Goal: Communication & Community: Answer question/provide support

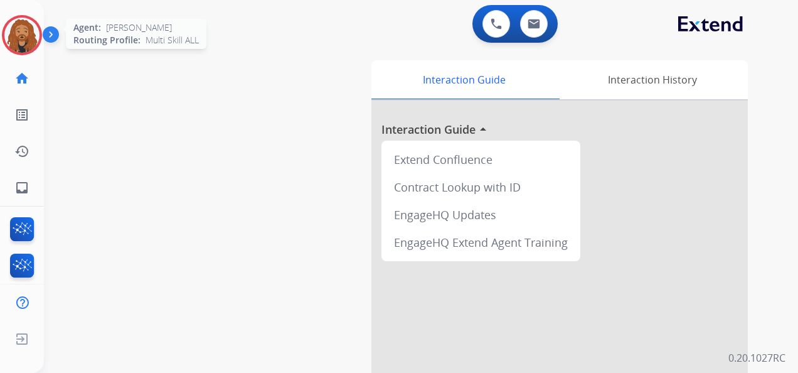
click at [16, 20] on img at bounding box center [21, 35] width 35 height 35
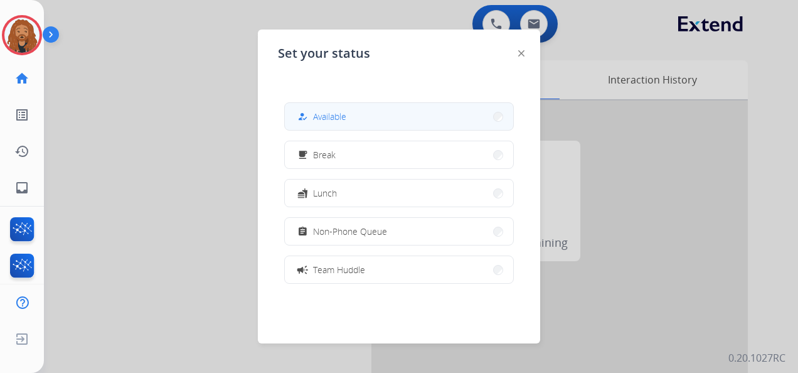
click at [346, 120] on span "Available" at bounding box center [329, 116] width 33 height 13
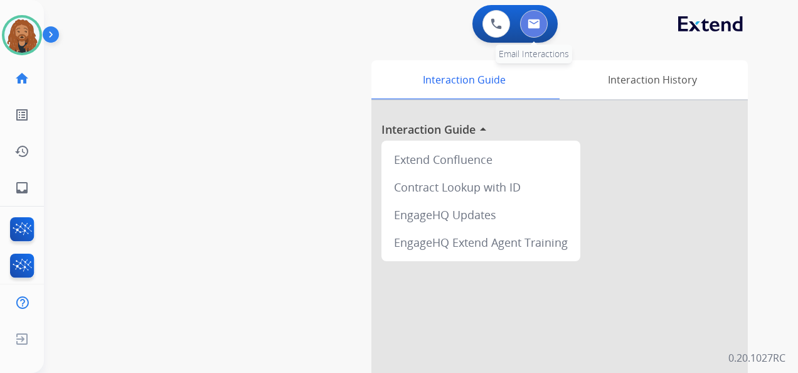
click at [536, 26] on img at bounding box center [534, 24] width 13 height 10
select select "**********"
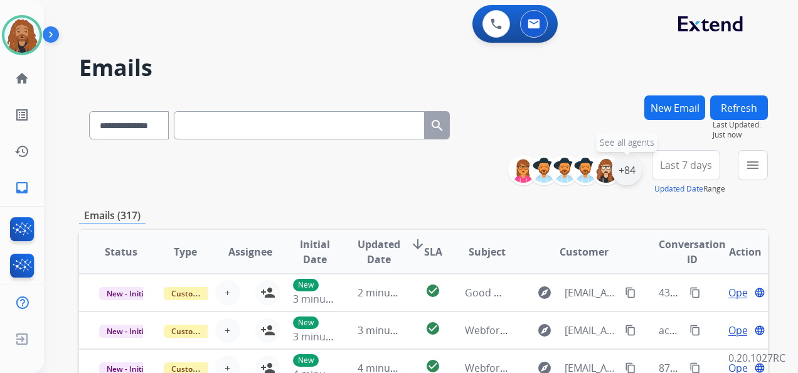
click at [631, 171] on div "+84" at bounding box center [627, 170] width 30 height 30
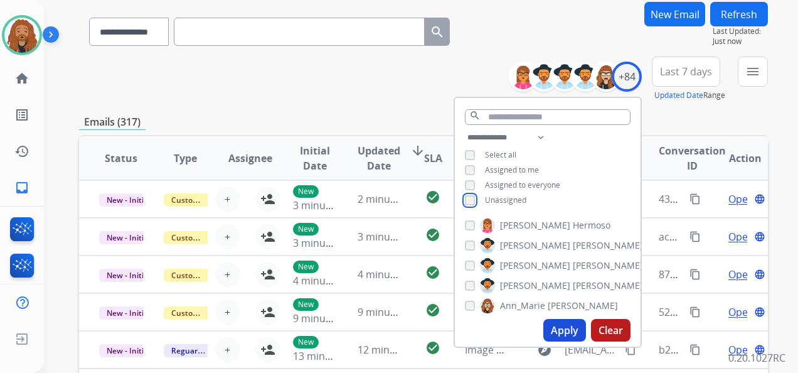
scroll to position [188, 0]
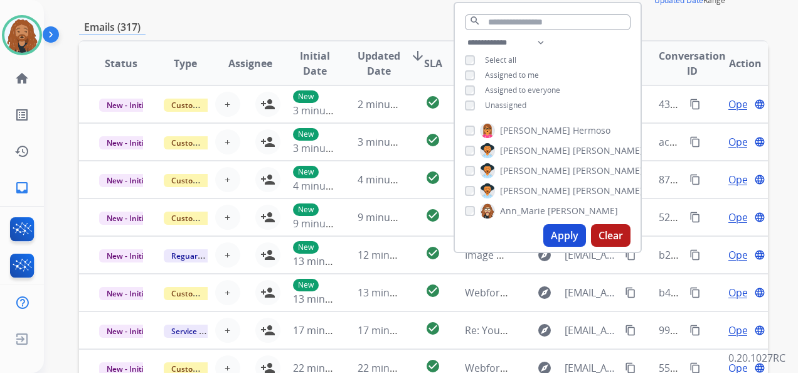
click at [554, 238] on button "Apply" at bounding box center [564, 235] width 43 height 23
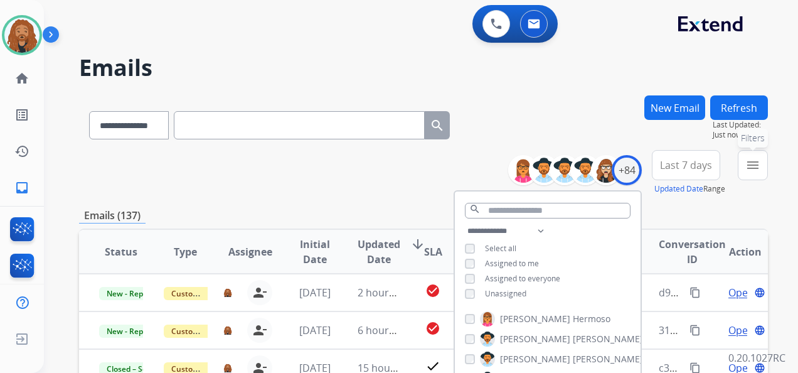
click at [761, 173] on button "menu Filters" at bounding box center [753, 165] width 30 height 30
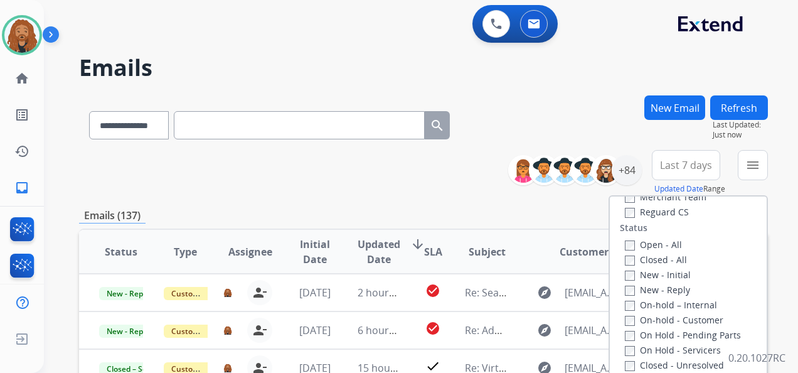
scroll to position [125, 0]
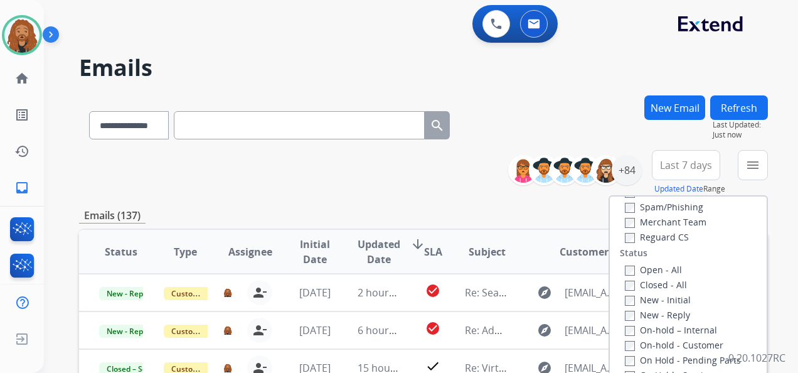
click at [627, 272] on label "Open - All" at bounding box center [653, 270] width 57 height 12
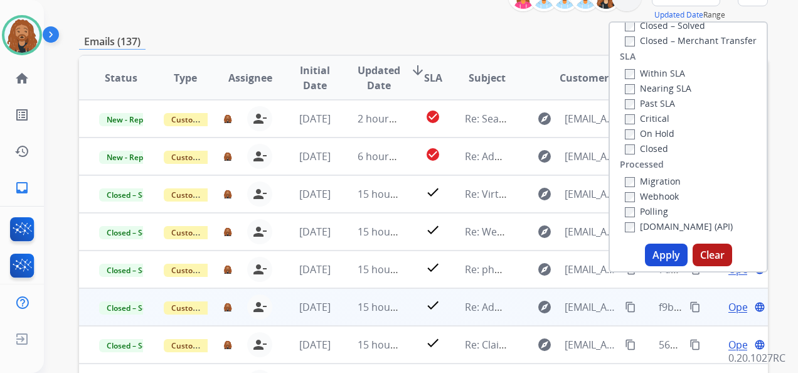
scroll to position [188, 0]
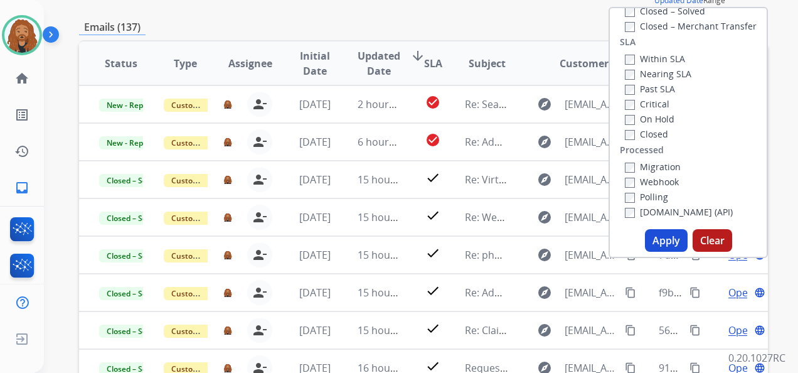
click at [651, 240] on button "Apply" at bounding box center [666, 240] width 43 height 23
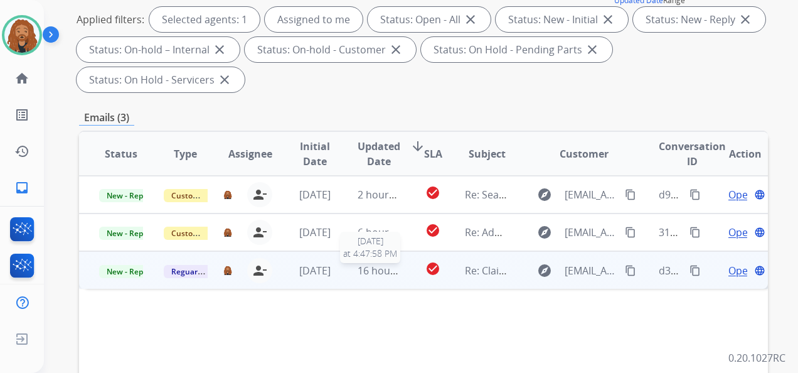
click at [385, 270] on span "16 hours ago" at bounding box center [389, 271] width 62 height 14
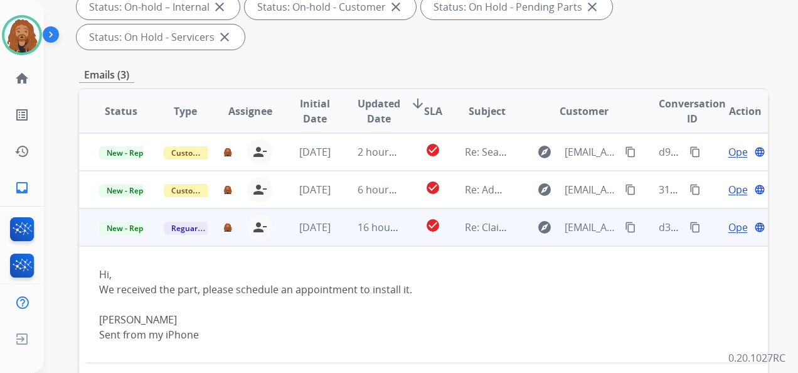
scroll to position [251, 0]
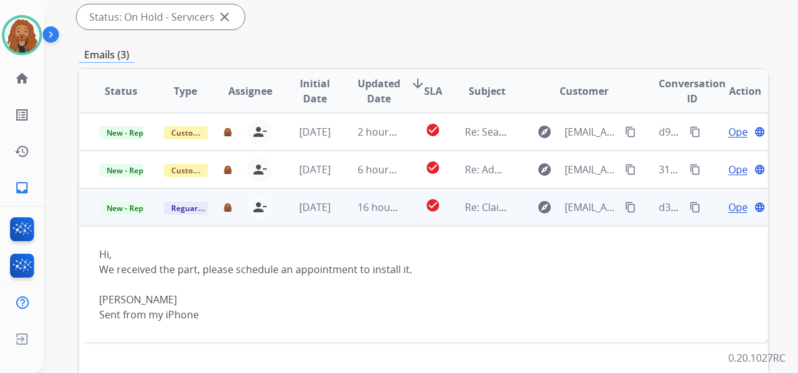
click at [728, 202] on span "Open" at bounding box center [741, 207] width 26 height 15
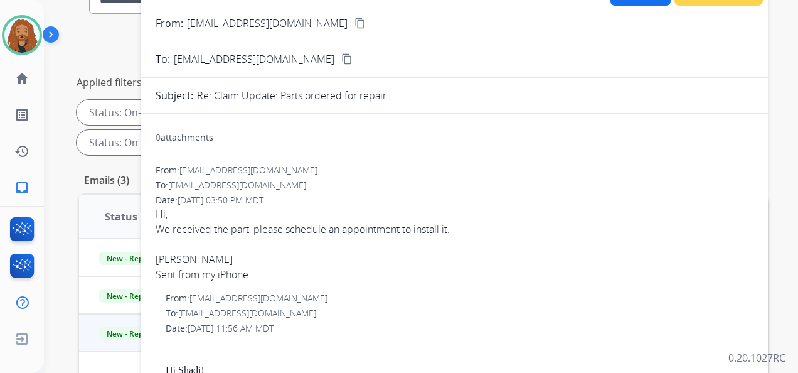
scroll to position [0, 0]
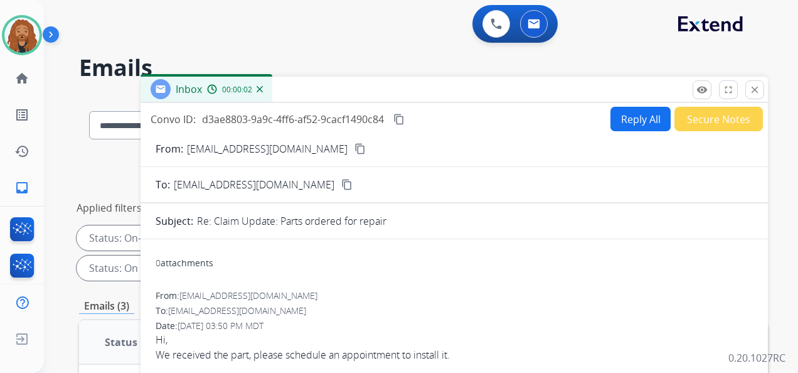
click at [354, 152] on mat-icon "content_copy" at bounding box center [359, 148] width 11 height 11
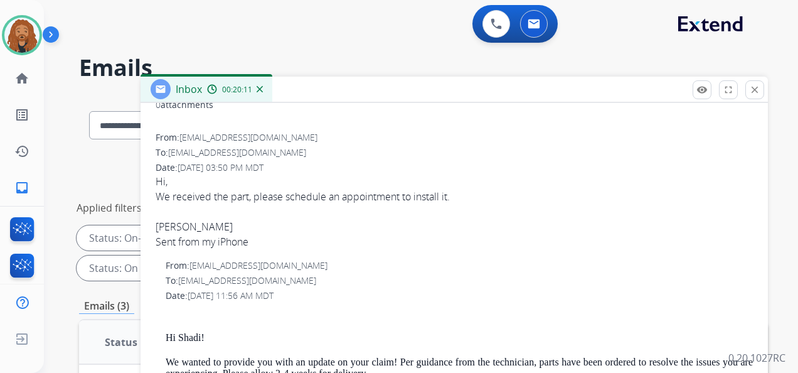
scroll to position [125, 0]
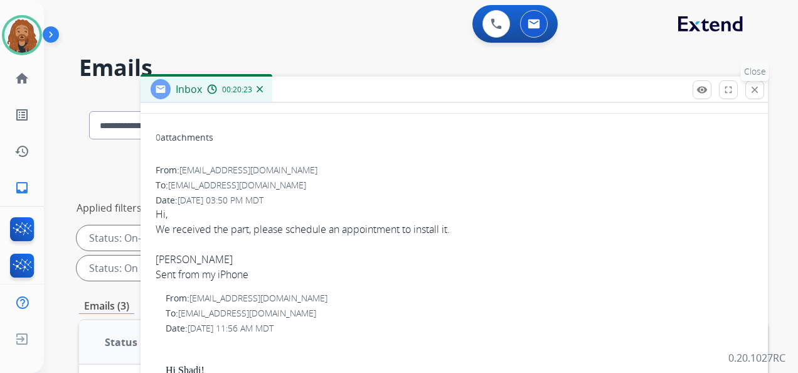
click at [755, 97] on button "close Close" at bounding box center [754, 89] width 19 height 19
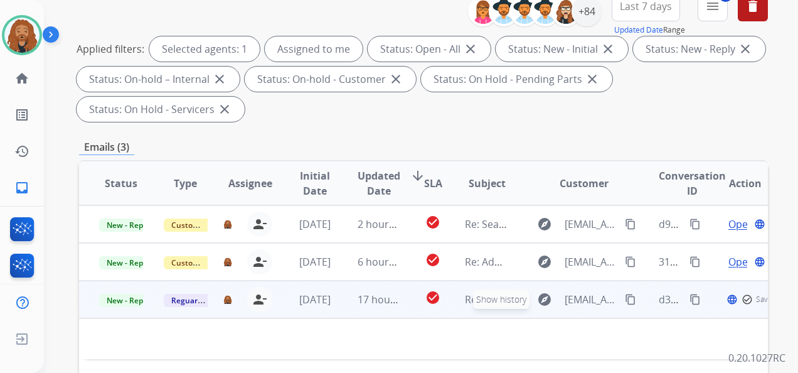
scroll to position [251, 0]
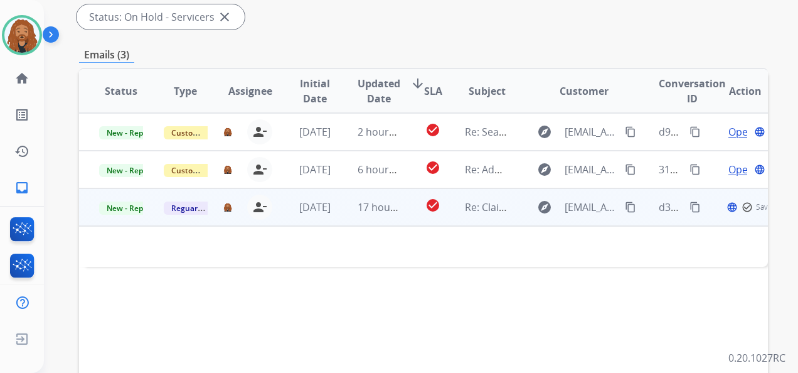
click at [385, 205] on span "17 hours ago" at bounding box center [389, 207] width 62 height 14
click at [728, 212] on span "Open" at bounding box center [741, 207] width 26 height 15
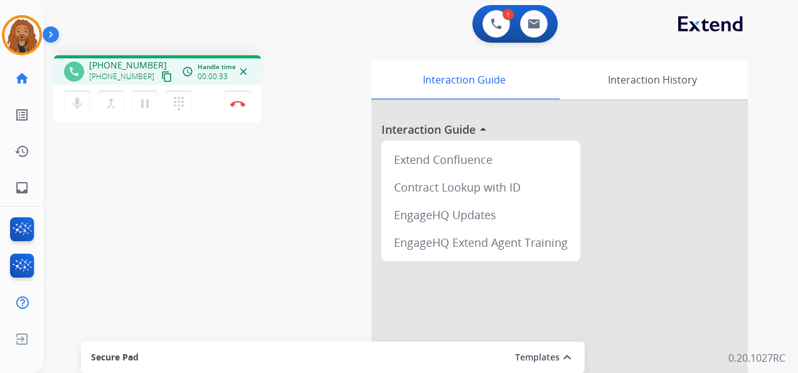
click at [161, 73] on mat-icon "content_copy" at bounding box center [166, 76] width 11 height 11
click at [239, 110] on button "Disconnect" at bounding box center [238, 103] width 26 height 26
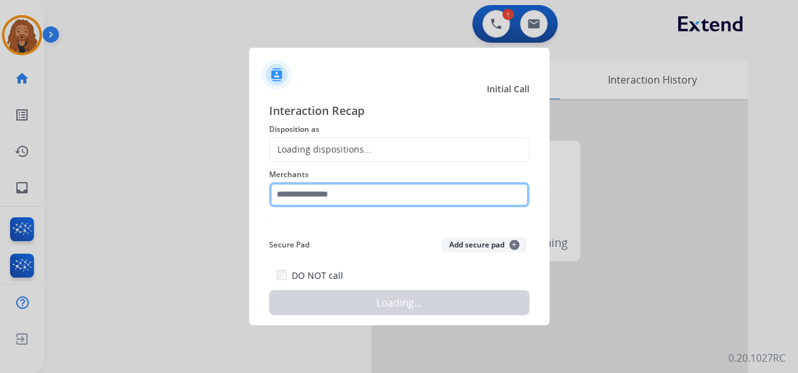
click at [320, 198] on input "text" at bounding box center [399, 194] width 260 height 25
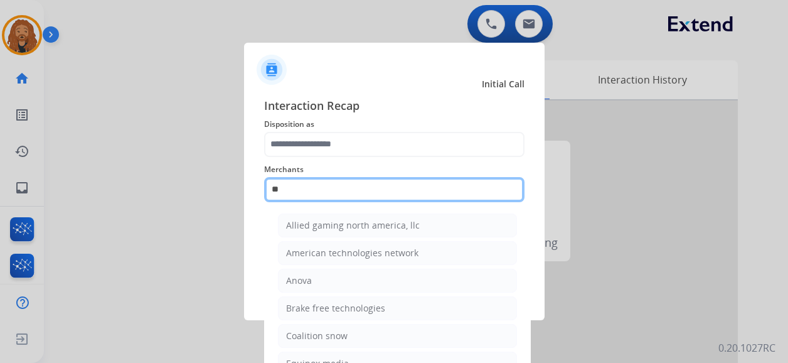
type input "*"
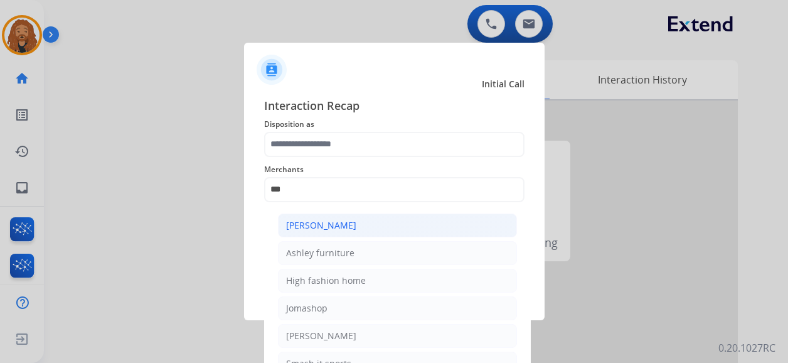
click at [343, 232] on li "[PERSON_NAME]" at bounding box center [397, 225] width 239 height 24
type input "**********"
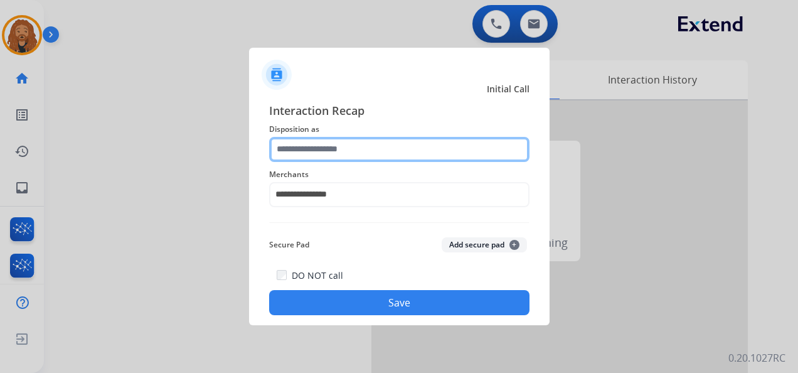
click at [349, 144] on input "text" at bounding box center [399, 149] width 260 height 25
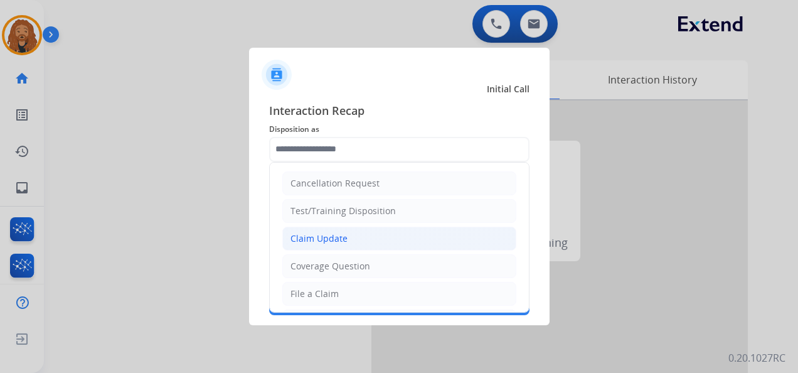
click at [340, 233] on div "Claim Update" at bounding box center [318, 238] width 57 height 13
type input "**********"
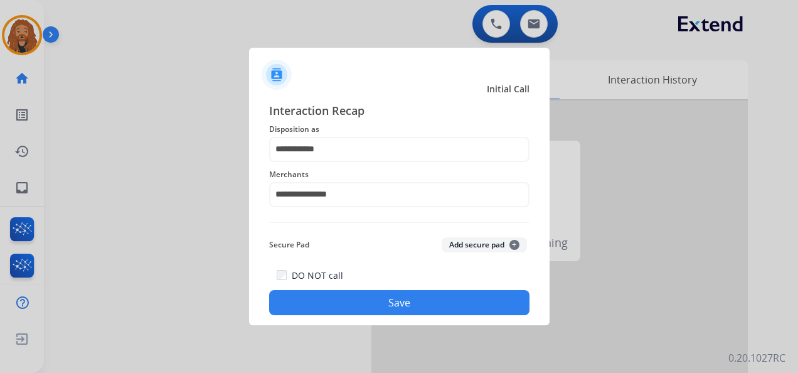
click at [359, 306] on button "Save" at bounding box center [399, 302] width 260 height 25
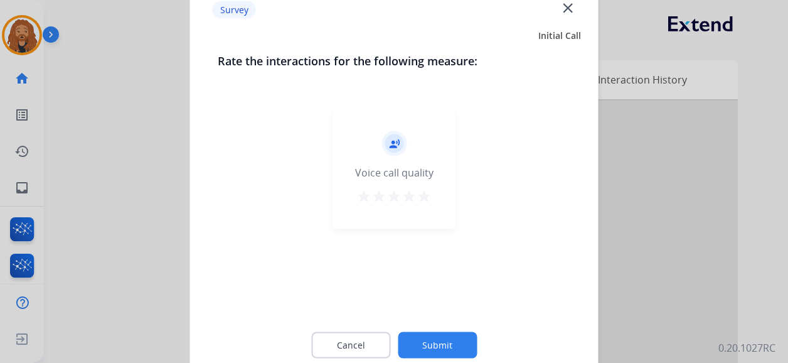
click at [429, 344] on button "Submit" at bounding box center [437, 345] width 79 height 26
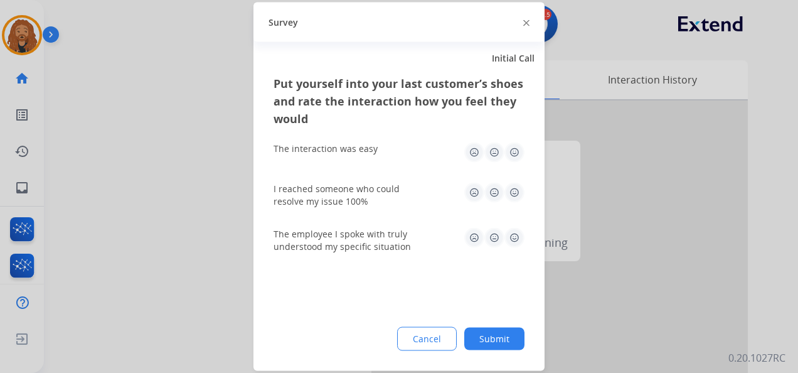
click at [513, 340] on button "Submit" at bounding box center [494, 339] width 60 height 23
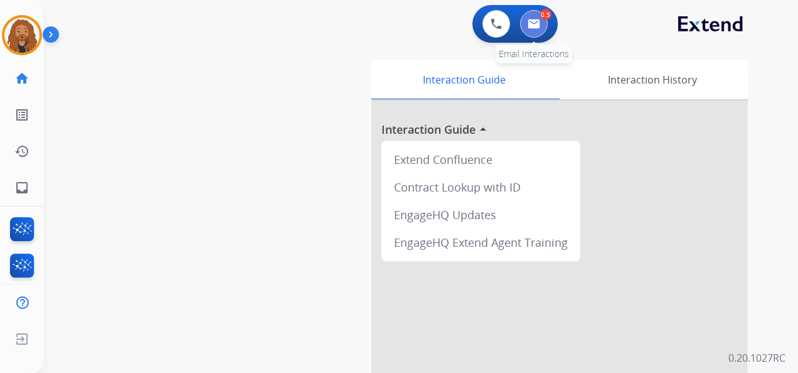
click at [536, 26] on img at bounding box center [534, 24] width 13 height 10
select select "**********"
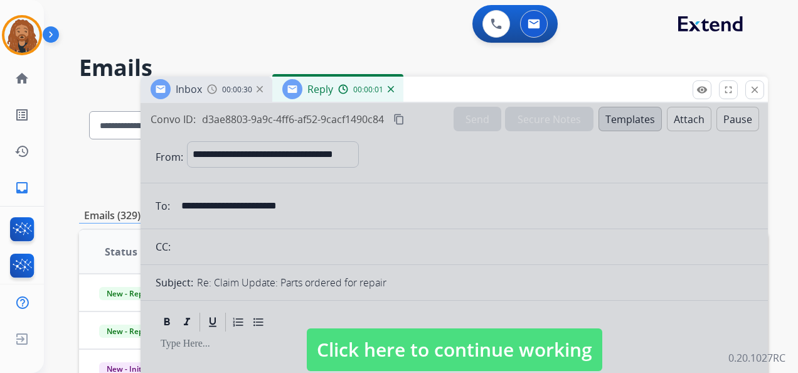
click at [376, 356] on span "Click here to continue working" at bounding box center [455, 349] width 296 height 43
select select
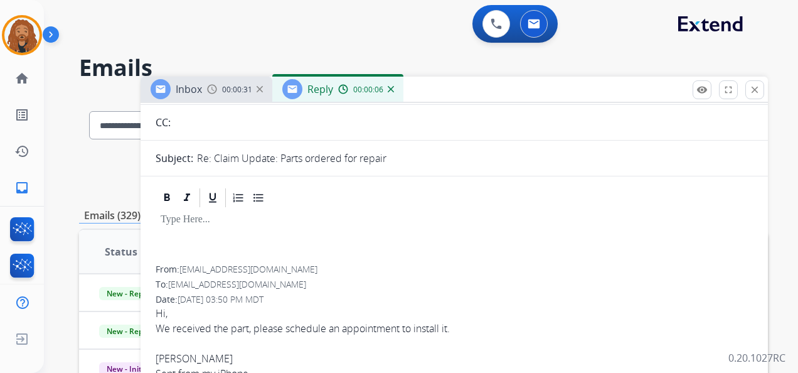
scroll to position [125, 0]
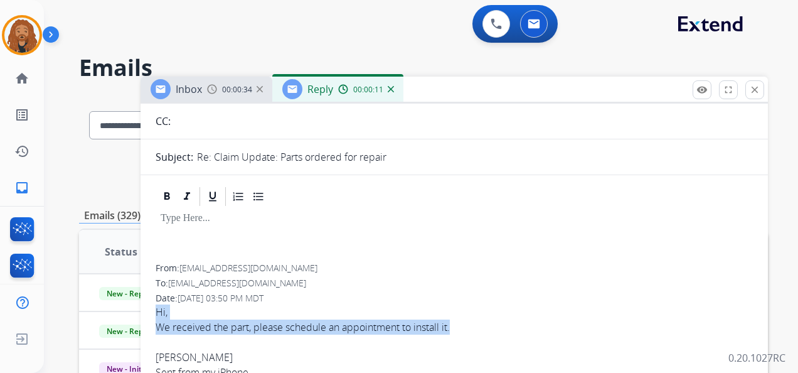
drag, startPoint x: 156, startPoint y: 307, endPoint x: 462, endPoint y: 331, distance: 307.7
click at [462, 331] on span "Hi, We received the part, please schedule an appointment to install it. [PERSON…" at bounding box center [454, 341] width 597 height 75
copy span "Hi, We received the part, please schedule an appointment to install it."
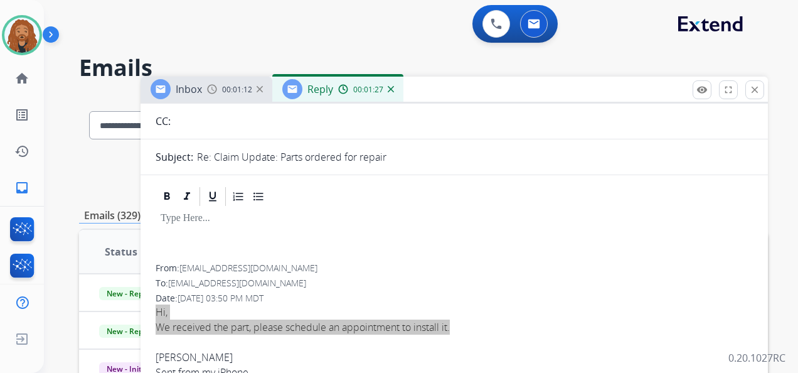
scroll to position [0, 0]
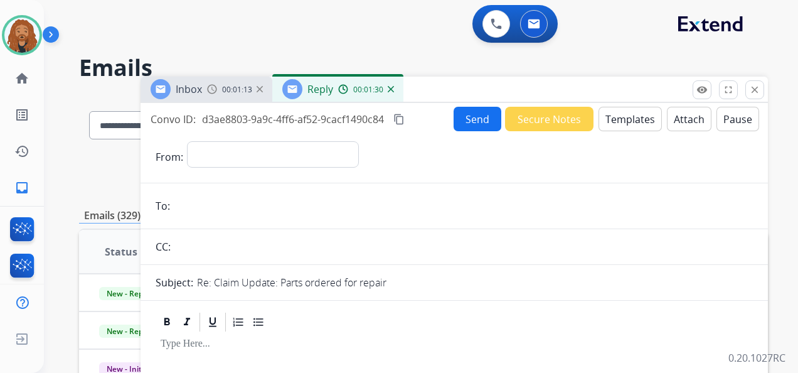
click at [405, 120] on mat-icon "content_copy" at bounding box center [398, 119] width 11 height 11
drag, startPoint x: 392, startPoint y: 89, endPoint x: 376, endPoint y: 95, distance: 16.1
click at [392, 89] on img at bounding box center [391, 89] width 6 height 6
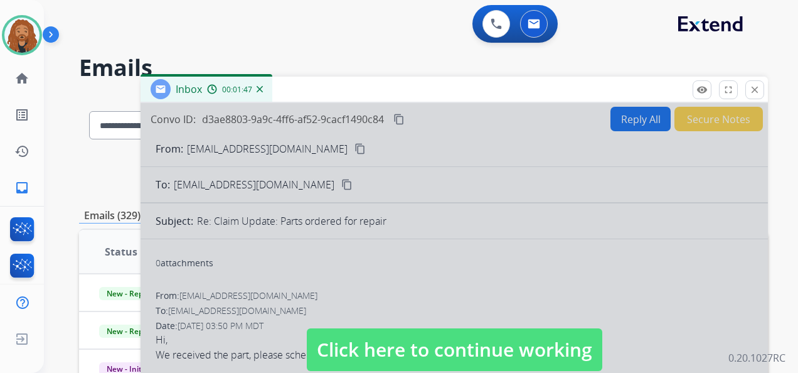
click at [388, 309] on div at bounding box center [454, 337] width 627 height 469
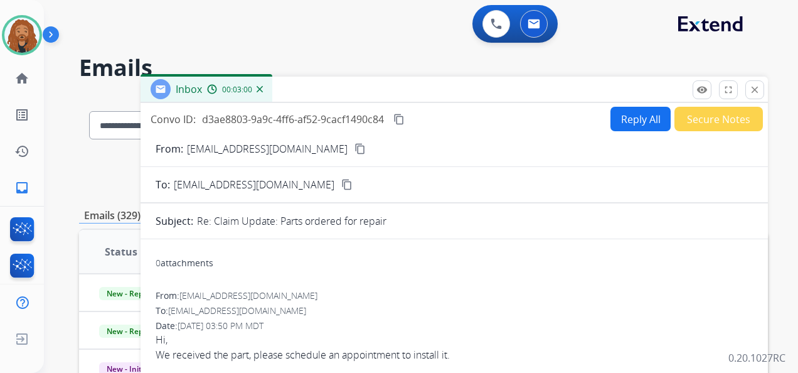
click at [614, 126] on button "Reply All" at bounding box center [640, 119] width 60 height 24
select select "**********"
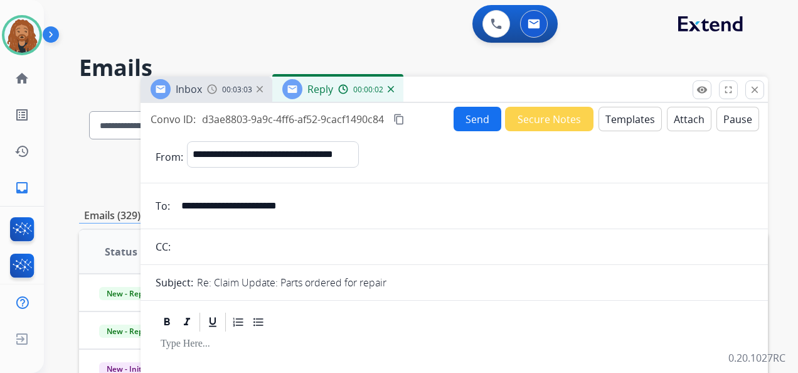
click at [611, 124] on button "Templates" at bounding box center [630, 119] width 63 height 24
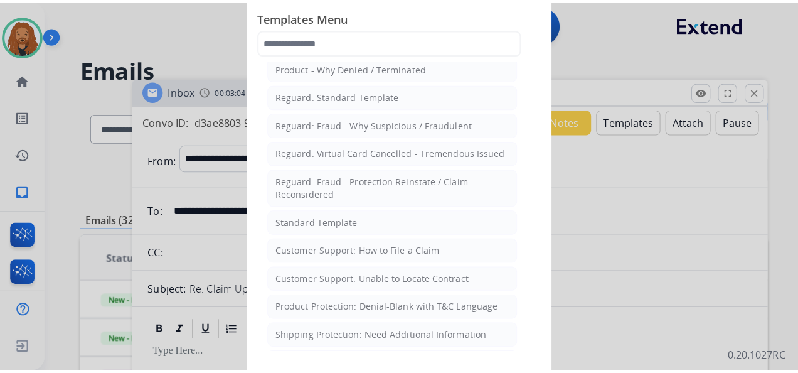
scroll to position [63, 0]
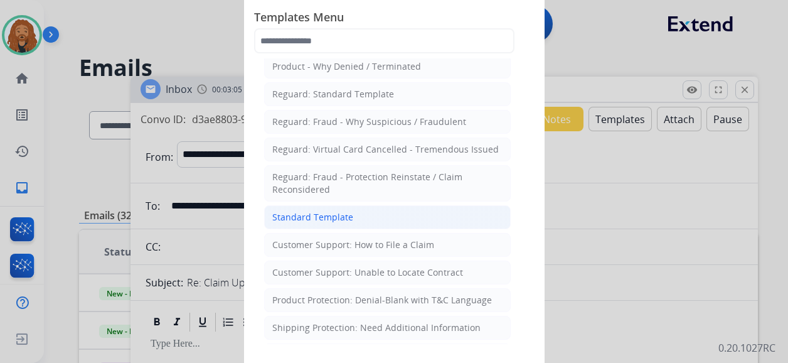
click at [344, 215] on div "Standard Template" at bounding box center [312, 217] width 81 height 13
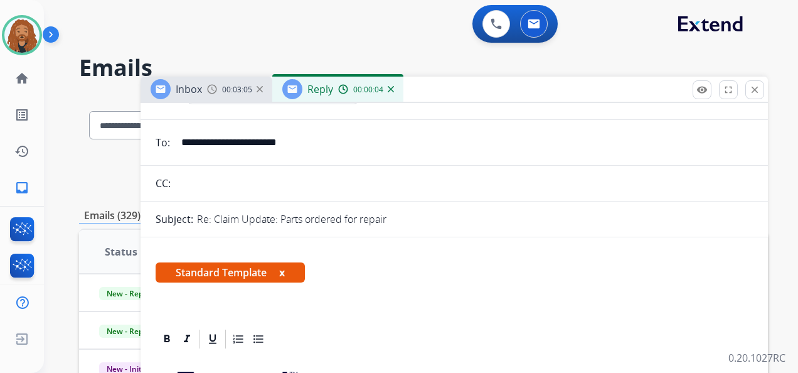
scroll to position [251, 0]
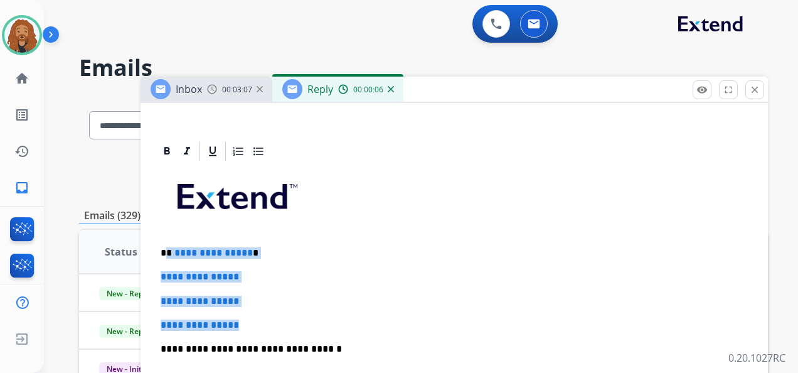
drag, startPoint x: 250, startPoint y: 324, endPoint x: 166, endPoint y: 252, distance: 111.3
click at [166, 252] on div "**********" at bounding box center [454, 379] width 597 height 432
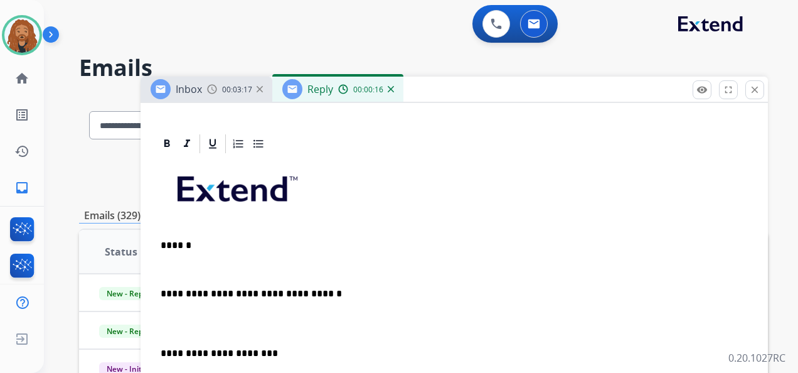
scroll to position [314, 0]
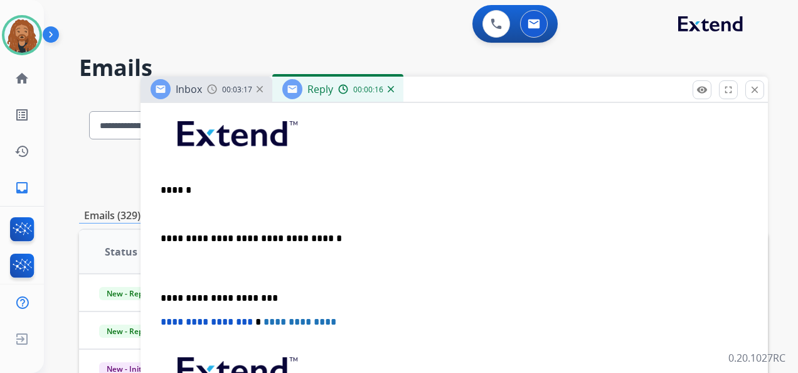
click at [178, 266] on p at bounding box center [454, 268] width 587 height 23
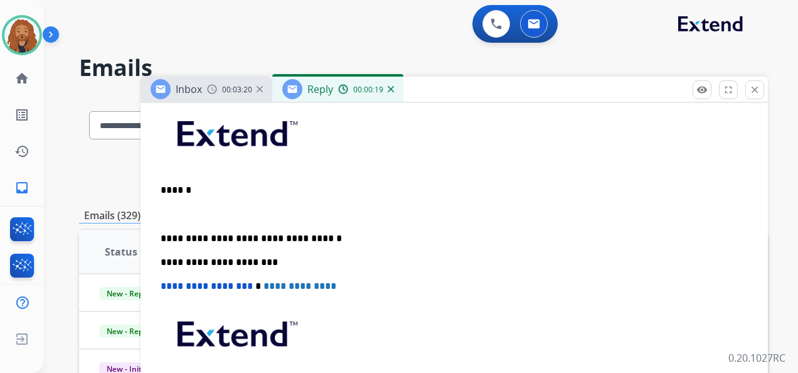
click at [183, 208] on p at bounding box center [454, 213] width 587 height 11
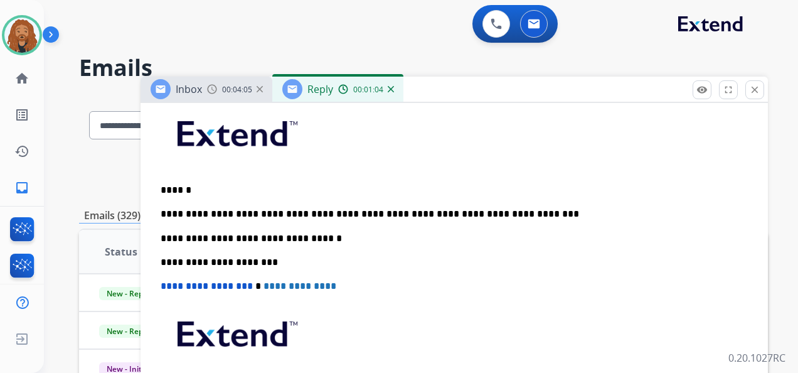
scroll to position [0, 0]
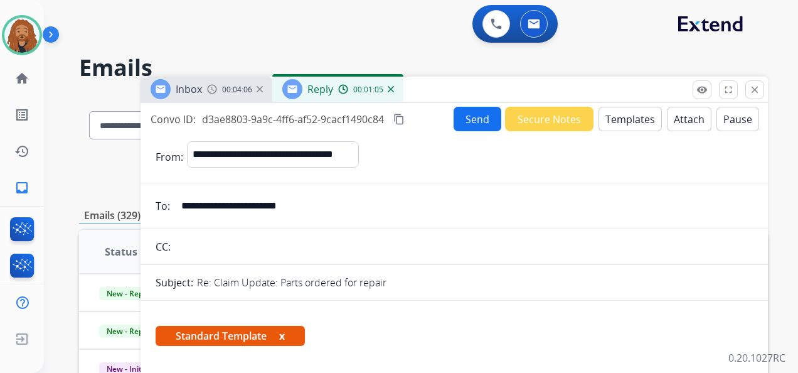
click at [481, 127] on button "Send" at bounding box center [478, 119] width 48 height 24
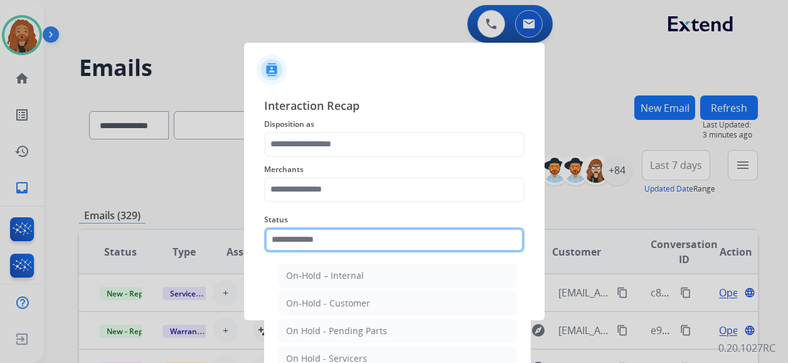
click at [334, 248] on input "text" at bounding box center [394, 239] width 260 height 25
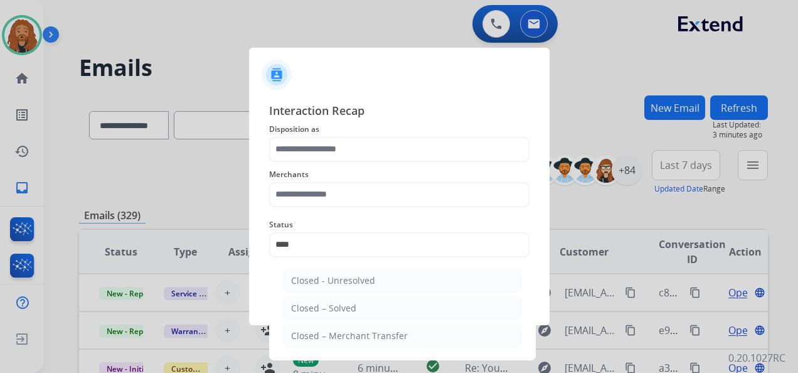
drag, startPoint x: 358, startPoint y: 311, endPoint x: 368, endPoint y: 203, distance: 107.8
click at [358, 310] on li "Closed – Solved" at bounding box center [402, 308] width 239 height 24
type input "**********"
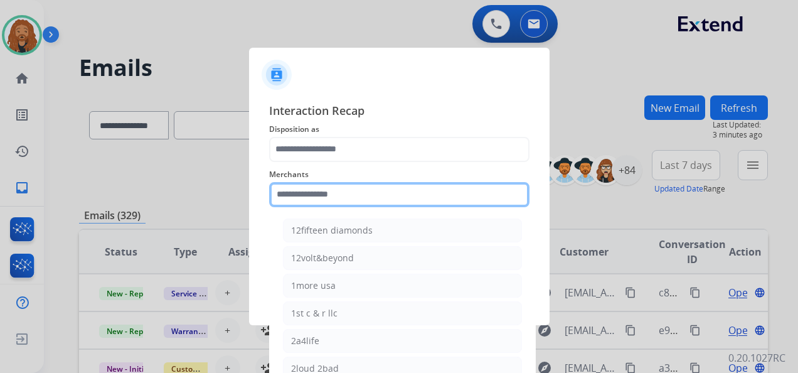
click at [368, 192] on input "text" at bounding box center [399, 194] width 260 height 25
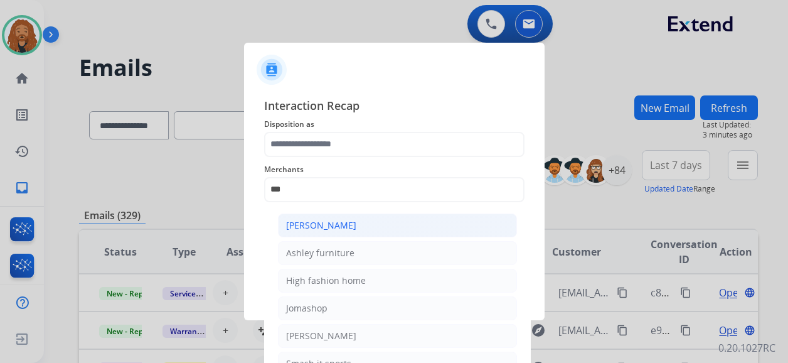
click at [324, 225] on div "[PERSON_NAME]" at bounding box center [321, 225] width 70 height 13
type input "**********"
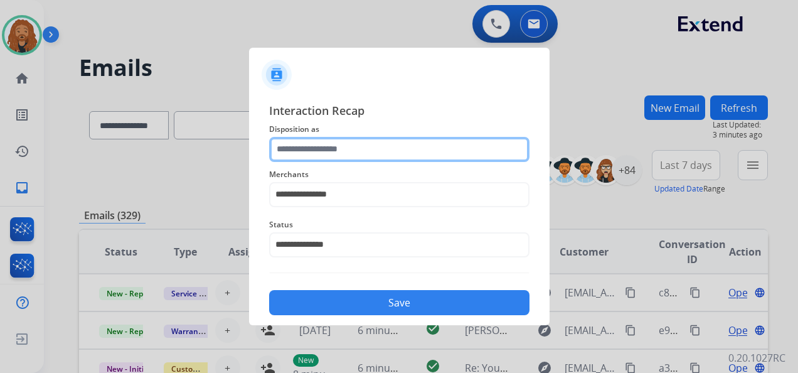
click at [324, 146] on input "text" at bounding box center [399, 149] width 260 height 25
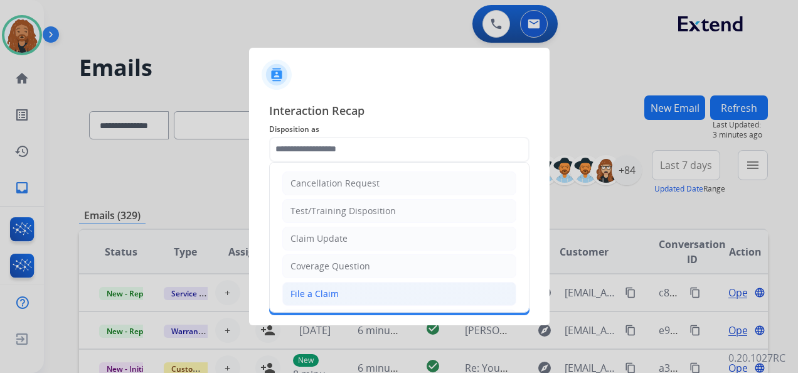
click at [338, 297] on li "File a Claim" at bounding box center [399, 294] width 234 height 24
type input "**********"
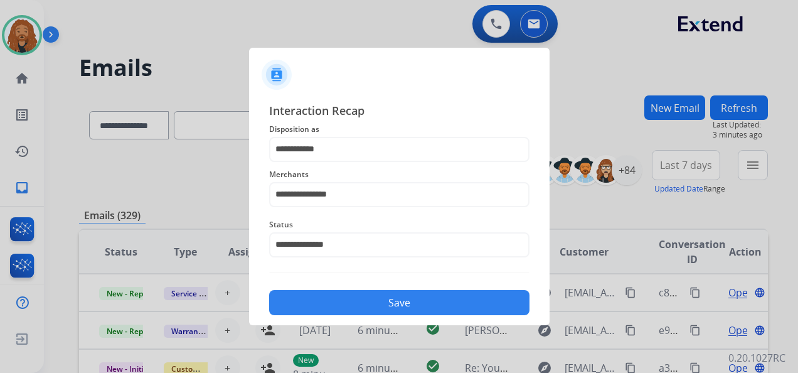
click at [343, 297] on button "Save" at bounding box center [399, 302] width 260 height 25
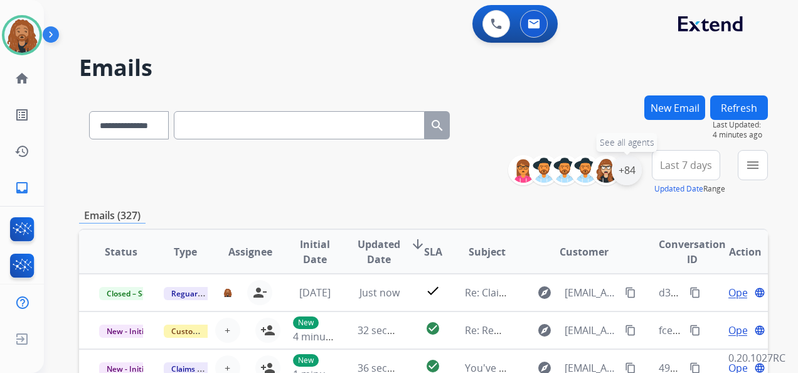
click at [630, 166] on div "+84" at bounding box center [627, 170] width 30 height 30
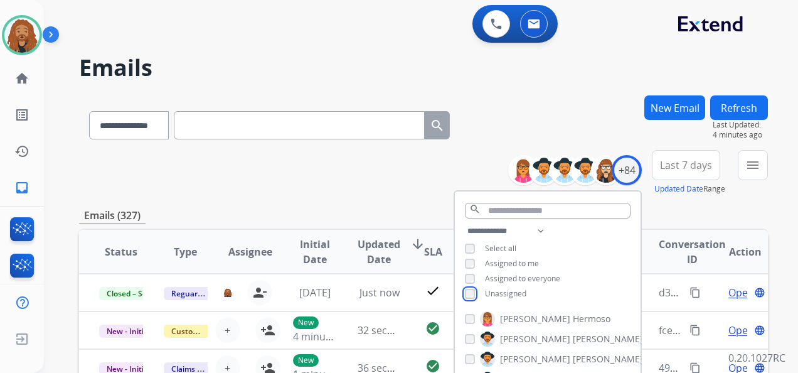
scroll to position [188, 0]
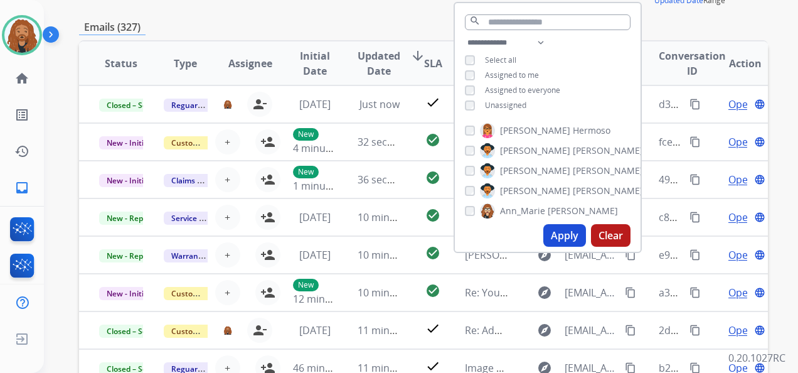
click at [552, 230] on button "Apply" at bounding box center [564, 235] width 43 height 23
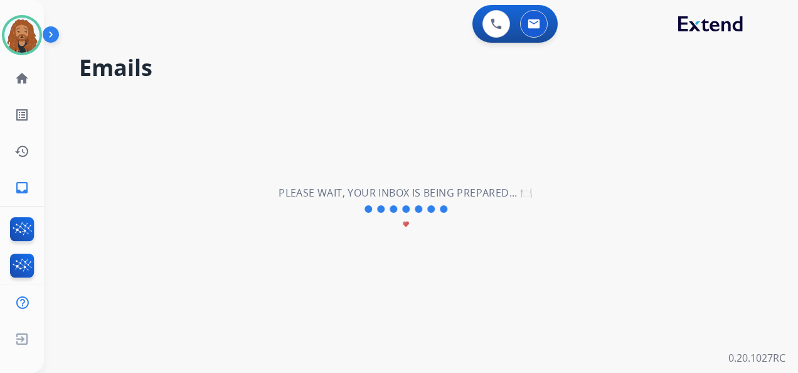
scroll to position [0, 0]
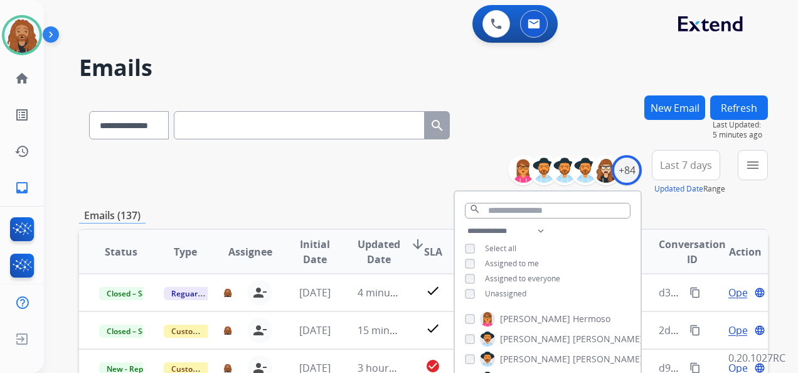
click at [276, 212] on div "Emails (137)" at bounding box center [423, 216] width 689 height 16
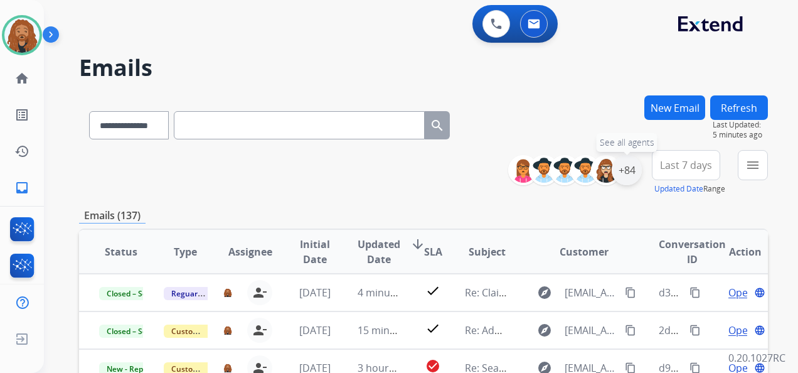
click at [636, 178] on div "+84" at bounding box center [627, 170] width 30 height 30
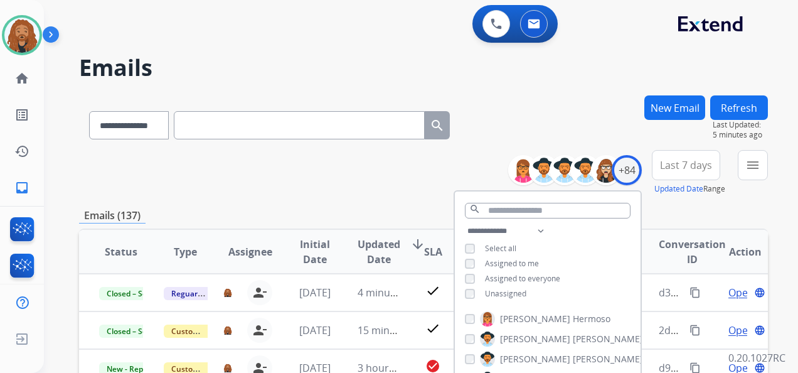
click at [476, 290] on div "Unassigned" at bounding box center [495, 294] width 61 height 10
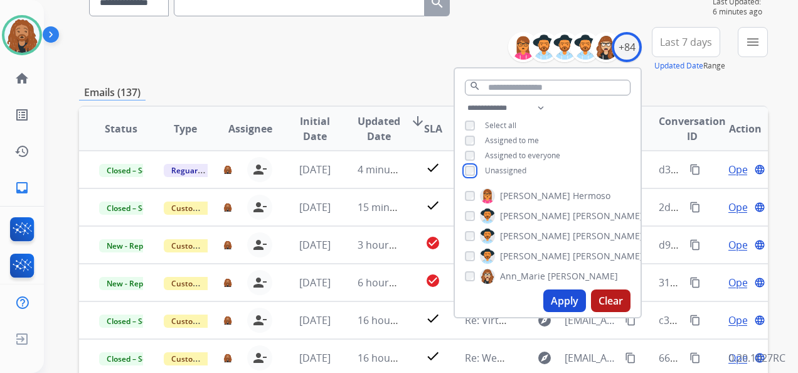
scroll to position [125, 0]
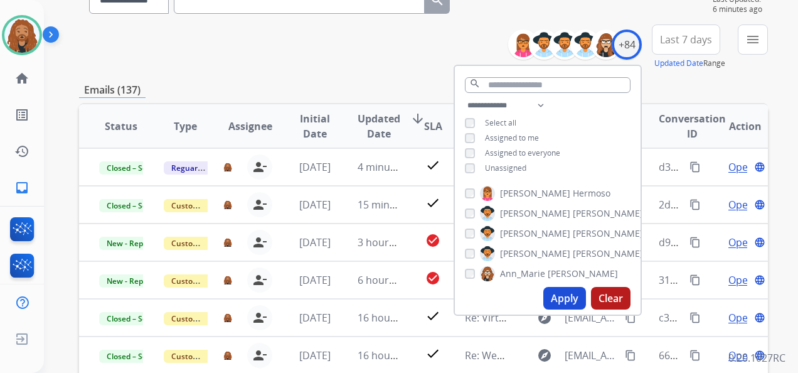
click at [558, 299] on button "Apply" at bounding box center [564, 298] width 43 height 23
click at [700, 39] on span "Last 7 days" at bounding box center [686, 39] width 52 height 5
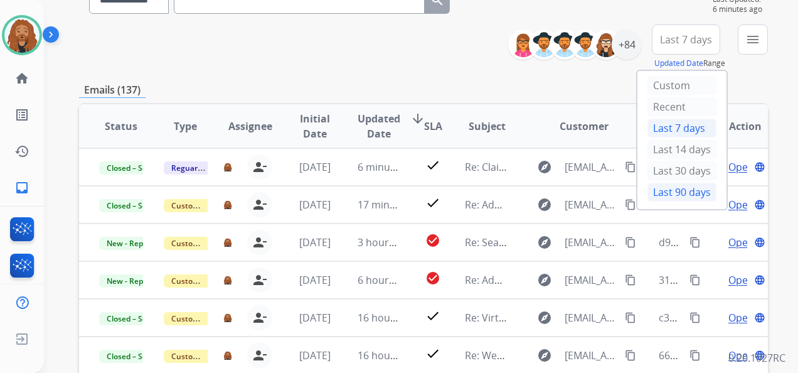
click at [675, 188] on div "Last 90 days" at bounding box center [682, 192] width 69 height 19
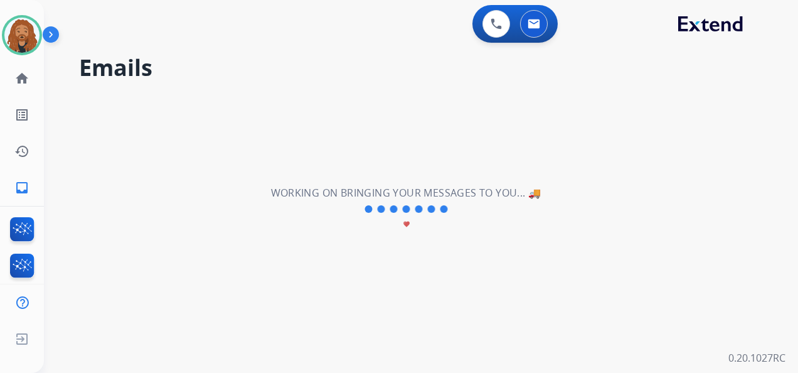
scroll to position [0, 0]
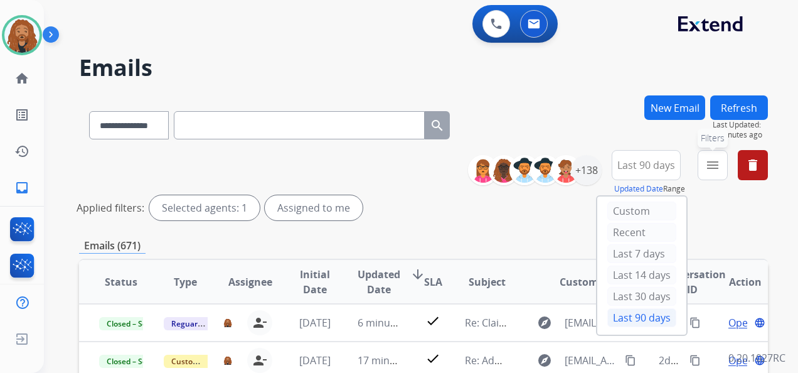
click at [710, 159] on mat-icon "menu" at bounding box center [712, 164] width 15 height 15
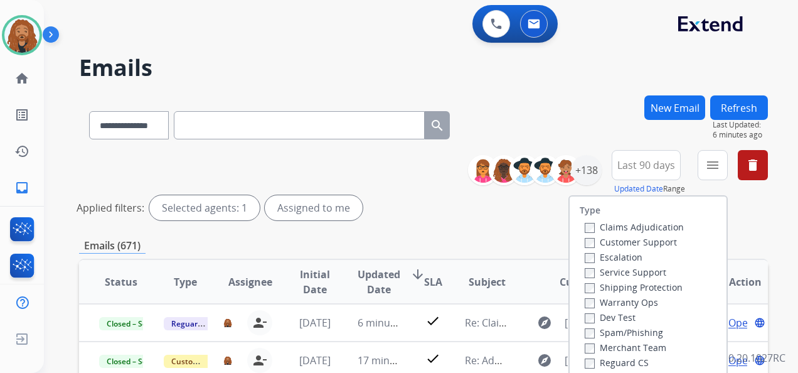
scroll to position [125, 0]
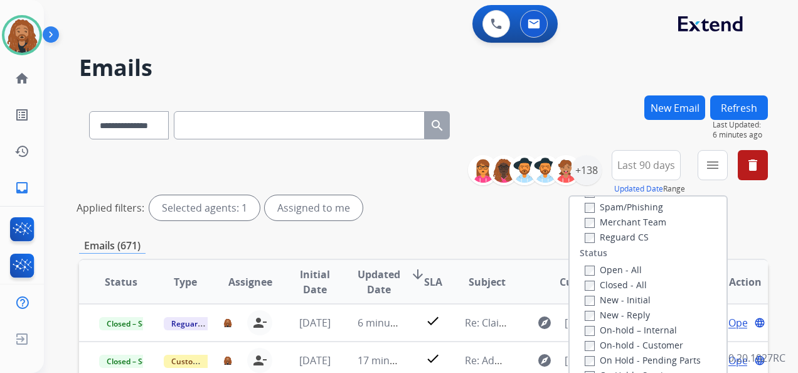
click at [587, 275] on label "Open - All" at bounding box center [613, 270] width 57 height 12
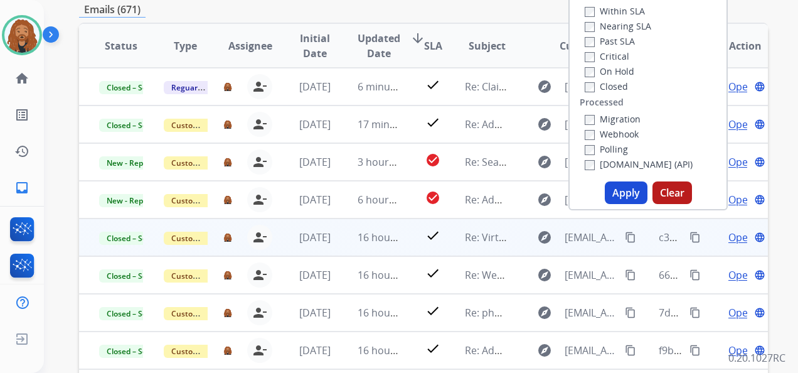
scroll to position [371, 0]
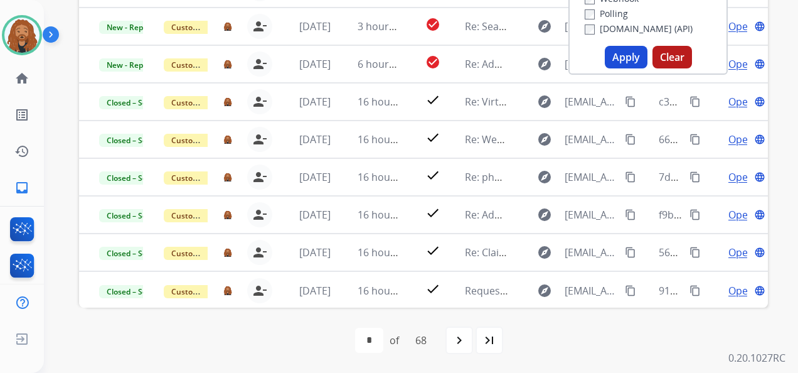
click at [625, 59] on button "Apply" at bounding box center [626, 57] width 43 height 23
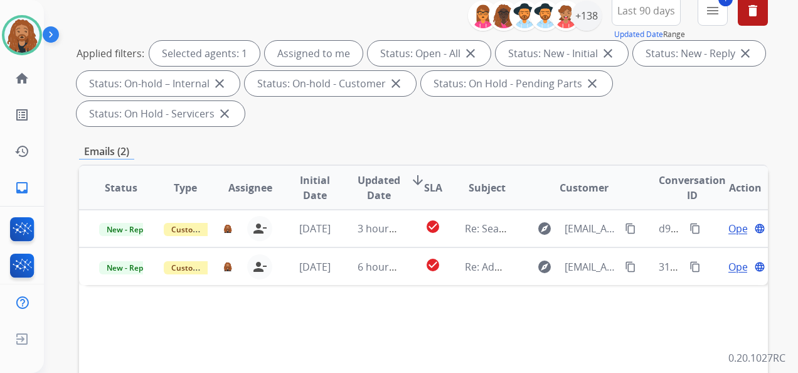
scroll to position [314, 0]
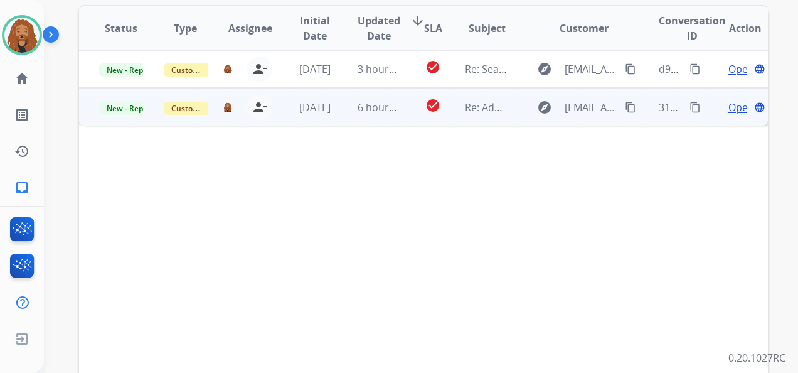
click at [338, 109] on td "6 hours ago" at bounding box center [370, 107] width 65 height 38
click at [728, 107] on span "Open" at bounding box center [741, 106] width 26 height 15
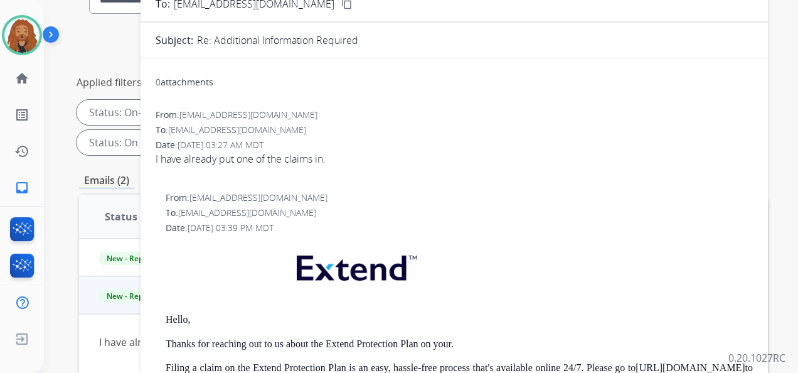
scroll to position [0, 0]
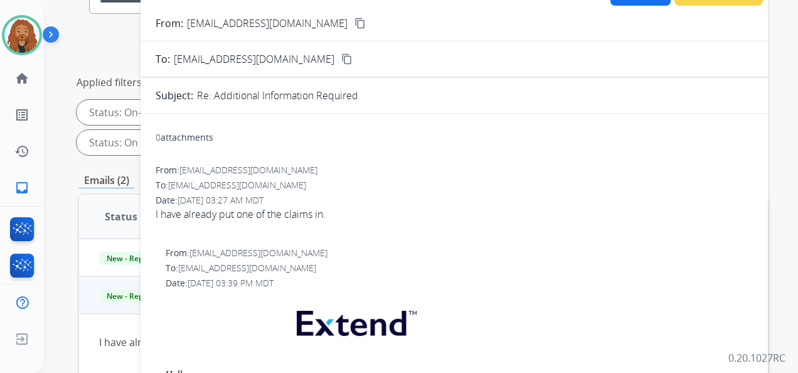
click at [354, 25] on mat-icon "content_copy" at bounding box center [359, 23] width 11 height 11
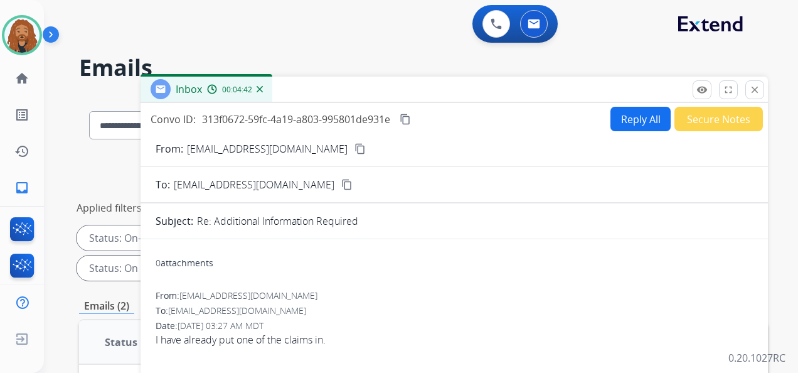
click at [622, 126] on button "Reply All" at bounding box center [640, 119] width 60 height 24
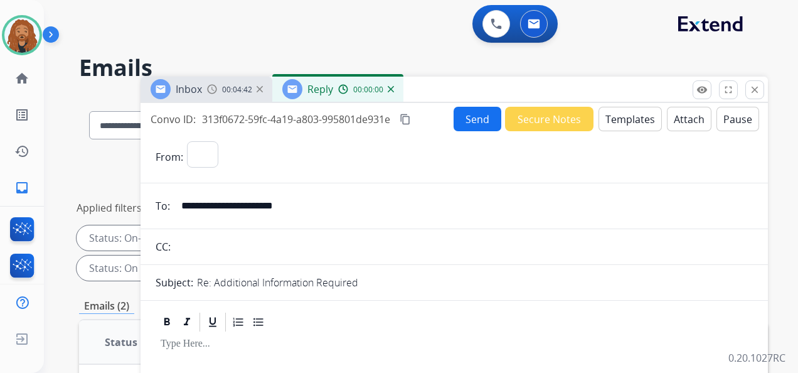
select select "**********"
click at [637, 127] on button "Templates" at bounding box center [630, 119] width 63 height 24
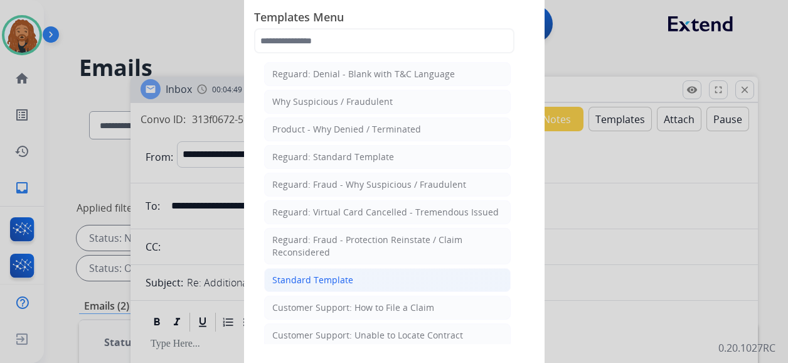
click at [340, 280] on div "Standard Template" at bounding box center [312, 280] width 81 height 13
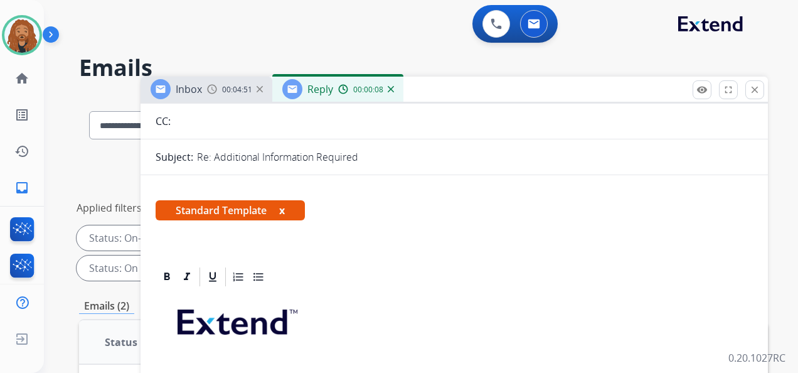
scroll to position [314, 0]
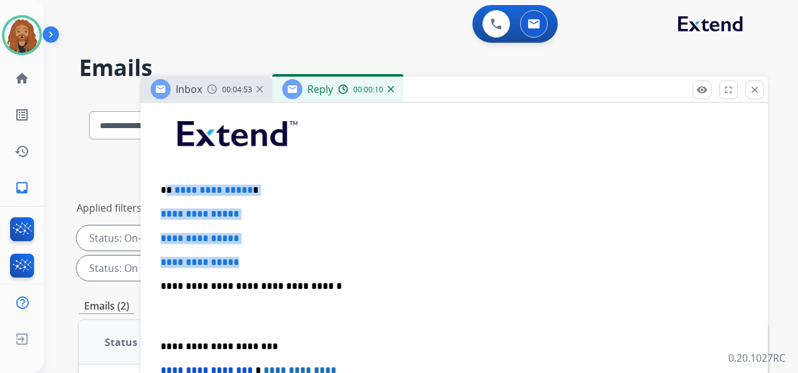
drag, startPoint x: 250, startPoint y: 259, endPoint x: 165, endPoint y: 158, distance: 131.8
click at [163, 179] on div "**********" at bounding box center [454, 316] width 597 height 432
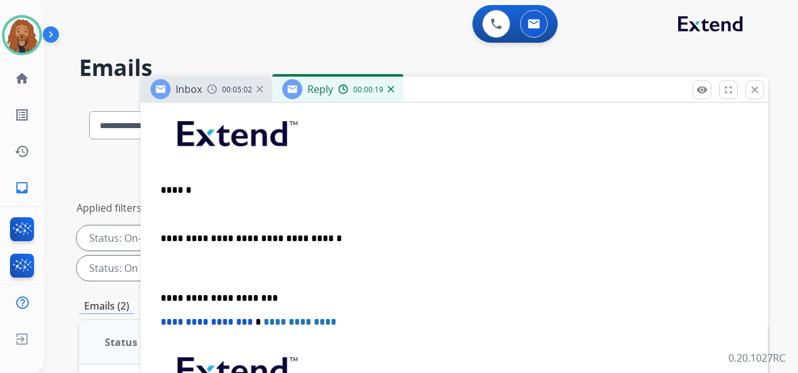
click at [183, 208] on p at bounding box center [454, 213] width 587 height 11
drag, startPoint x: 167, startPoint y: 272, endPoint x: 168, endPoint y: 281, distance: 8.8
click at [168, 274] on p at bounding box center [454, 268] width 587 height 23
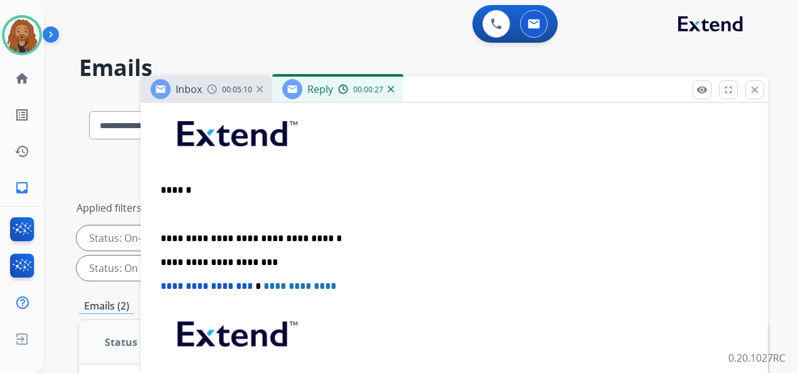
click at [169, 203] on div "**********" at bounding box center [454, 274] width 597 height 348
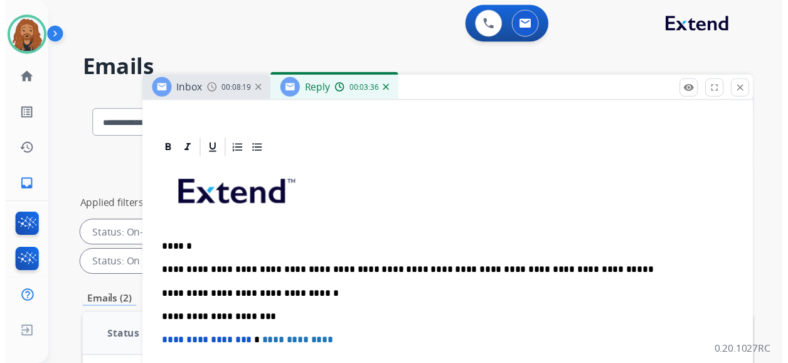
scroll to position [0, 0]
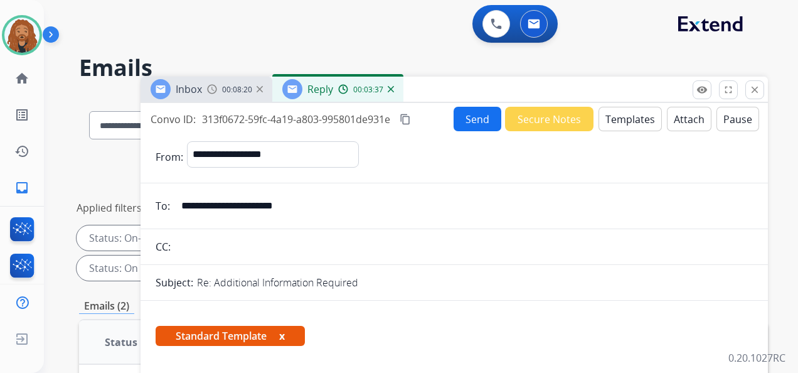
click at [474, 122] on button "Send" at bounding box center [478, 119] width 48 height 24
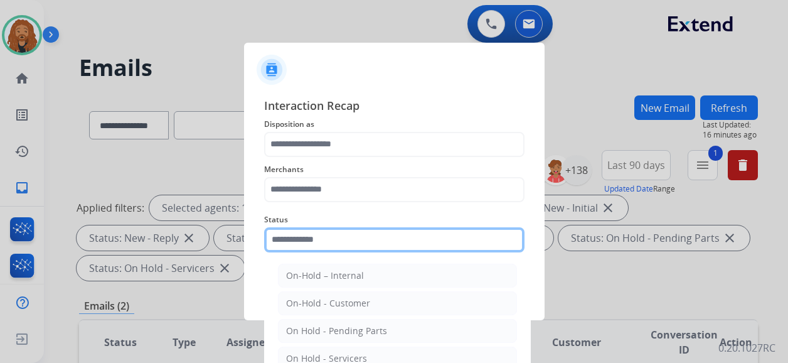
click at [295, 245] on input "text" at bounding box center [394, 239] width 260 height 25
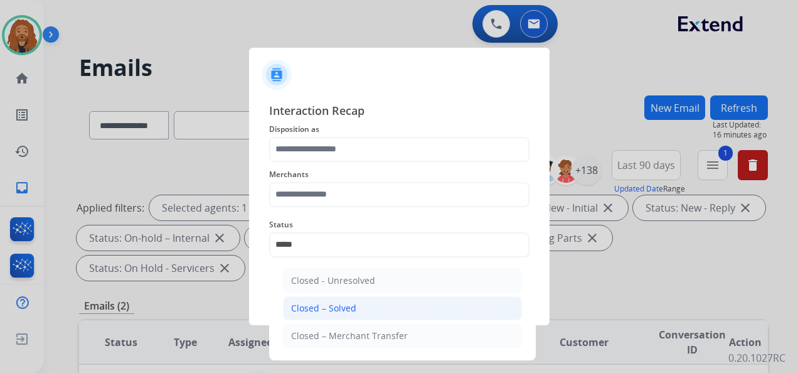
click at [313, 303] on div "Closed – Solved" at bounding box center [323, 308] width 65 height 13
type input "**********"
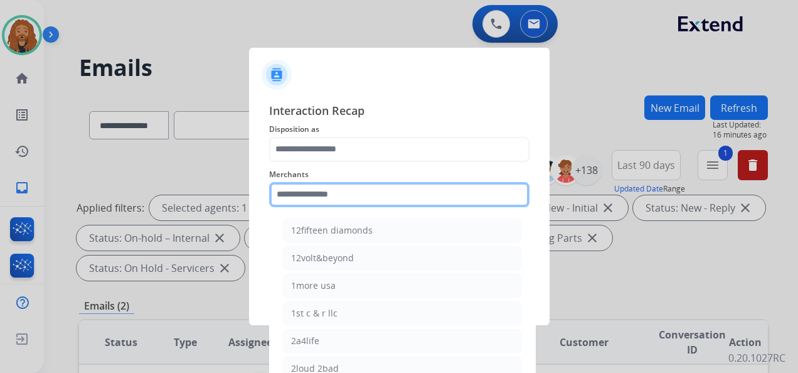
click at [325, 191] on input "text" at bounding box center [399, 194] width 260 height 25
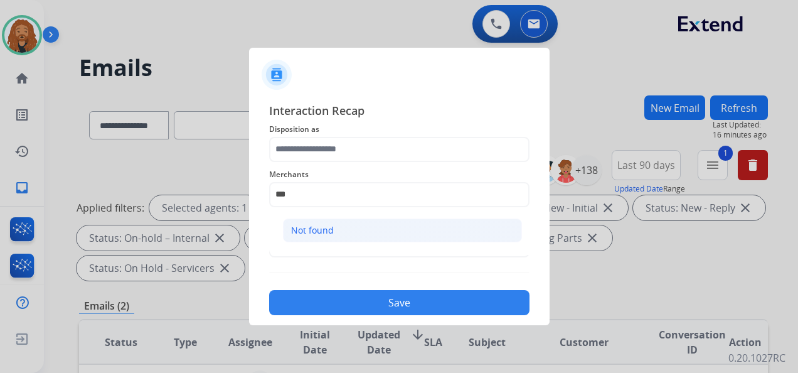
drag, startPoint x: 309, startPoint y: 223, endPoint x: 313, endPoint y: 205, distance: 19.3
click at [309, 224] on div "Not found" at bounding box center [312, 230] width 43 height 13
type input "*********"
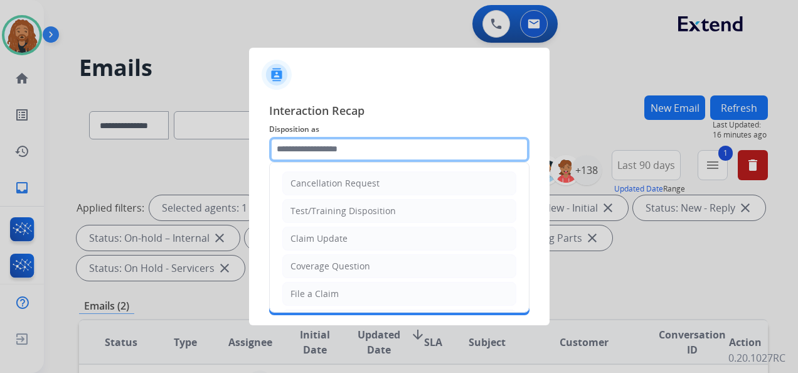
click at [328, 137] on input "text" at bounding box center [399, 149] width 260 height 25
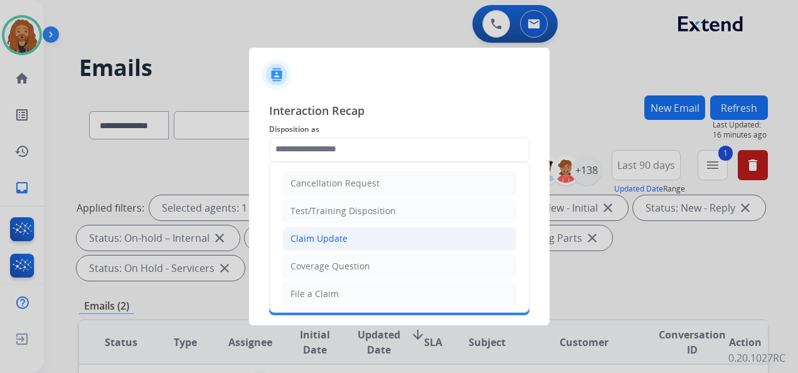
click at [354, 242] on li "Claim Update" at bounding box center [399, 239] width 234 height 24
type input "**********"
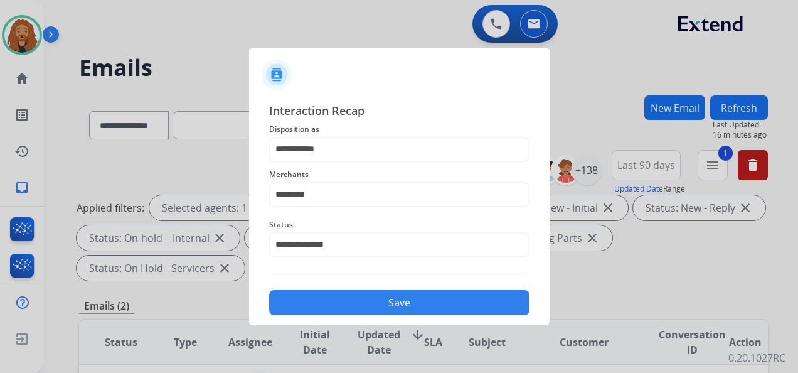
click at [347, 309] on button "Save" at bounding box center [399, 302] width 260 height 25
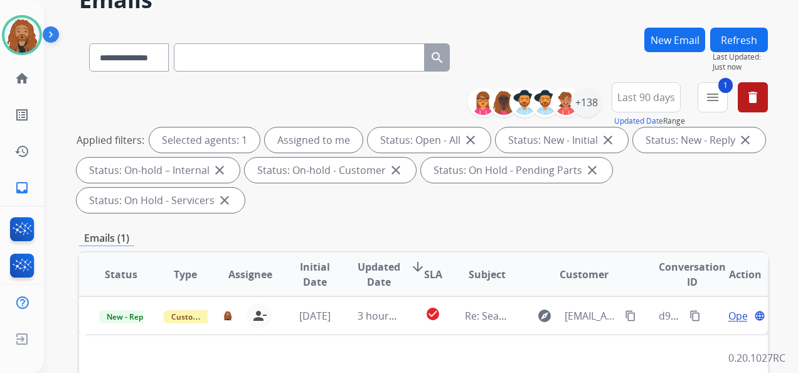
scroll to position [188, 0]
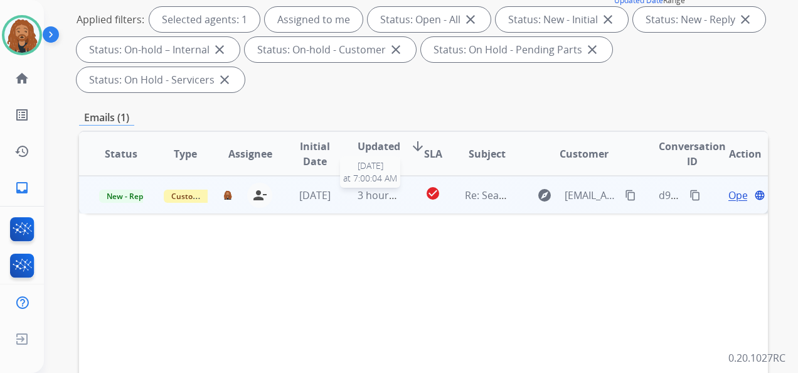
click at [386, 191] on span "3 hours ago" at bounding box center [386, 195] width 56 height 14
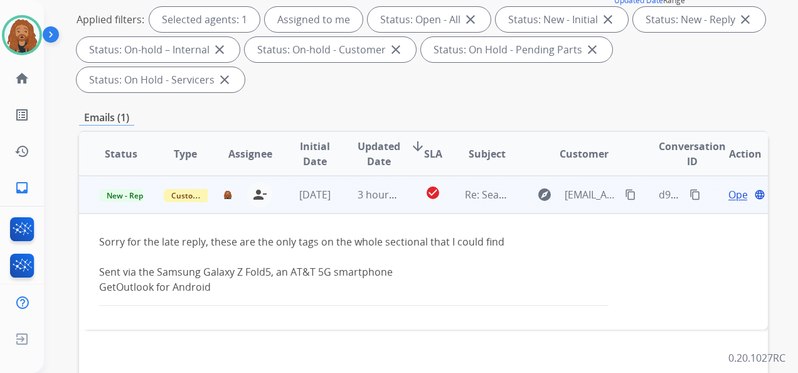
click at [730, 193] on span "Open" at bounding box center [741, 194] width 26 height 15
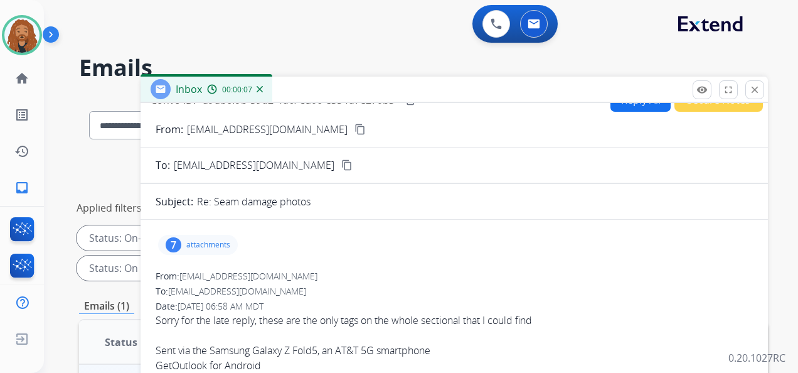
scroll to position [0, 0]
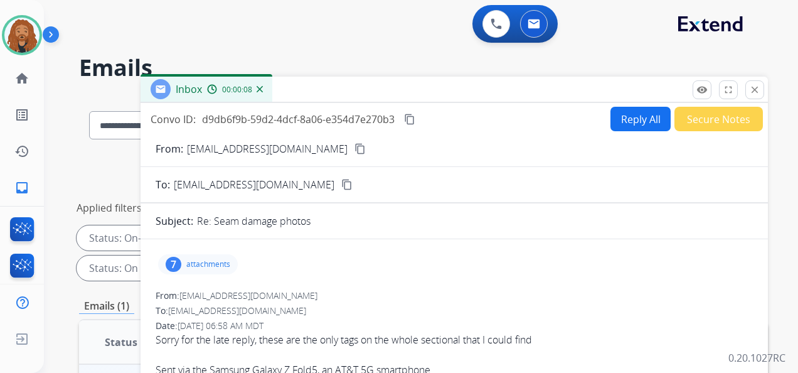
click at [354, 148] on mat-icon "content_copy" at bounding box center [359, 148] width 11 height 11
click at [629, 110] on button "Reply All" at bounding box center [640, 119] width 60 height 24
select select "**********"
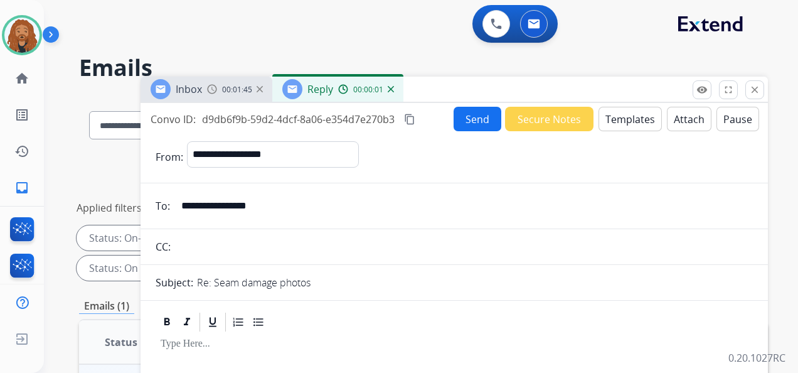
click at [614, 119] on button "Templates" at bounding box center [630, 119] width 63 height 24
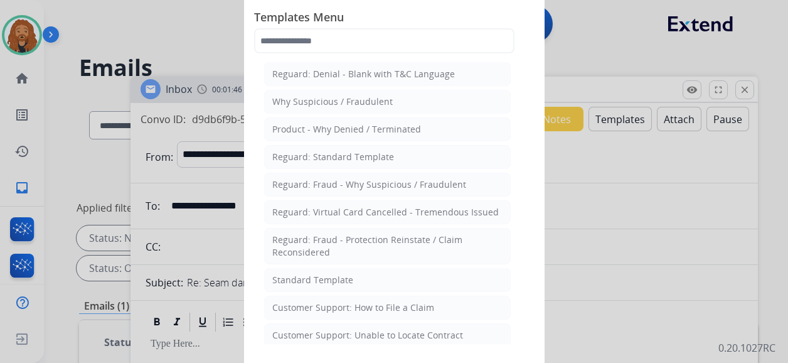
click at [291, 274] on div "Standard Template" at bounding box center [312, 280] width 81 height 13
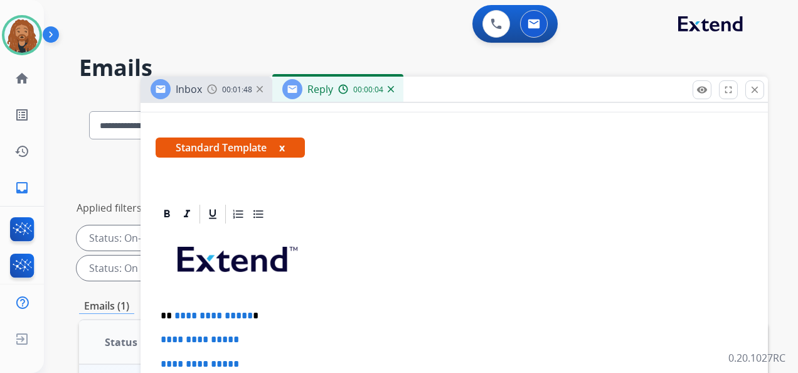
scroll to position [314, 0]
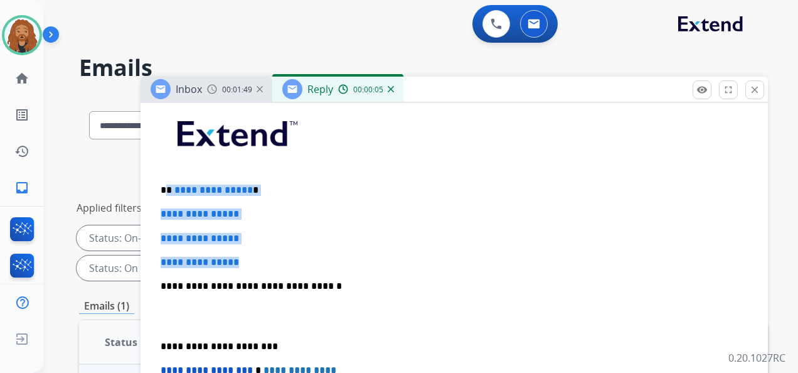
drag, startPoint x: 248, startPoint y: 259, endPoint x: 166, endPoint y: 183, distance: 112.3
click at [166, 183] on div "**********" at bounding box center [454, 316] width 597 height 432
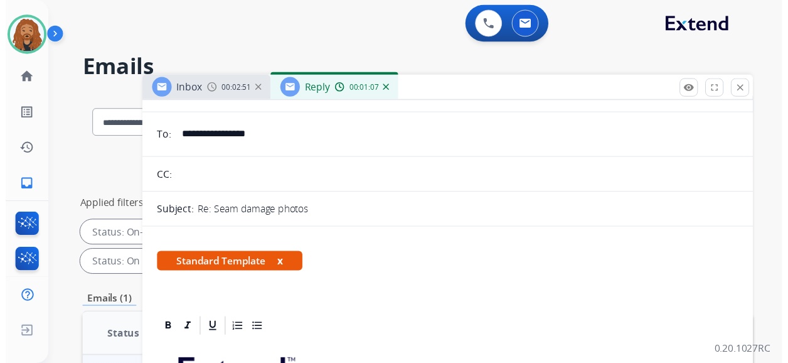
scroll to position [0, 0]
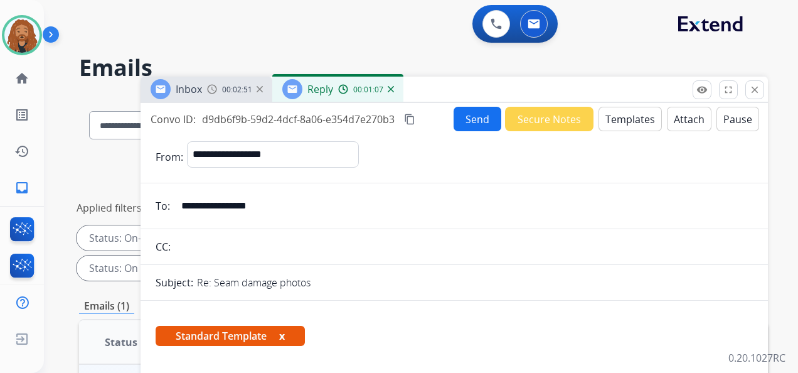
click at [478, 112] on button "Send" at bounding box center [478, 119] width 48 height 24
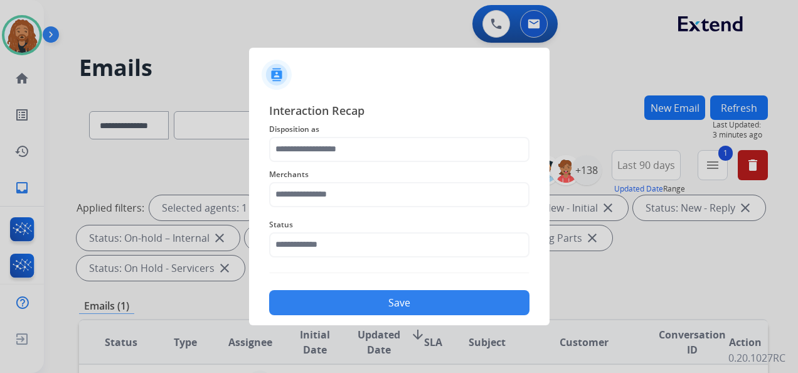
click at [306, 230] on span "Status" at bounding box center [399, 224] width 260 height 15
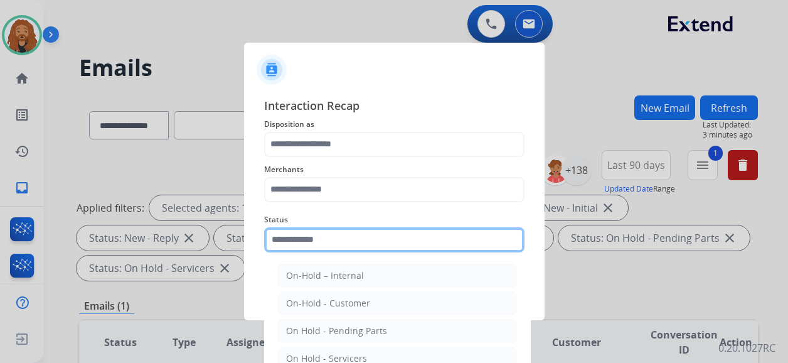
click at [307, 238] on input "text" at bounding box center [394, 239] width 260 height 25
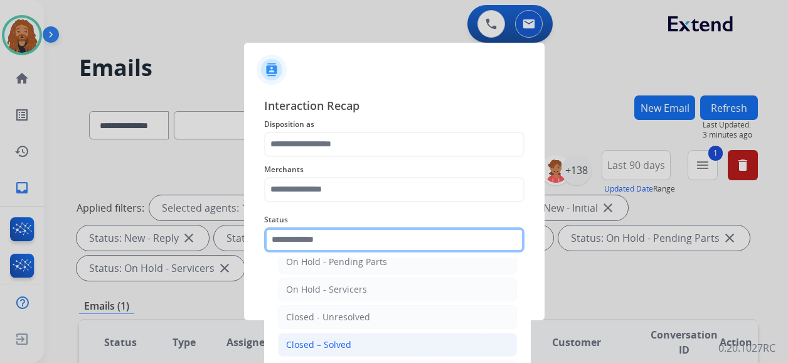
scroll to position [72, 0]
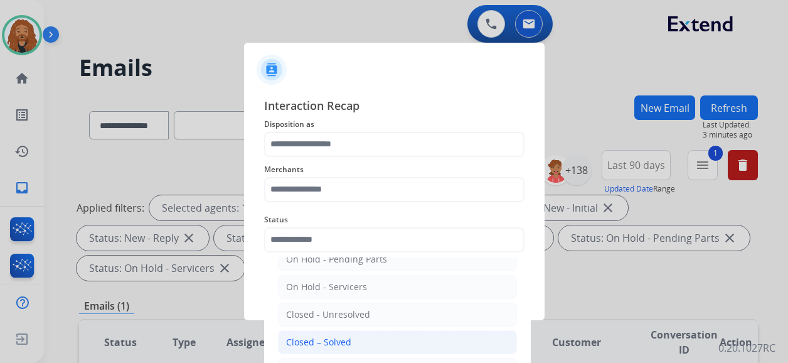
click at [320, 336] on div "Closed – Solved" at bounding box center [318, 342] width 65 height 13
type input "**********"
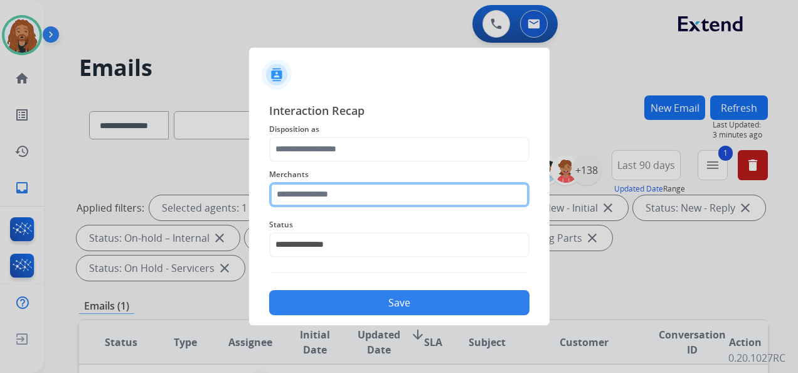
click at [304, 197] on input "text" at bounding box center [399, 194] width 260 height 25
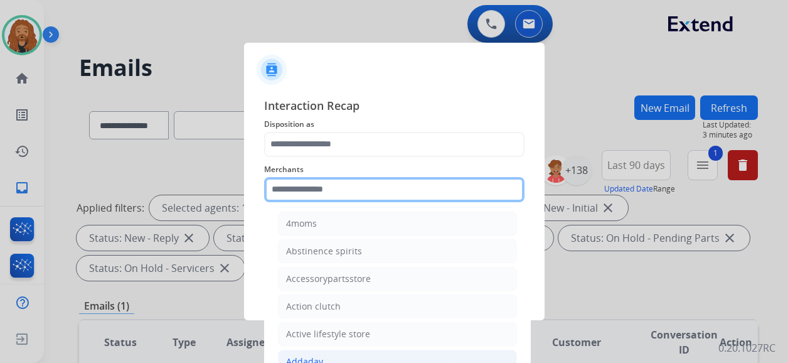
scroll to position [314, 0]
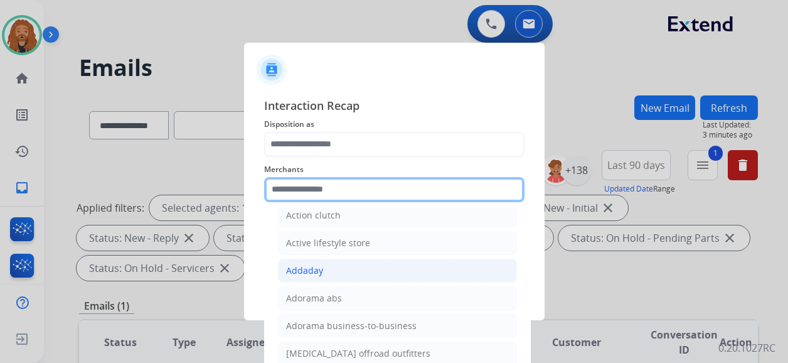
type input "*"
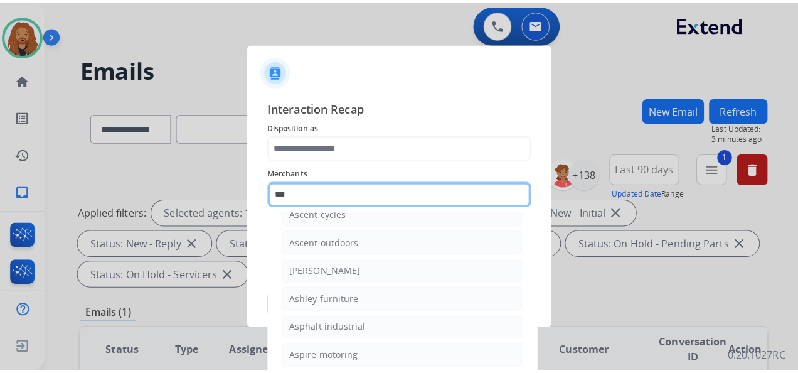
scroll to position [17, 0]
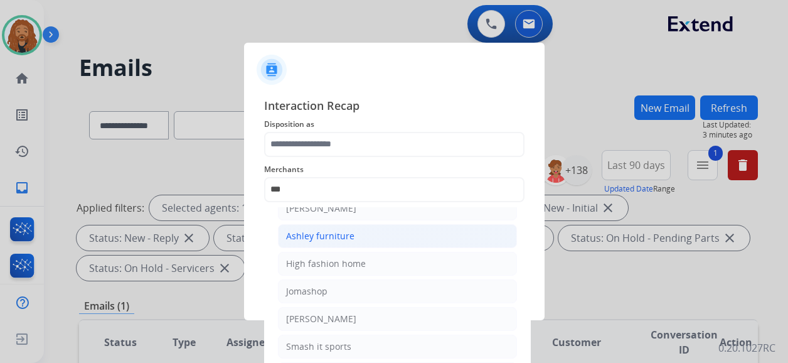
click at [321, 227] on li "Ashley furniture" at bounding box center [397, 236] width 239 height 24
type input "**********"
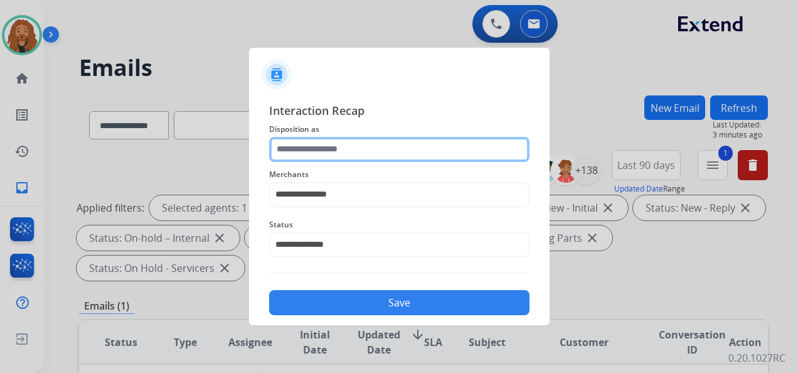
click at [338, 141] on input "text" at bounding box center [399, 149] width 260 height 25
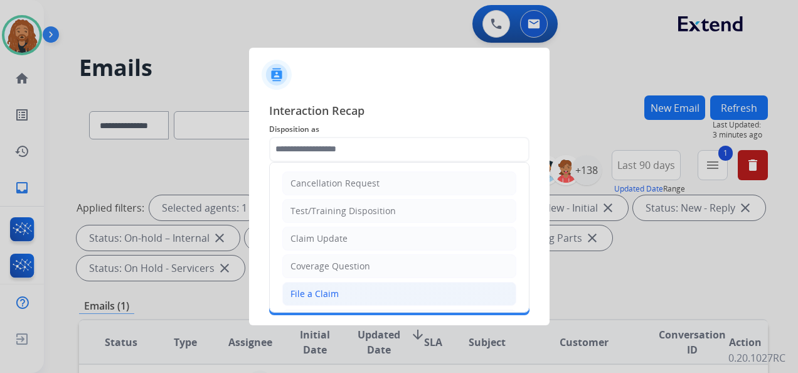
click at [328, 291] on div "File a Claim" at bounding box center [314, 293] width 48 height 13
type input "**********"
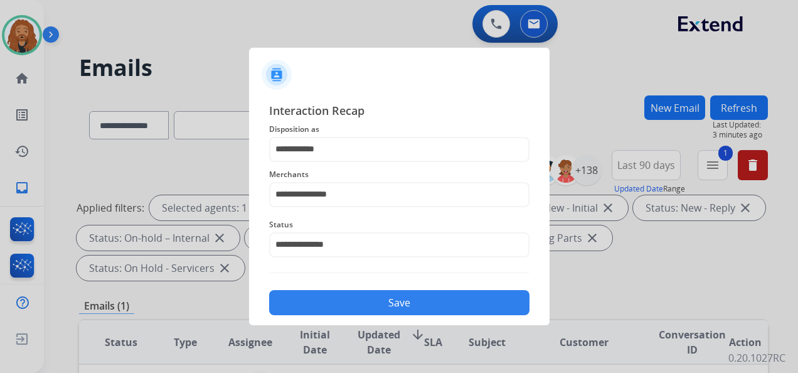
click at [366, 294] on button "Save" at bounding box center [399, 302] width 260 height 25
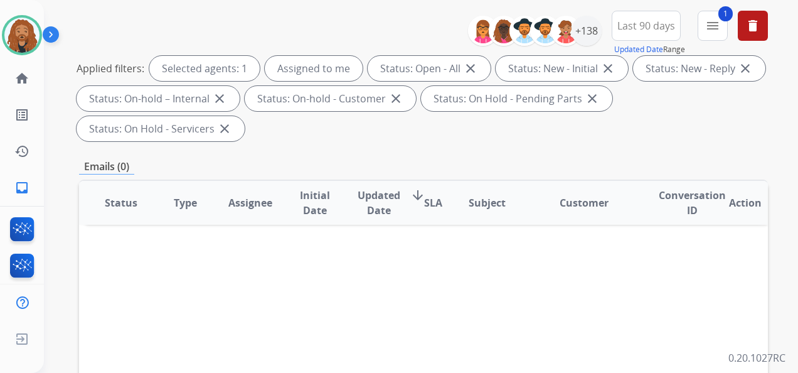
scroll to position [63, 0]
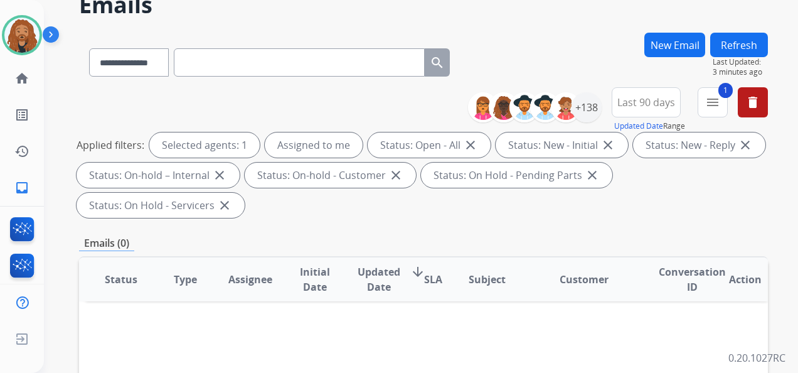
click at [524, 373] on html "**********" at bounding box center [399, 186] width 798 height 373
drag, startPoint x: 24, startPoint y: 34, endPoint x: 53, endPoint y: 42, distance: 29.4
click at [24, 34] on img at bounding box center [21, 35] width 35 height 35
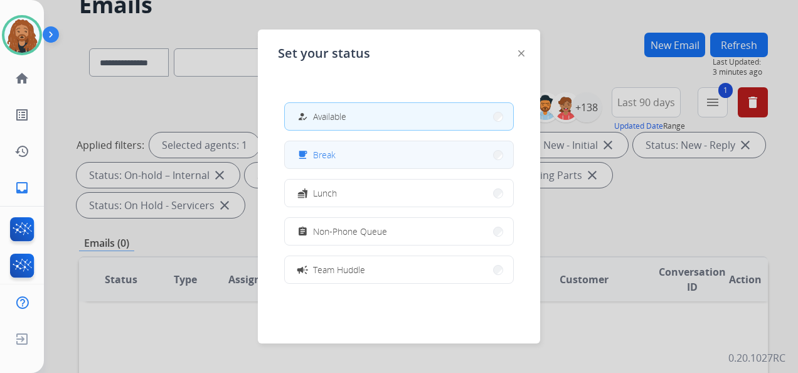
click at [354, 157] on button "free_breakfast Break" at bounding box center [399, 154] width 228 height 27
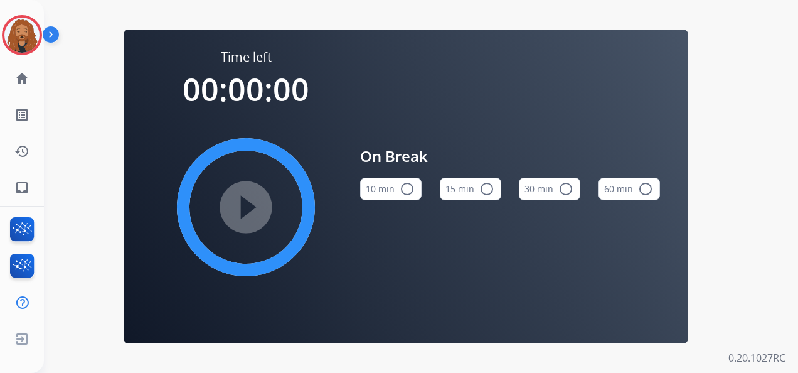
click at [366, 191] on button "10 min radio_button_unchecked" at bounding box center [390, 189] width 61 height 23
click at [483, 198] on button "15 min radio_button_unchecked" at bounding box center [470, 189] width 61 height 23
click at [253, 210] on mat-icon "play_circle_filled" at bounding box center [245, 207] width 15 height 15
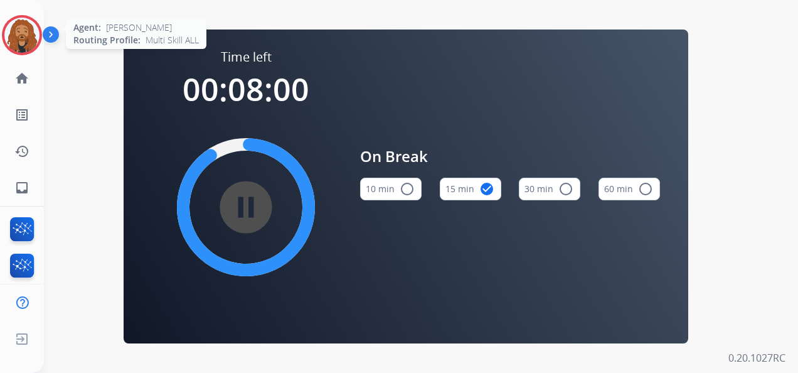
click at [11, 43] on img at bounding box center [21, 35] width 35 height 35
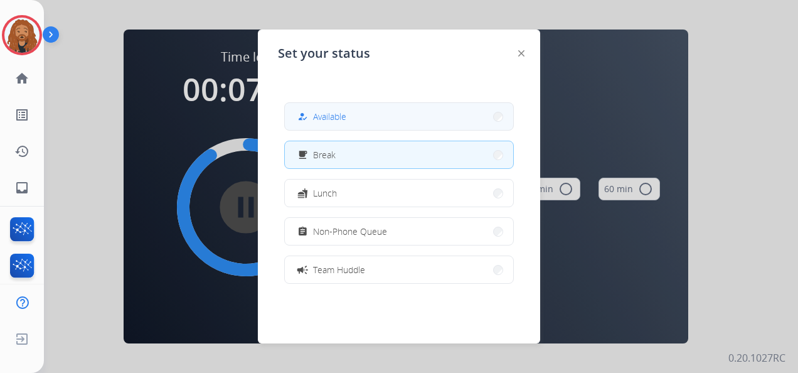
click at [379, 119] on button "how_to_reg Available" at bounding box center [399, 116] width 228 height 27
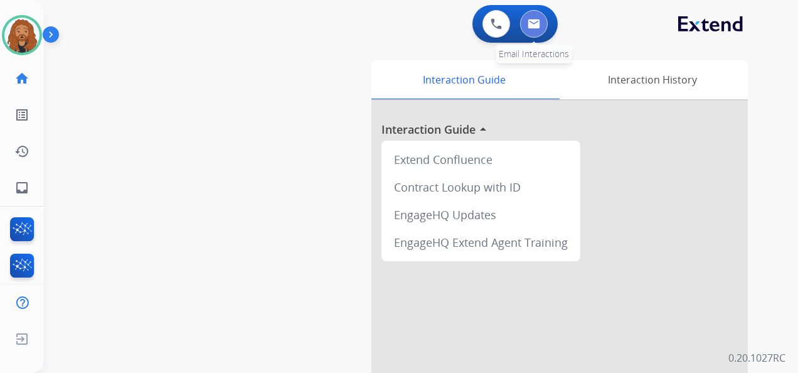
click at [535, 16] on button at bounding box center [534, 24] width 28 height 28
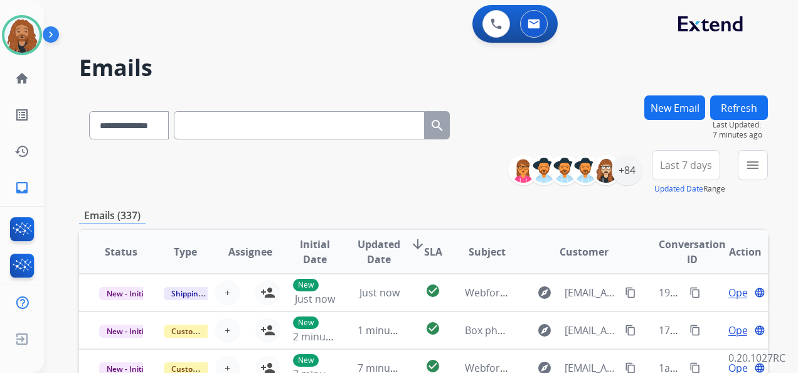
click at [666, 168] on span "Last 7 days" at bounding box center [686, 165] width 52 height 5
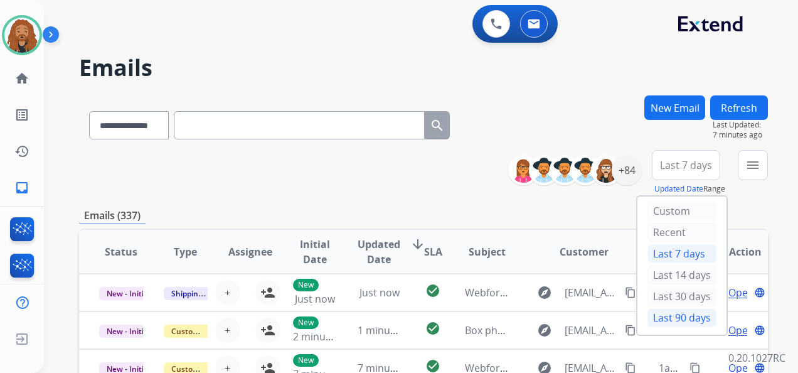
click at [685, 319] on div "Last 90 days" at bounding box center [682, 317] width 69 height 19
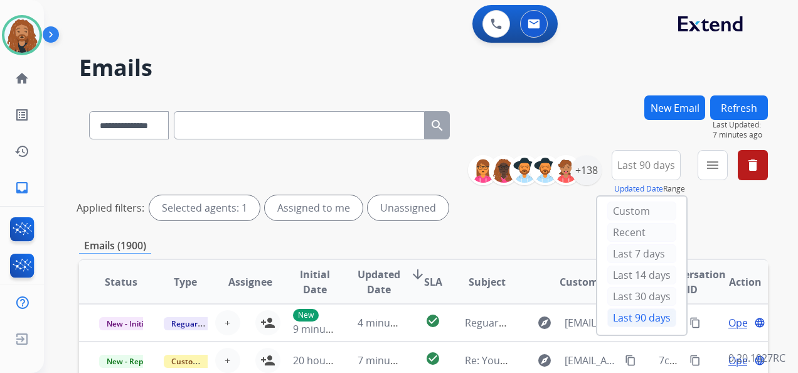
click at [545, 223] on div "**********" at bounding box center [423, 187] width 689 height 75
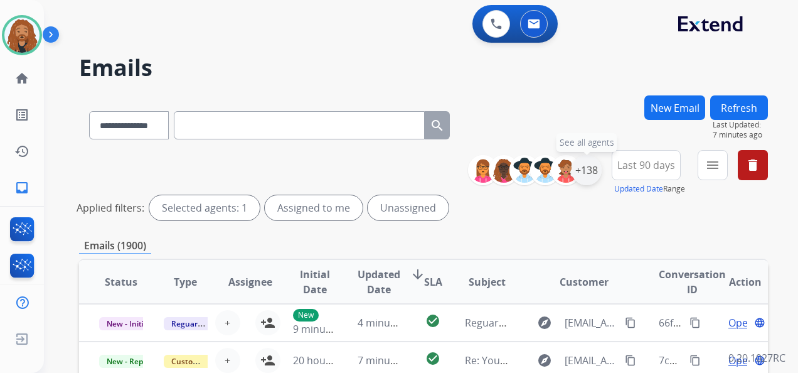
click at [590, 171] on div "+138" at bounding box center [587, 170] width 30 height 30
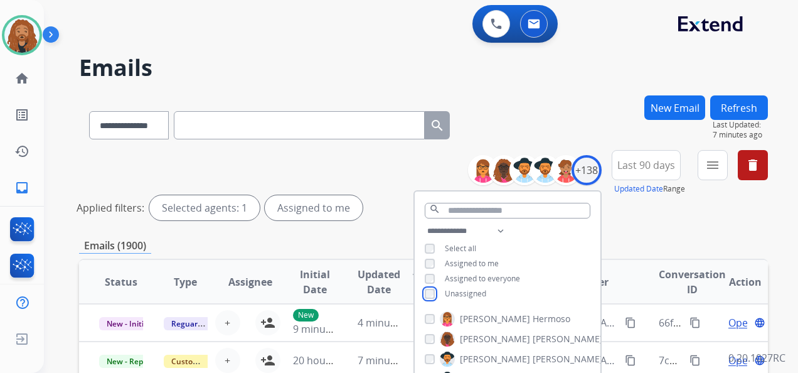
scroll to position [188, 0]
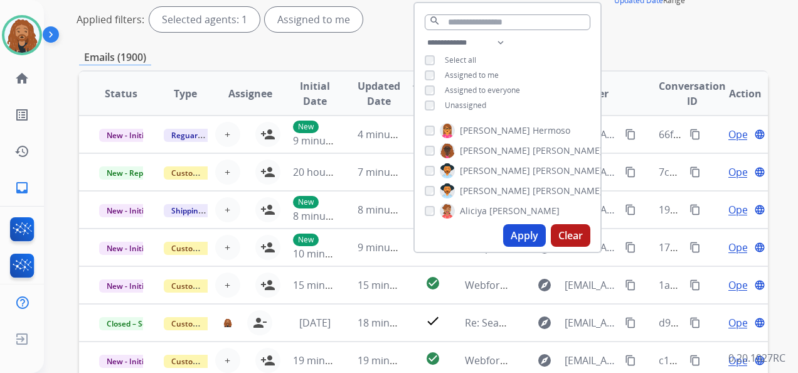
click at [520, 238] on button "Apply" at bounding box center [524, 235] width 43 height 23
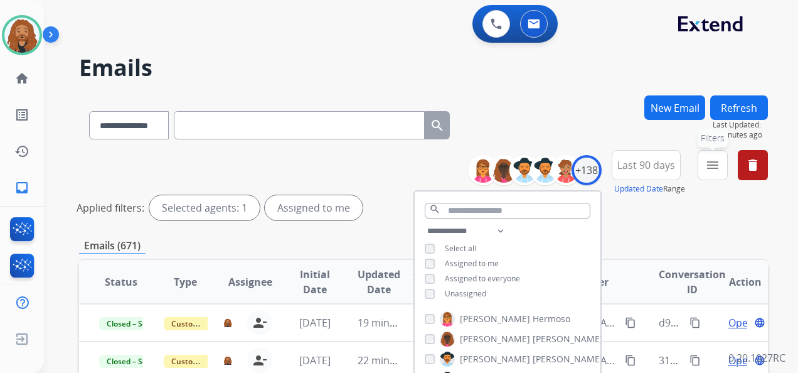
click at [708, 164] on mat-icon "menu" at bounding box center [712, 164] width 15 height 15
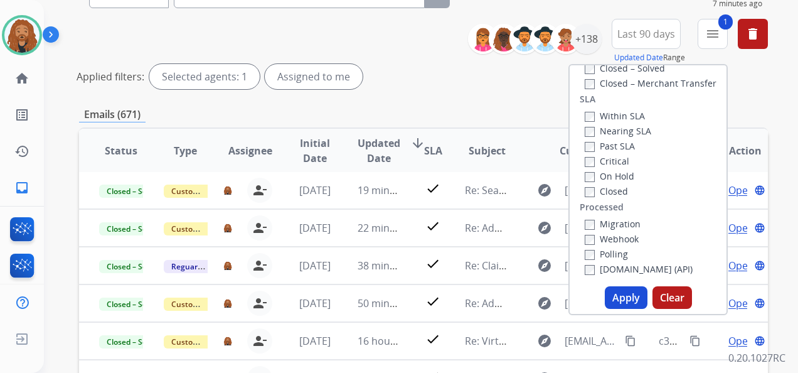
scroll to position [188, 0]
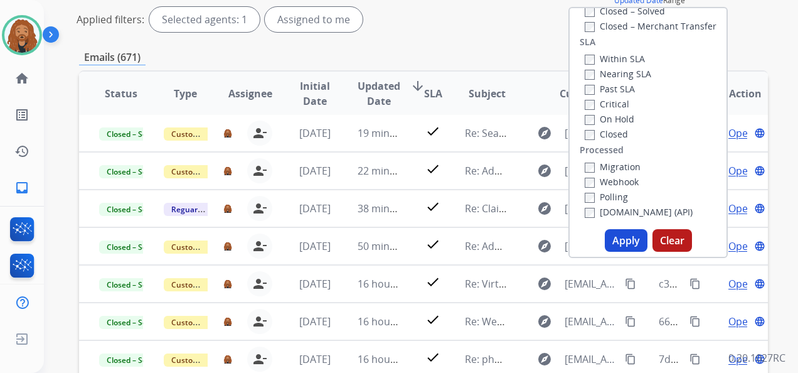
click at [625, 240] on button "Apply" at bounding box center [626, 240] width 43 height 23
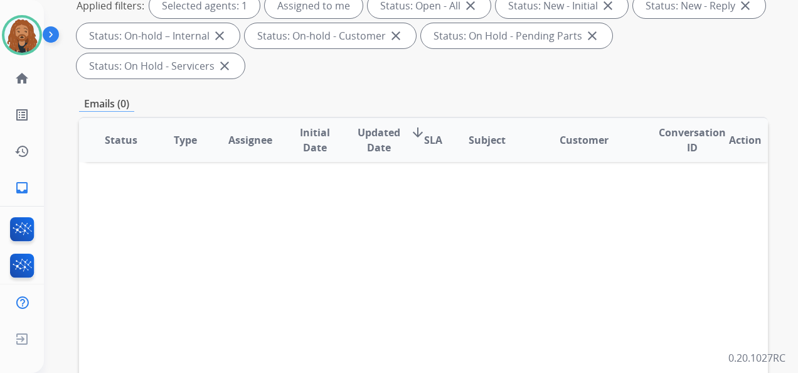
scroll to position [63, 0]
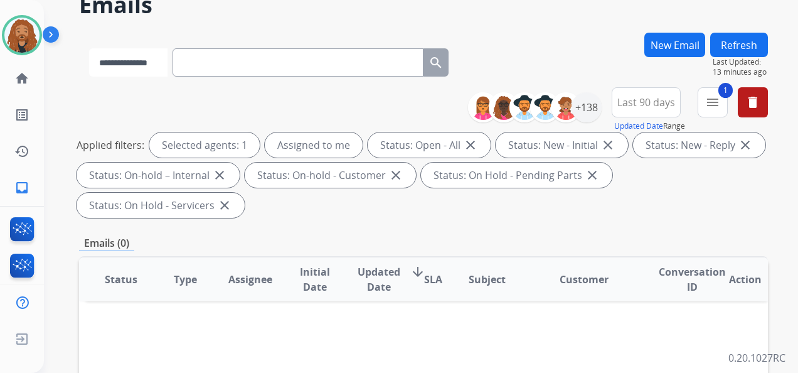
click at [164, 59] on select "**********" at bounding box center [128, 62] width 78 height 28
select select "**********"
click at [89, 48] on select "**********" at bounding box center [128, 62] width 78 height 28
click at [212, 65] on input "text" at bounding box center [299, 62] width 251 height 28
paste input "**********"
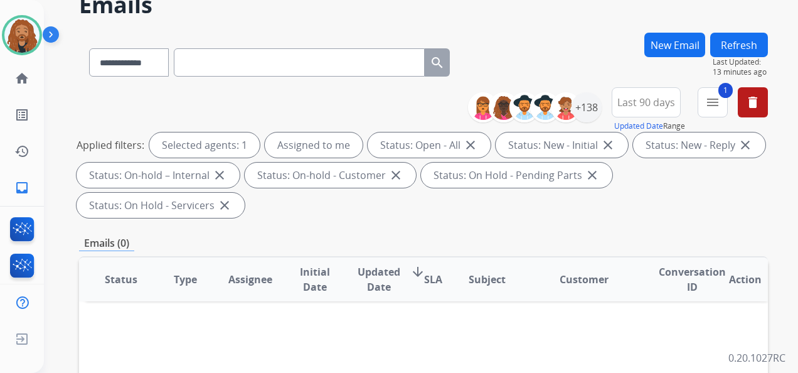
type input "**********"
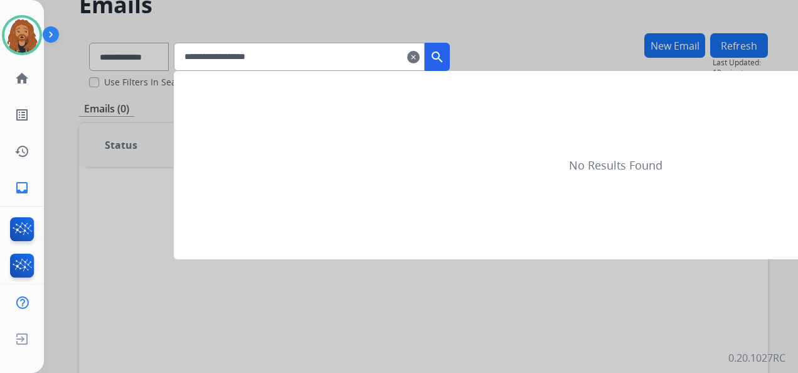
scroll to position [0, 0]
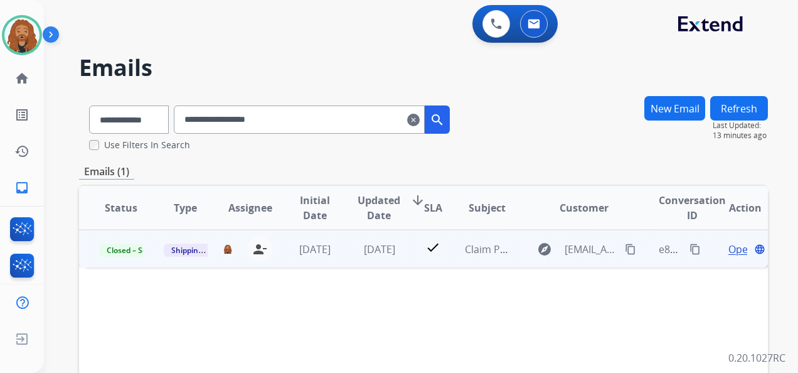
click at [344, 249] on td "[DATE]" at bounding box center [370, 249] width 65 height 38
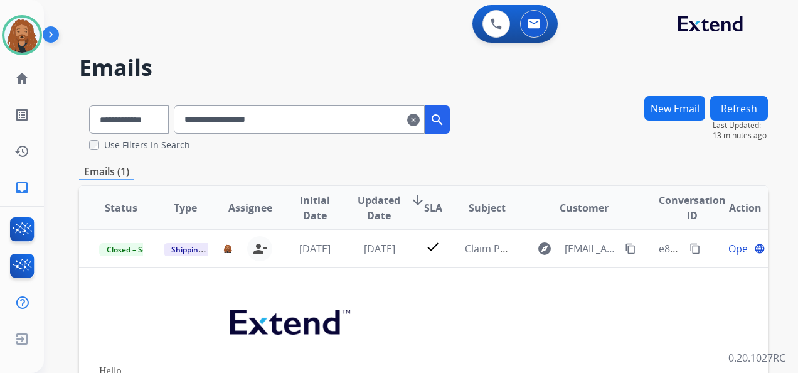
click at [420, 121] on mat-icon "clear" at bounding box center [413, 119] width 13 height 15
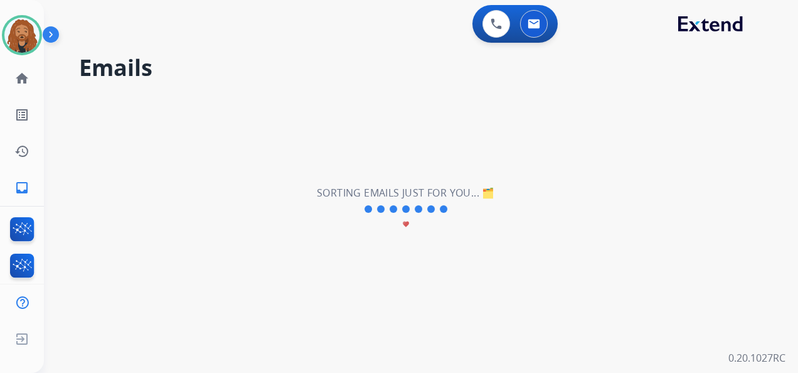
select select "**********"
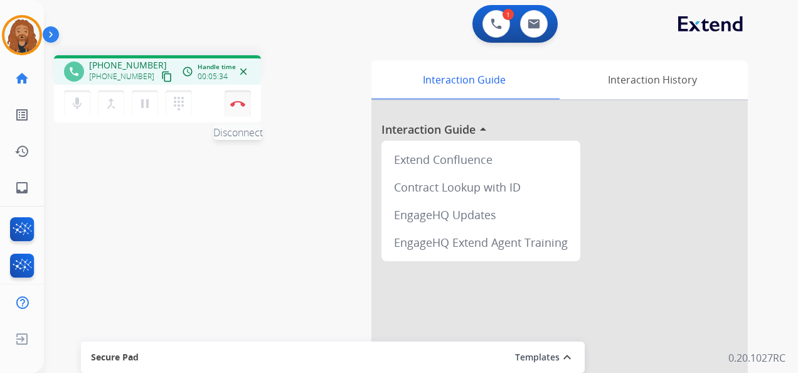
click at [245, 107] on button "Disconnect" at bounding box center [238, 103] width 26 height 26
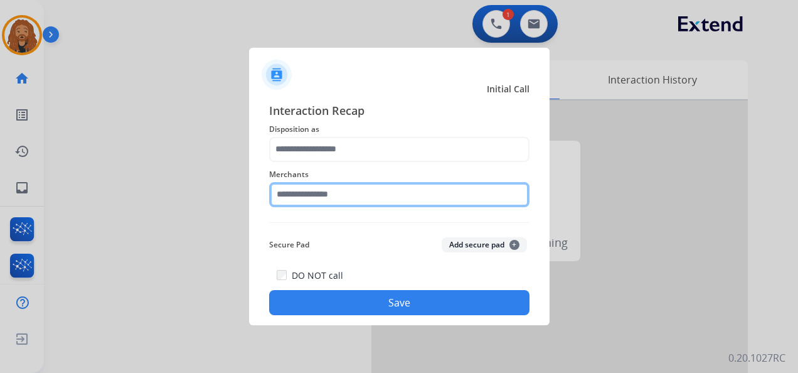
click at [331, 200] on input "text" at bounding box center [399, 194] width 260 height 25
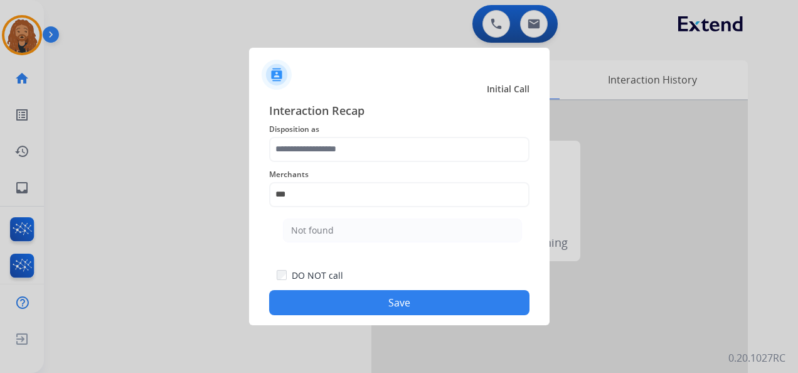
click at [330, 232] on div "Not found" at bounding box center [312, 230] width 43 height 13
type input "*********"
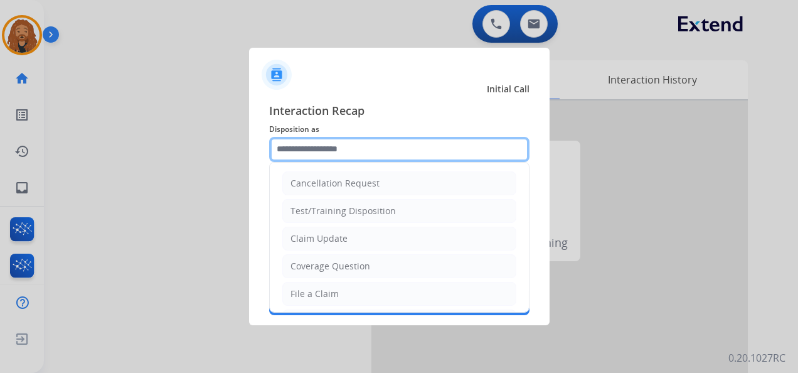
click at [360, 146] on input "text" at bounding box center [399, 149] width 260 height 25
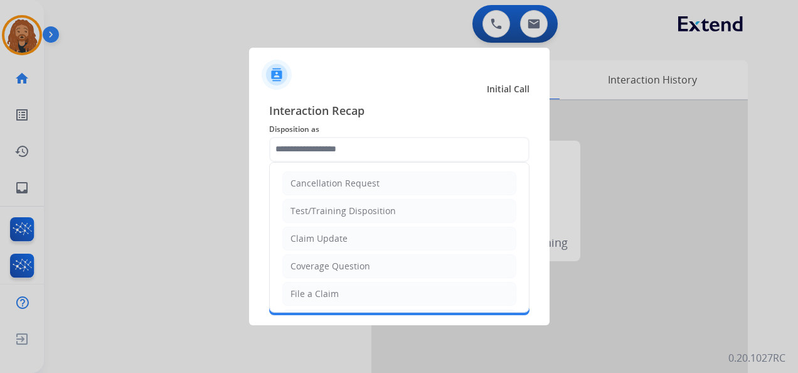
click at [353, 241] on li "Claim Update" at bounding box center [399, 239] width 234 height 24
type input "**********"
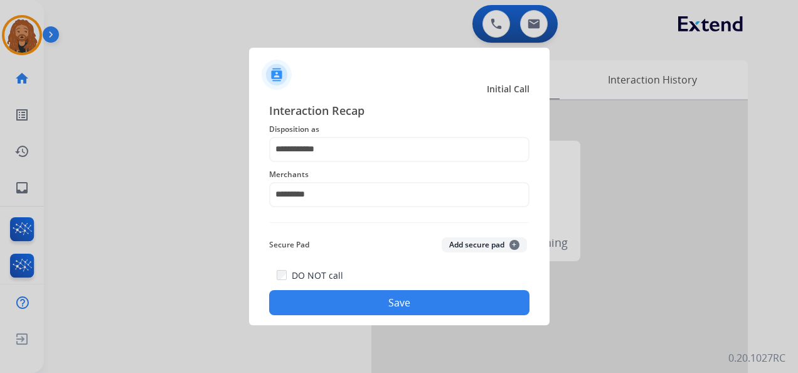
click at [358, 303] on button "Save" at bounding box center [399, 302] width 260 height 25
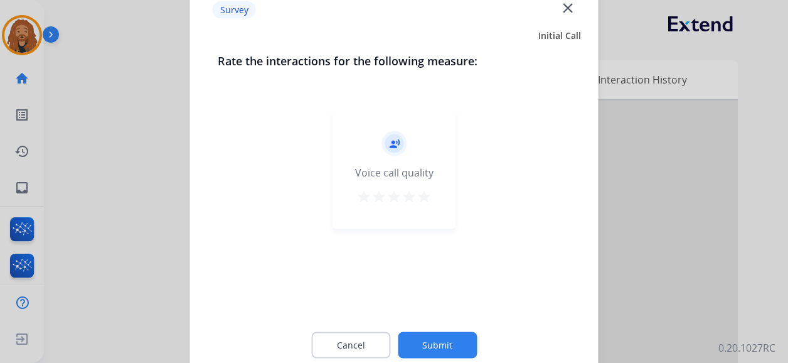
click at [420, 200] on mat-icon "star" at bounding box center [424, 196] width 15 height 15
click at [422, 343] on button "Submit" at bounding box center [437, 345] width 79 height 26
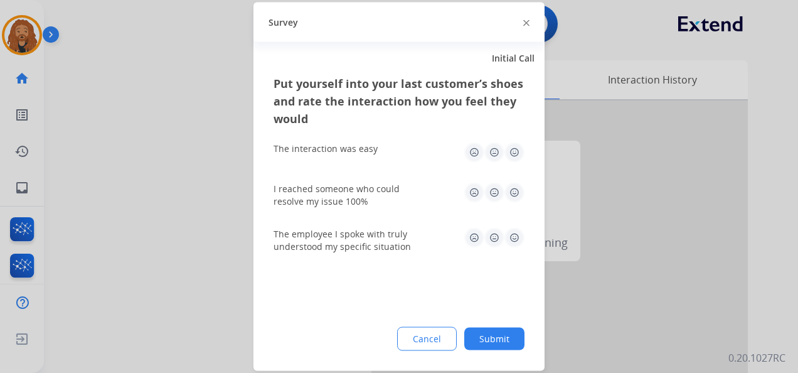
click at [516, 236] on img at bounding box center [514, 238] width 20 height 20
click at [508, 196] on img at bounding box center [514, 193] width 20 height 20
click at [514, 157] on img at bounding box center [514, 152] width 20 height 20
click at [485, 339] on button "Submit" at bounding box center [494, 339] width 60 height 23
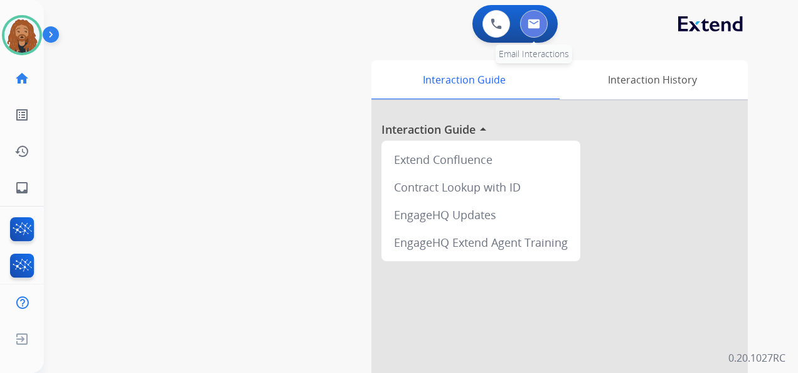
click at [541, 24] on button at bounding box center [534, 24] width 28 height 28
select select "**********"
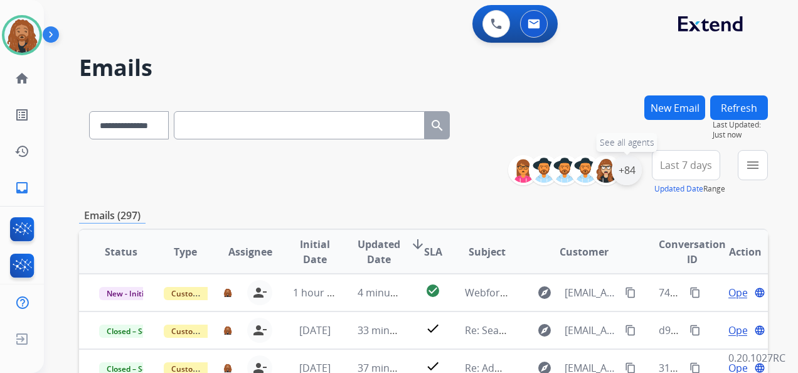
click at [637, 176] on div "+84" at bounding box center [627, 170] width 30 height 30
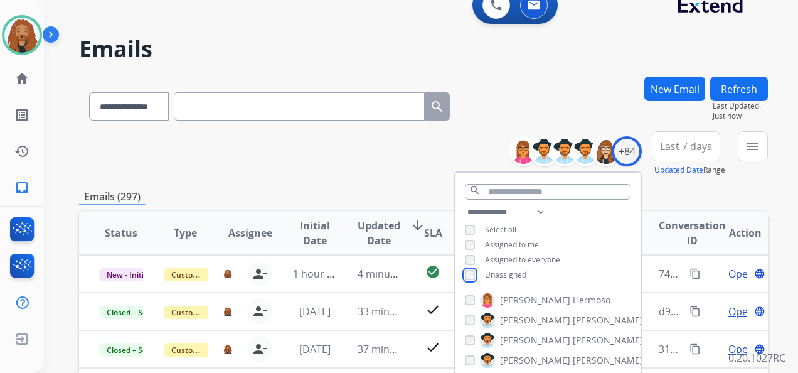
scroll to position [188, 0]
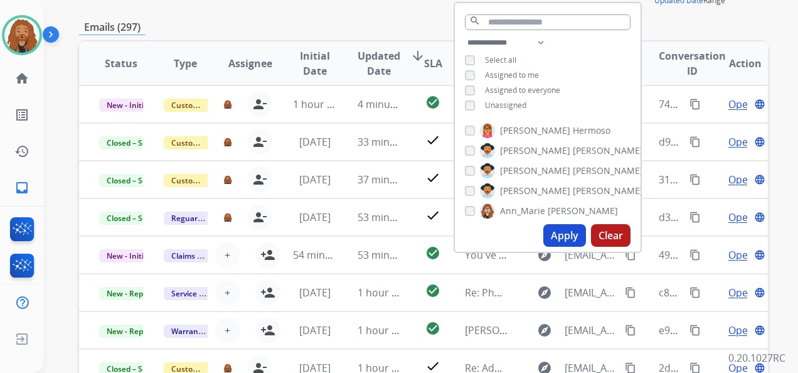
click at [557, 233] on button "Apply" at bounding box center [564, 235] width 43 height 23
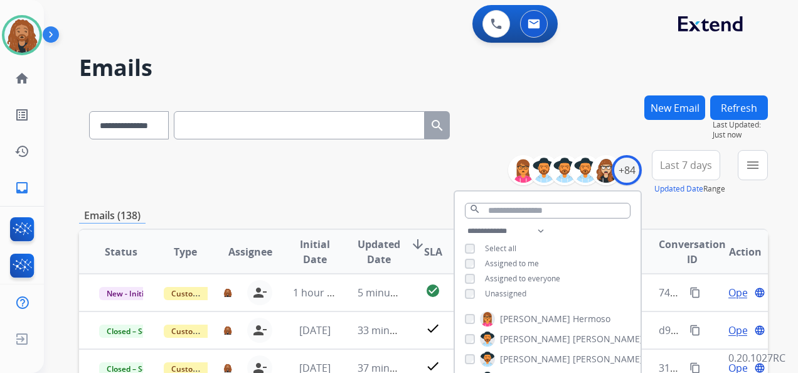
click at [690, 179] on button "Last 7 days" at bounding box center [686, 165] width 68 height 30
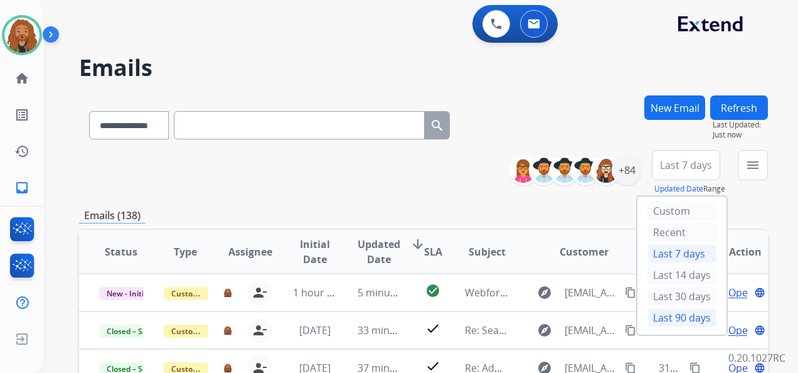
click at [664, 308] on div "Last 90 days" at bounding box center [682, 317] width 69 height 19
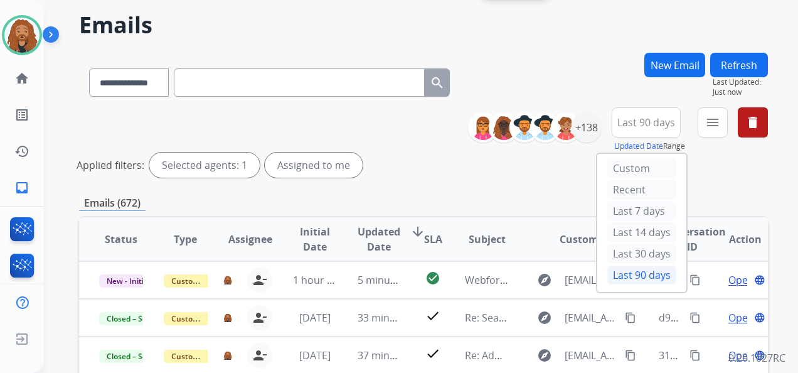
scroll to position [63, 0]
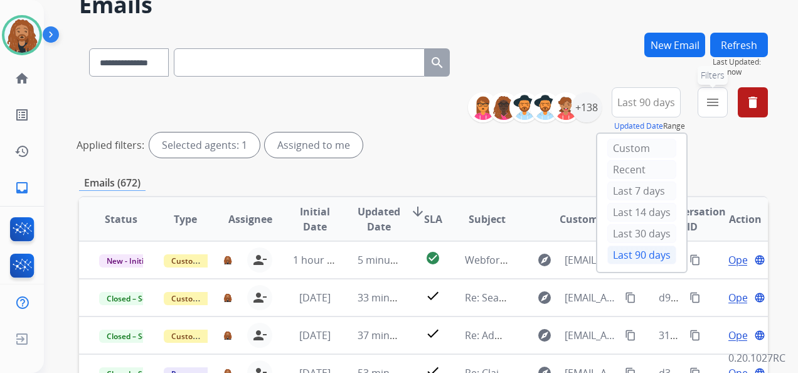
click at [711, 104] on mat-icon "menu" at bounding box center [712, 102] width 15 height 15
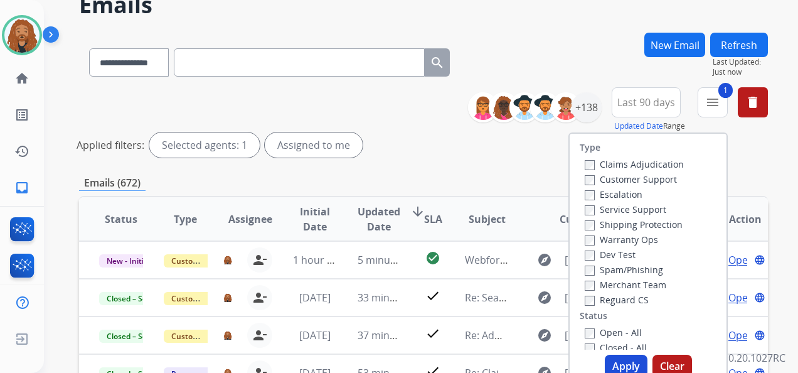
click at [627, 365] on button "Apply" at bounding box center [626, 365] width 43 height 23
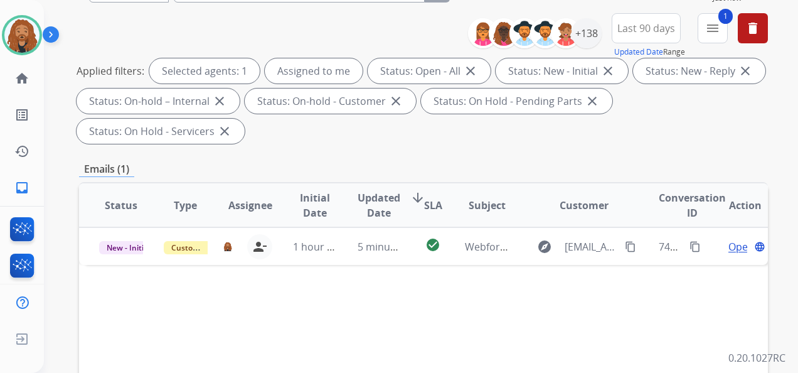
scroll to position [314, 0]
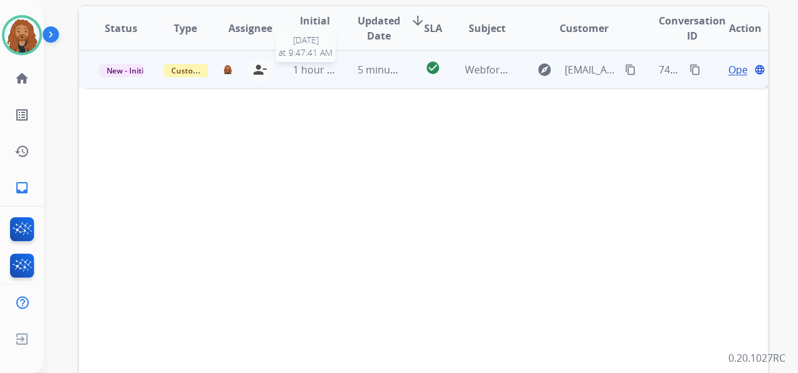
click at [329, 68] on span "1 hour ago" at bounding box center [318, 70] width 51 height 14
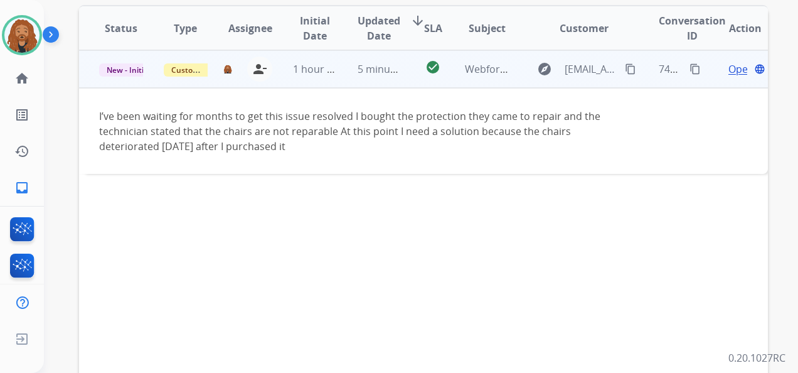
click at [728, 75] on span "Open" at bounding box center [741, 68] width 26 height 15
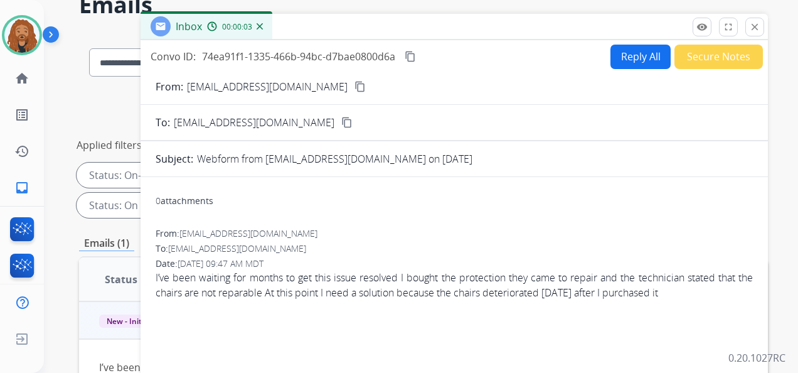
scroll to position [0, 0]
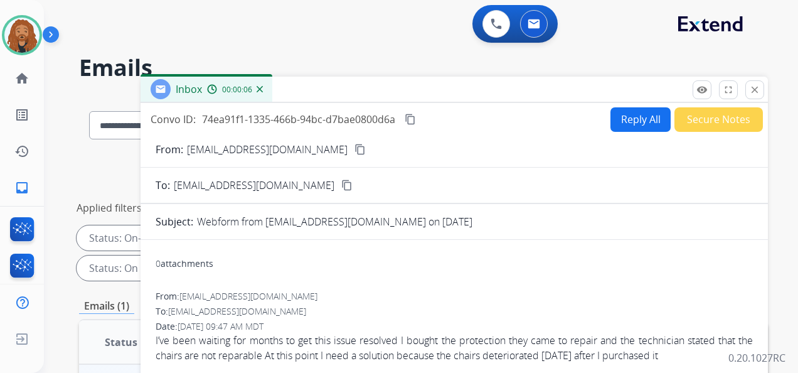
click at [408, 119] on mat-icon "content_copy" at bounding box center [410, 119] width 11 height 11
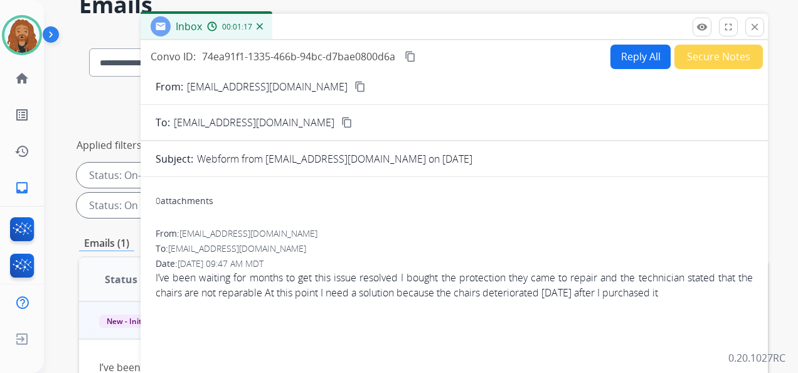
click at [354, 85] on mat-icon "content_copy" at bounding box center [359, 86] width 11 height 11
click at [616, 55] on button "Reply All" at bounding box center [640, 57] width 60 height 24
select select "**********"
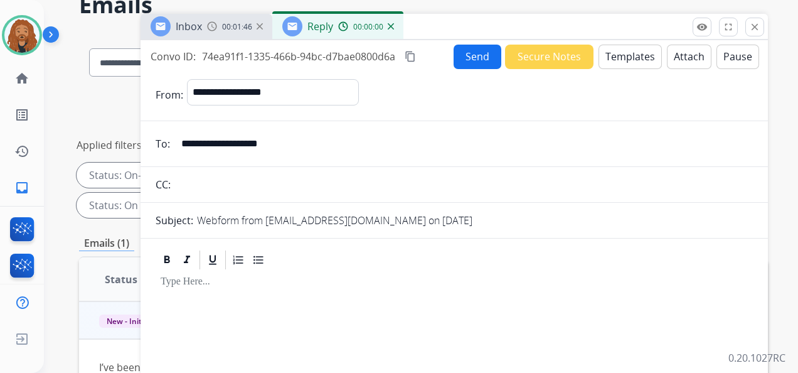
click at [624, 54] on button "Templates" at bounding box center [630, 57] width 63 height 24
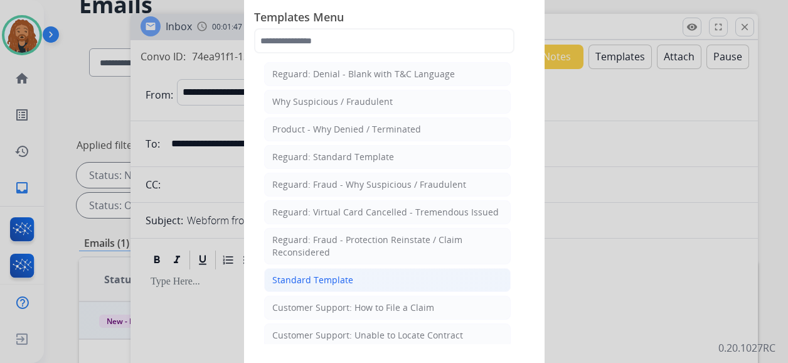
click at [363, 277] on li "Standard Template" at bounding box center [387, 280] width 247 height 24
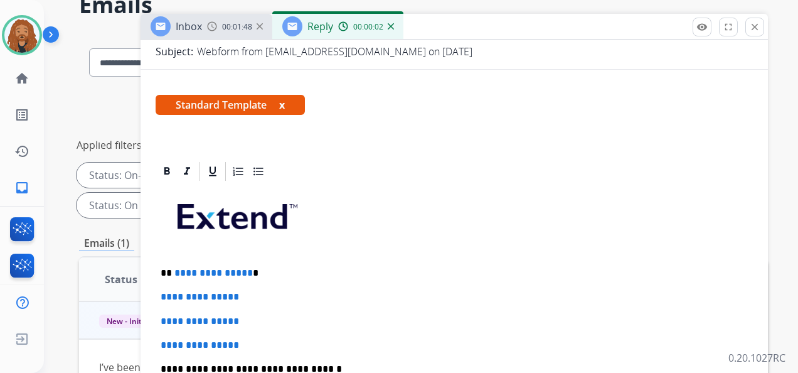
scroll to position [289, 0]
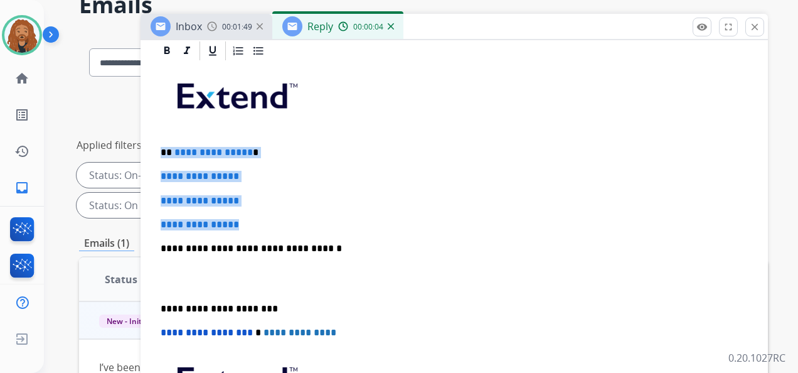
drag, startPoint x: 271, startPoint y: 219, endPoint x: 163, endPoint y: 144, distance: 131.2
click at [163, 144] on div "**********" at bounding box center [454, 278] width 597 height 432
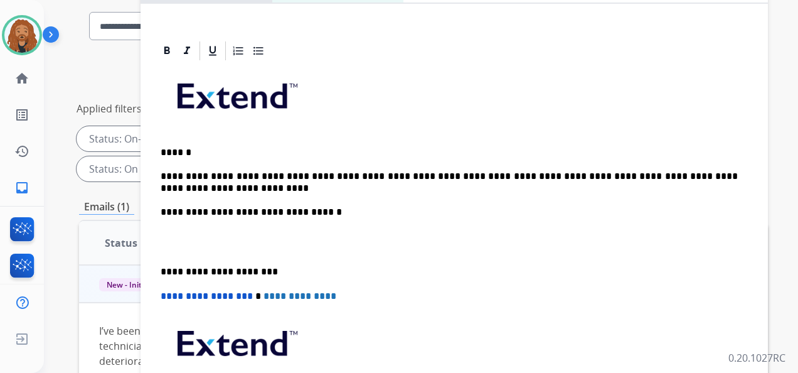
scroll to position [0, 0]
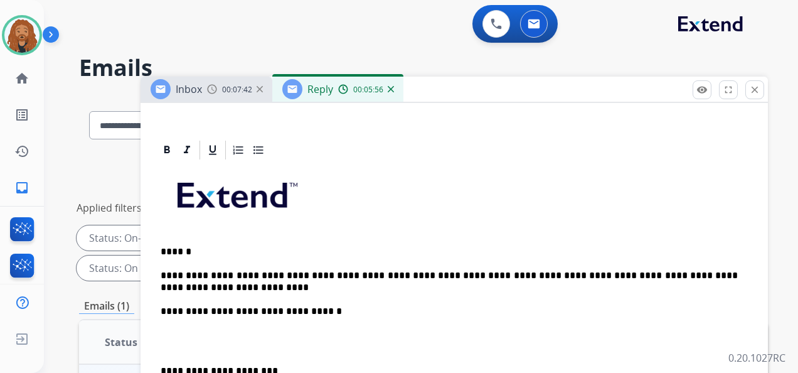
click at [272, 285] on p "**********" at bounding box center [449, 281] width 577 height 23
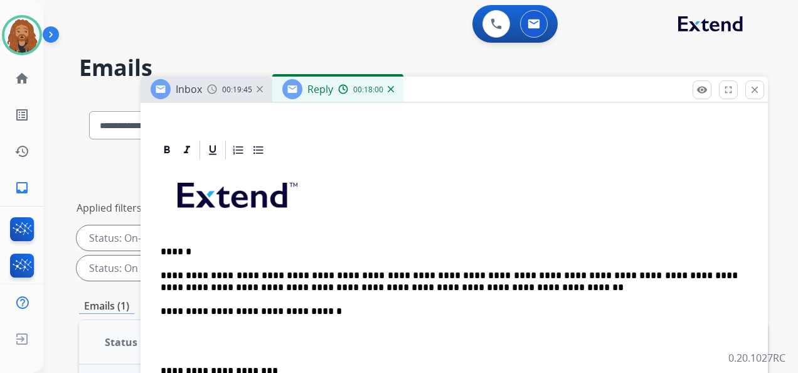
click at [183, 345] on p at bounding box center [454, 340] width 587 height 23
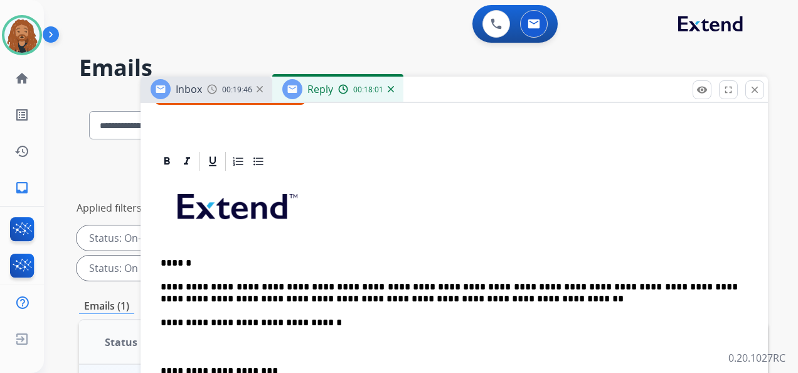
scroll to position [217, 0]
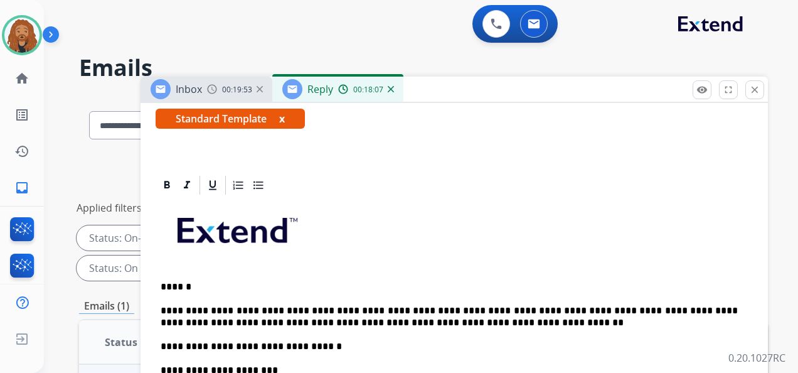
click at [422, 166] on div "**********" at bounding box center [454, 364] width 627 height 563
click at [474, 321] on p "**********" at bounding box center [449, 316] width 577 height 23
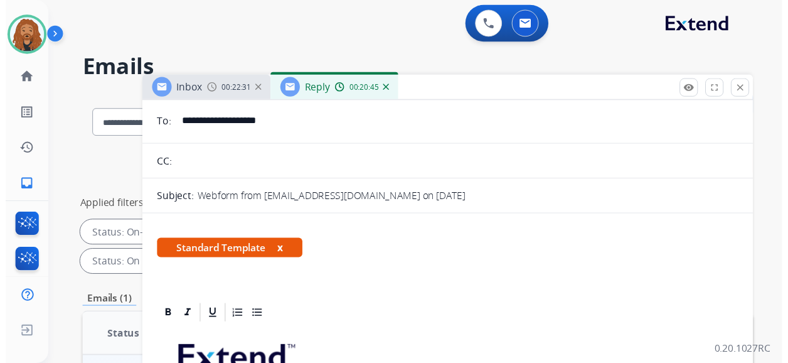
scroll to position [0, 0]
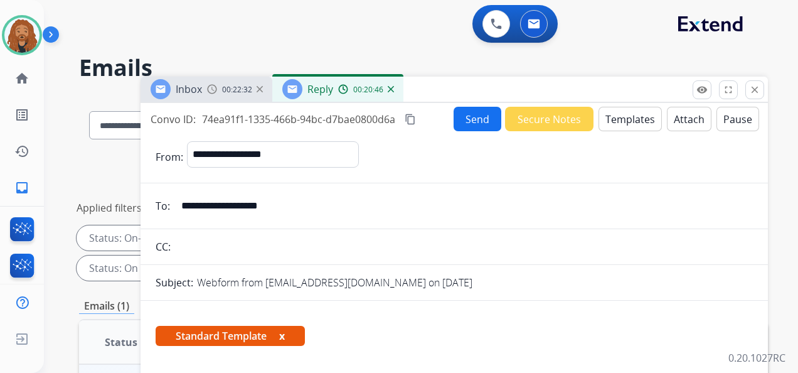
click at [473, 118] on button "Send" at bounding box center [478, 119] width 48 height 24
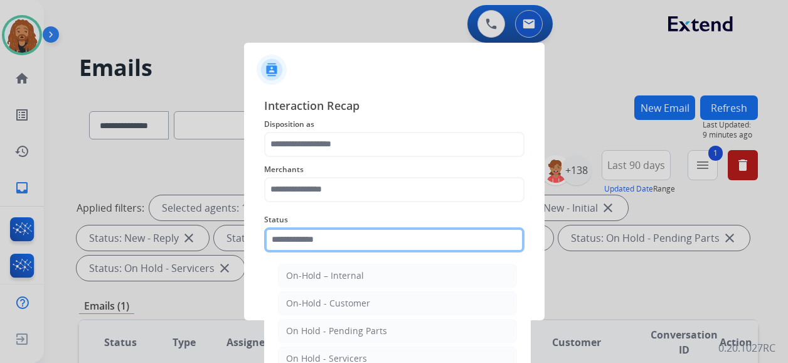
click at [339, 252] on div "Status On-Hold – Internal On-Hold - Customer On Hold - Pending Parts On Hold - …" at bounding box center [394, 232] width 260 height 50
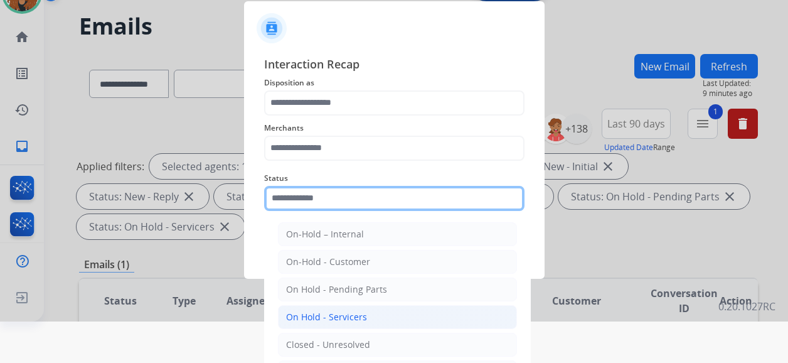
scroll to position [82, 0]
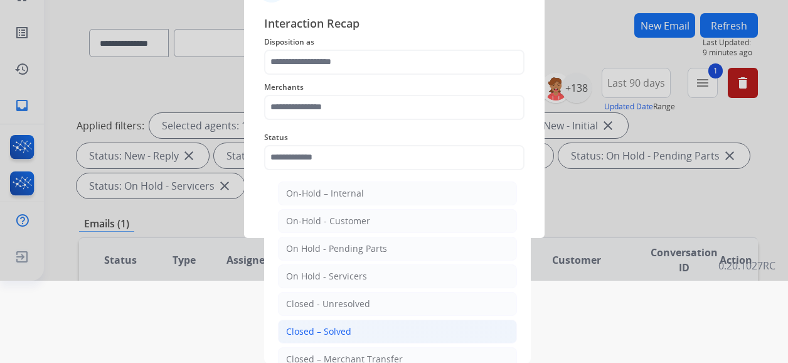
click at [330, 332] on div "Closed – Solved" at bounding box center [318, 331] width 65 height 13
type input "**********"
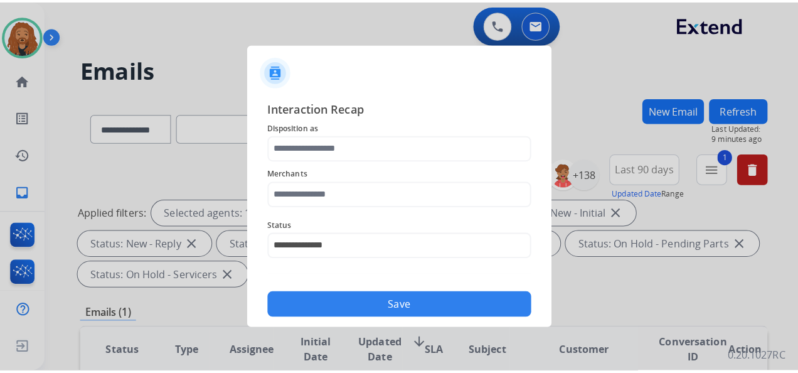
scroll to position [0, 0]
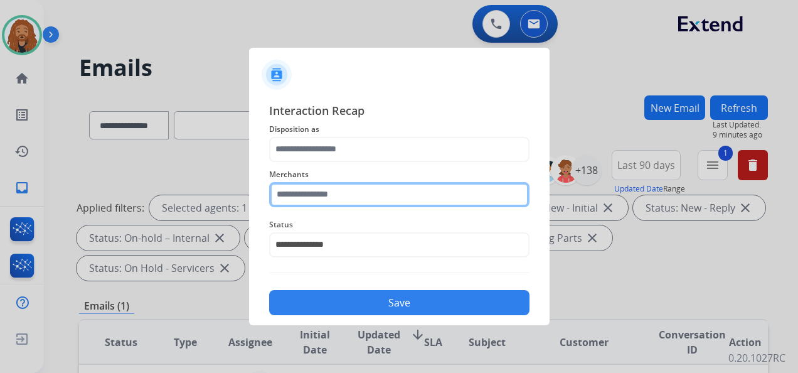
click at [316, 196] on input "text" at bounding box center [399, 194] width 260 height 25
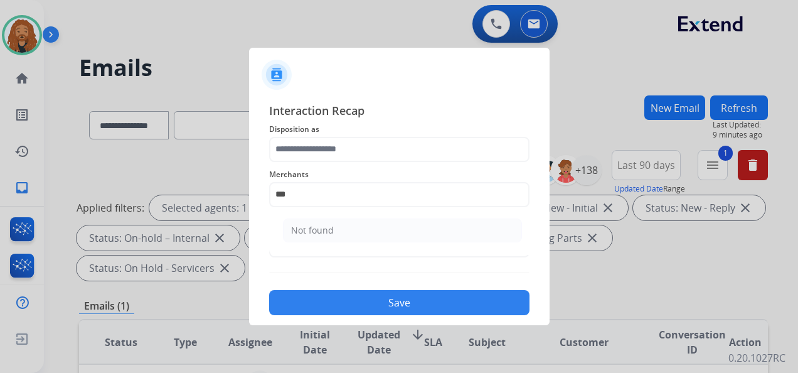
click at [378, 234] on li "Not found" at bounding box center [402, 230] width 239 height 24
type input "*********"
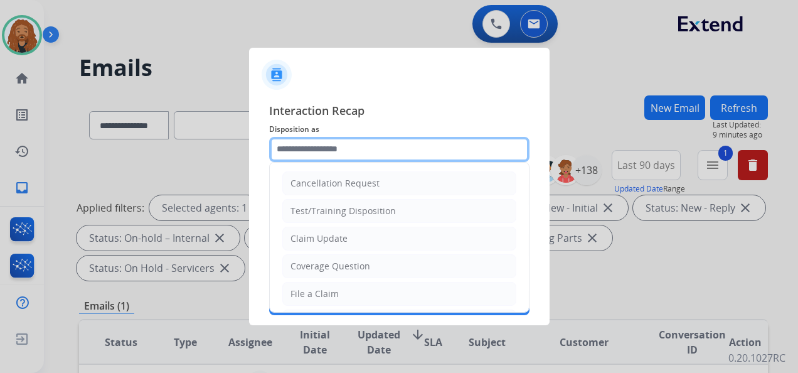
click at [373, 156] on input "text" at bounding box center [399, 149] width 260 height 25
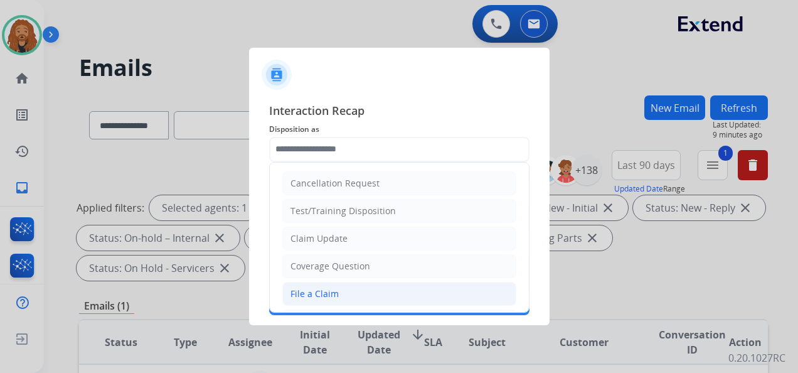
click at [324, 294] on div "File a Claim" at bounding box center [314, 293] width 48 height 13
type input "**********"
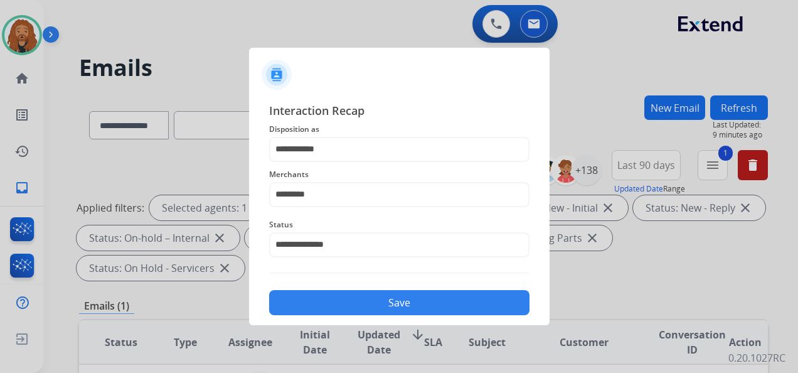
click at [330, 304] on button "Save" at bounding box center [399, 302] width 260 height 25
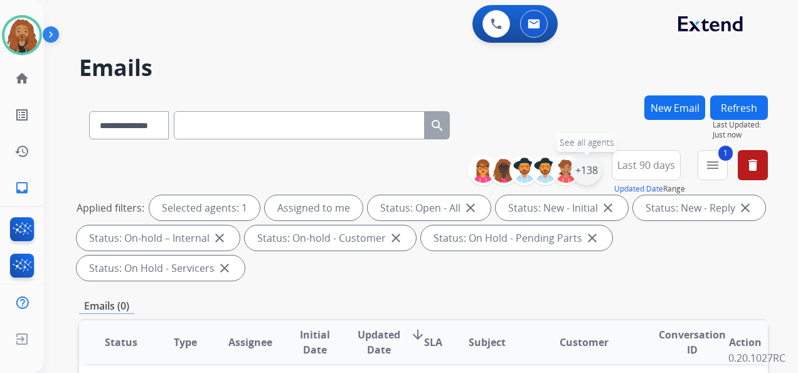
click at [587, 173] on div "+138" at bounding box center [587, 170] width 30 height 30
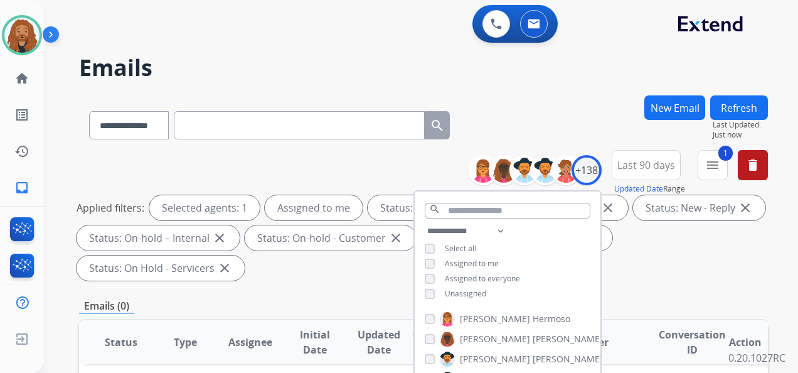
click at [654, 284] on div "**********" at bounding box center [423, 218] width 689 height 136
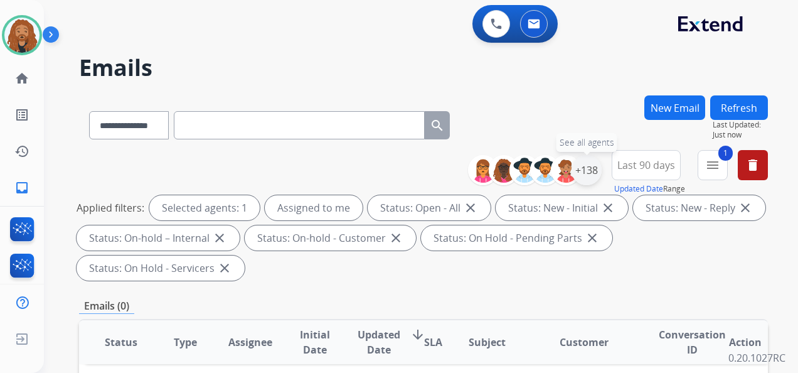
click at [591, 172] on div "+138" at bounding box center [587, 170] width 30 height 30
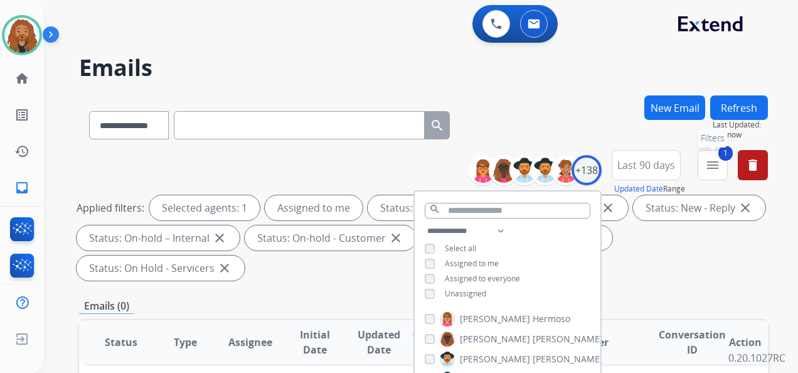
click at [727, 166] on button "1 menu Filters" at bounding box center [713, 165] width 30 height 30
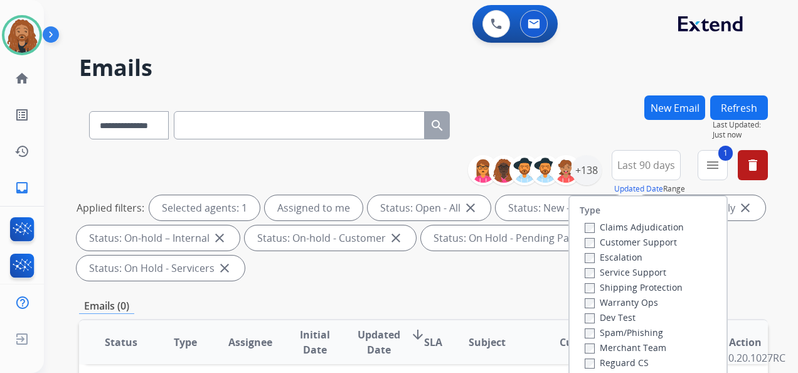
click at [735, 105] on button "Refresh" at bounding box center [739, 107] width 58 height 24
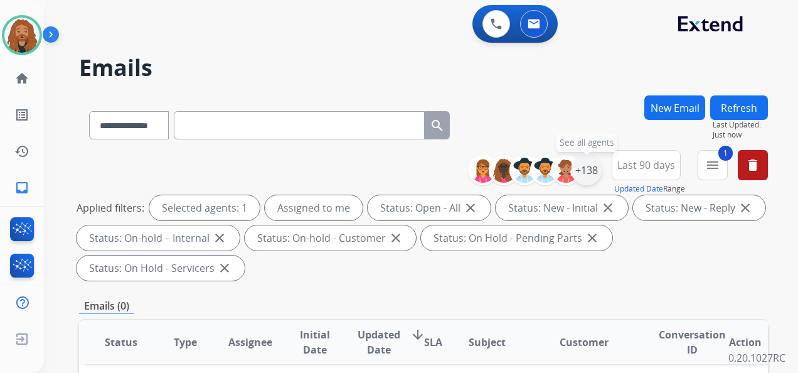
click at [594, 173] on div "+138" at bounding box center [587, 170] width 30 height 30
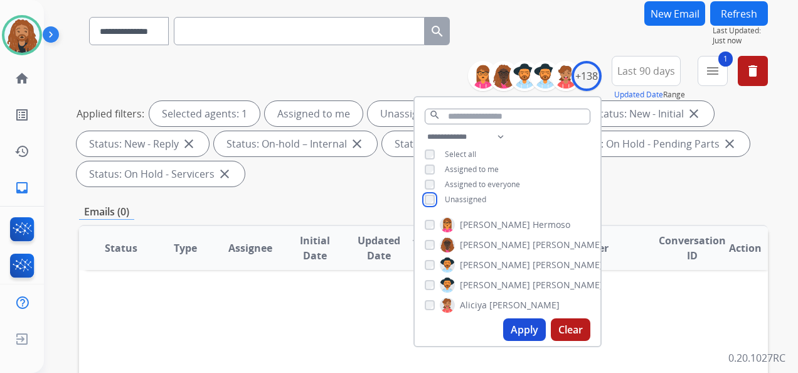
scroll to position [251, 0]
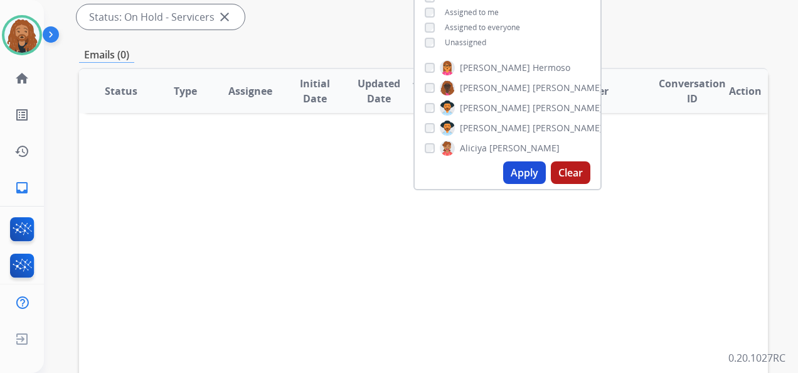
click at [520, 174] on button "Apply" at bounding box center [524, 172] width 43 height 23
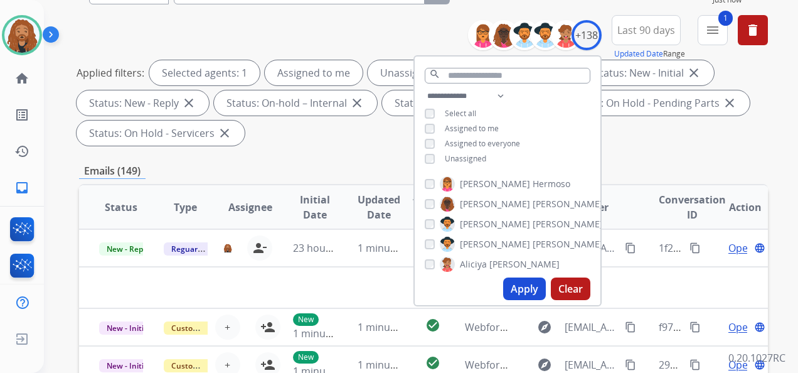
scroll to position [188, 0]
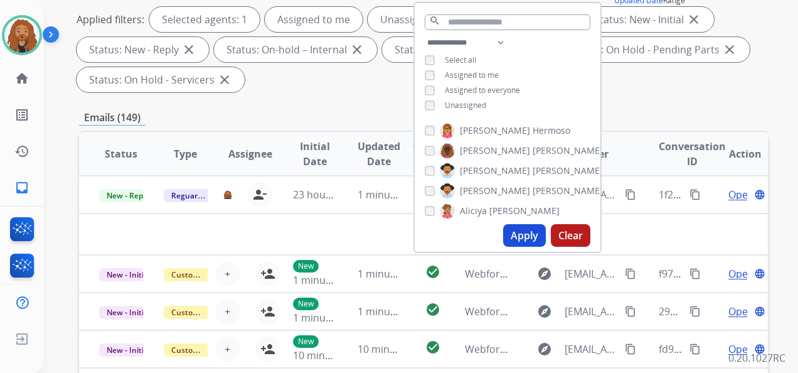
click at [775, 227] on div "**********" at bounding box center [421, 186] width 754 height 373
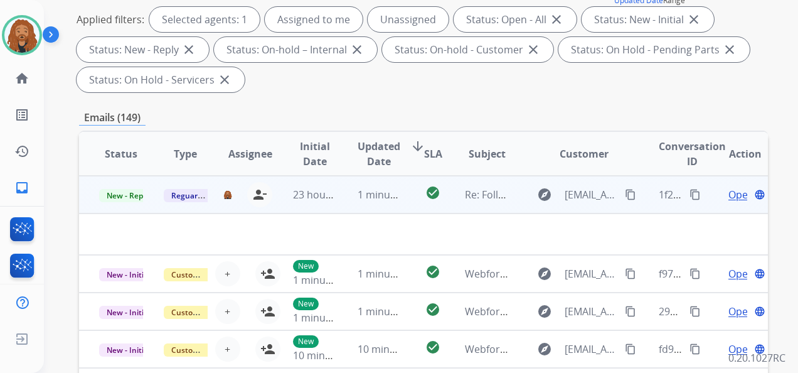
click at [512, 189] on td "explore [EMAIL_ADDRESS][PERSON_NAME][DOMAIN_NAME] content_copy" at bounding box center [573, 195] width 129 height 38
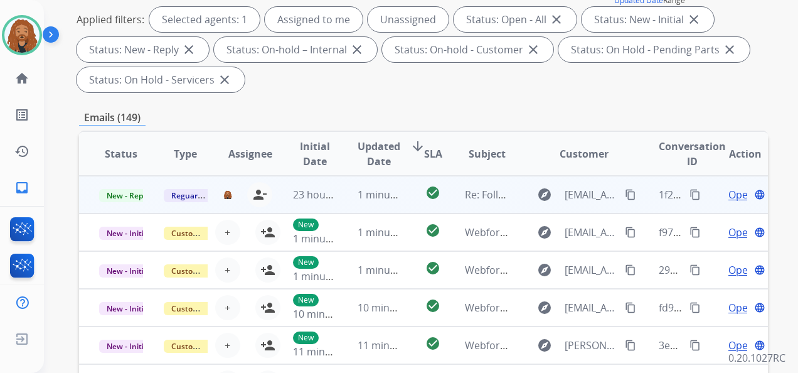
click at [513, 183] on td "explore [EMAIL_ADDRESS][PERSON_NAME][DOMAIN_NAME] content_copy" at bounding box center [573, 195] width 129 height 38
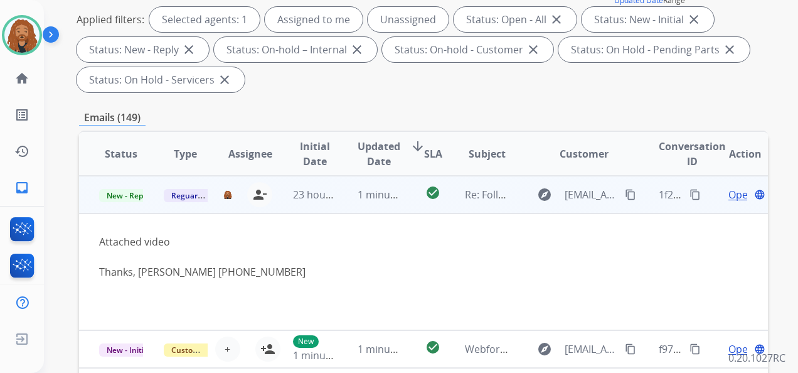
click at [728, 190] on span "Open" at bounding box center [741, 194] width 26 height 15
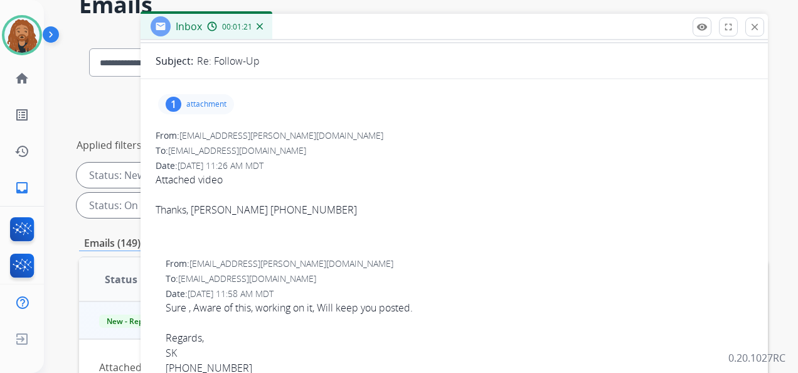
scroll to position [0, 0]
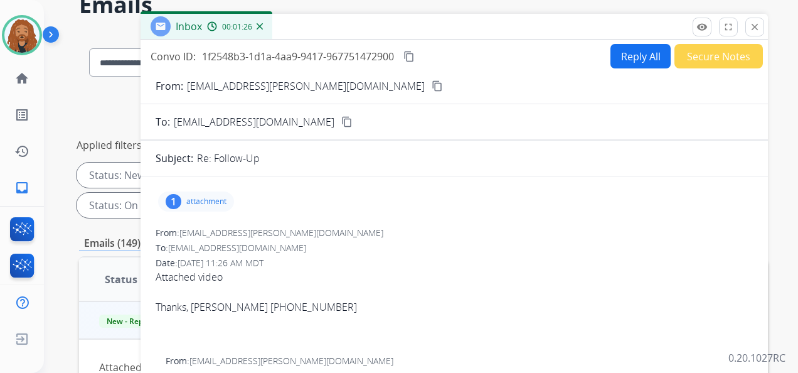
click at [432, 86] on mat-icon "content_copy" at bounding box center [437, 85] width 11 height 11
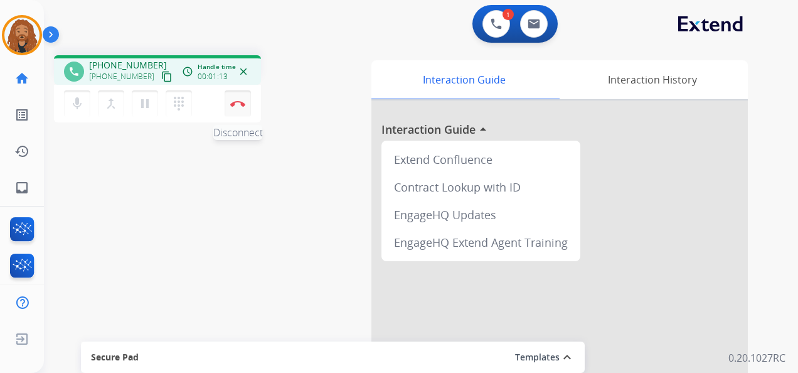
click at [240, 112] on button "Disconnect" at bounding box center [238, 103] width 26 height 26
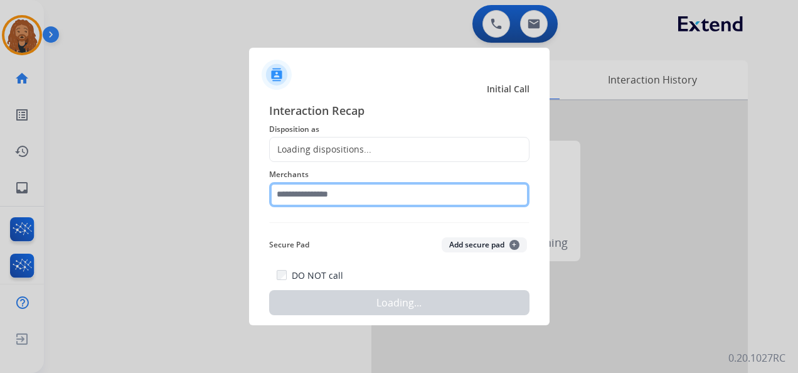
click at [283, 195] on input "text" at bounding box center [399, 194] width 260 height 25
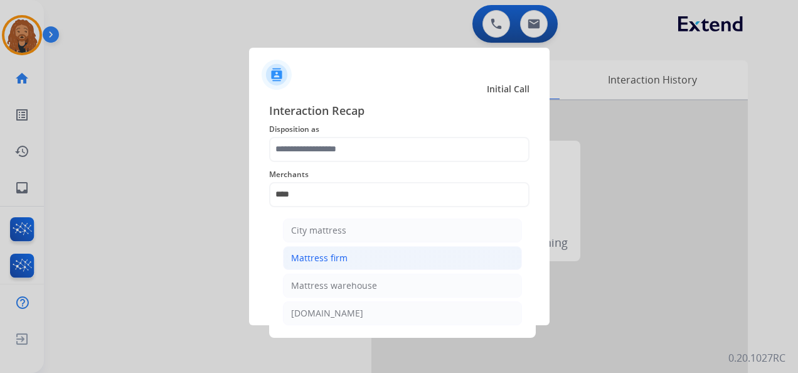
click at [312, 252] on div "Mattress firm" at bounding box center [319, 258] width 56 height 13
type input "**********"
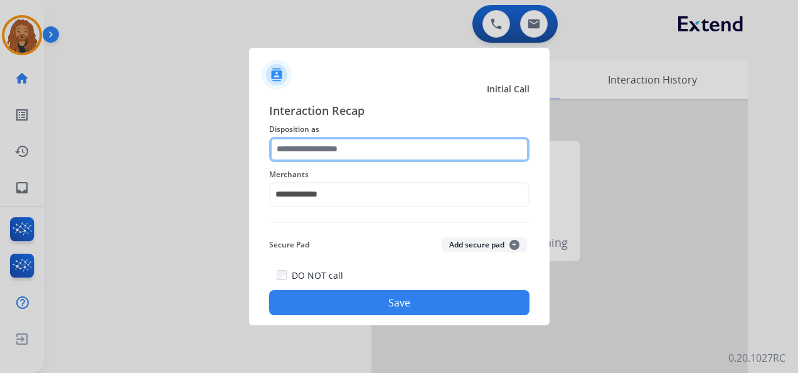
click at [317, 157] on input "text" at bounding box center [399, 149] width 260 height 25
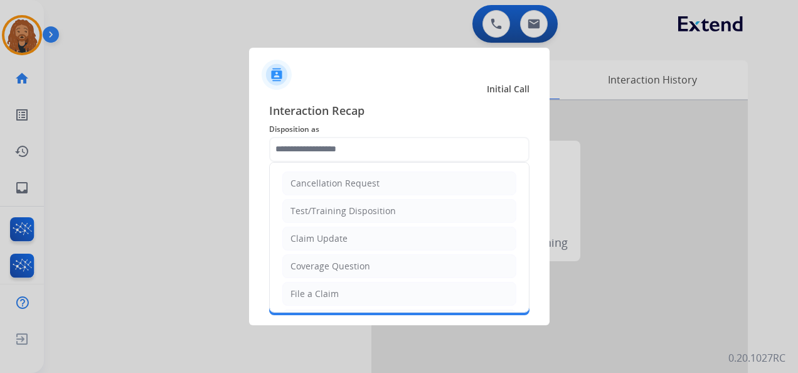
click at [331, 287] on div "File a Claim" at bounding box center [314, 293] width 48 height 13
type input "**********"
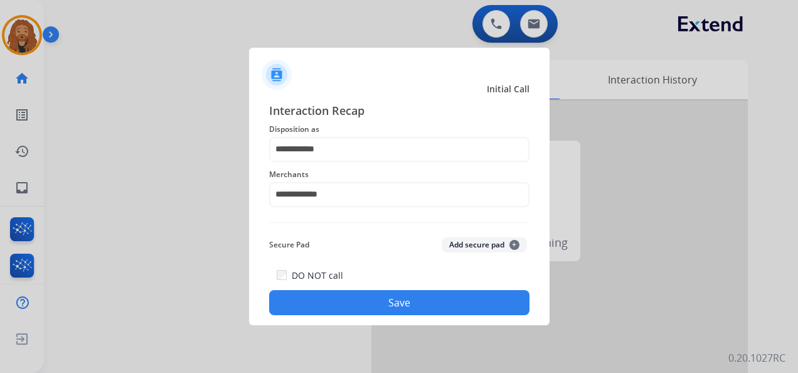
click at [339, 294] on button "Save" at bounding box center [399, 302] width 260 height 25
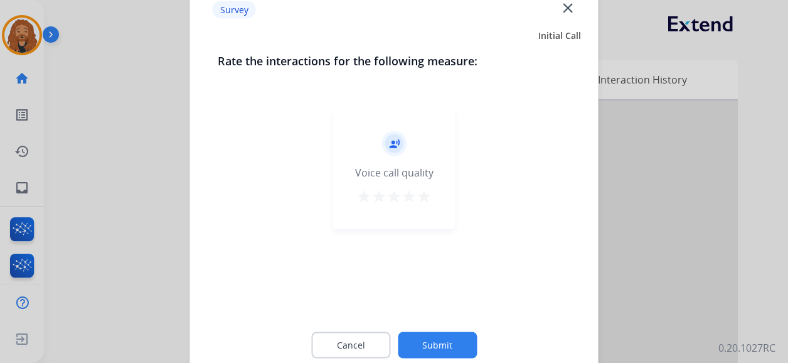
drag, startPoint x: 427, startPoint y: 199, endPoint x: 448, endPoint y: 322, distance: 125.3
click at [427, 198] on mat-icon "star" at bounding box center [424, 196] width 15 height 15
click at [439, 344] on button "Submit" at bounding box center [437, 345] width 79 height 26
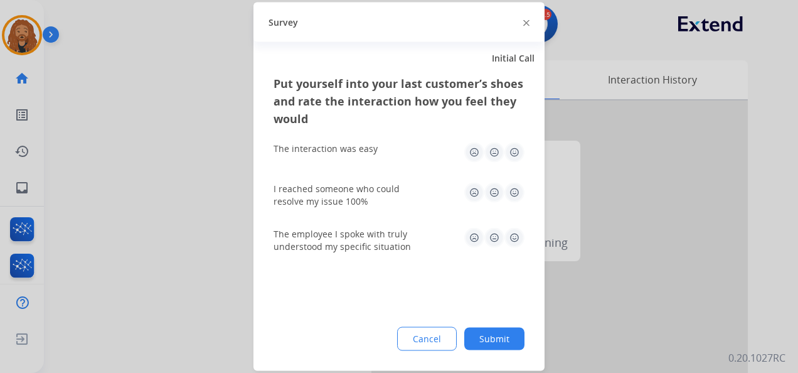
click at [511, 242] on img at bounding box center [514, 238] width 20 height 20
click at [520, 192] on img at bounding box center [514, 193] width 20 height 20
click at [513, 159] on img at bounding box center [514, 152] width 20 height 20
click at [491, 338] on button "Submit" at bounding box center [494, 339] width 60 height 23
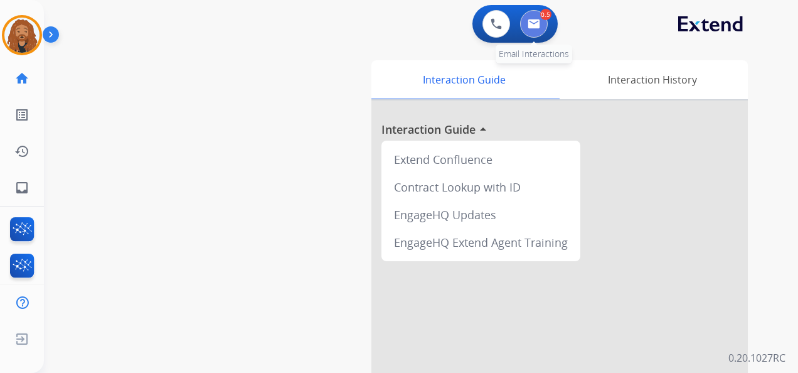
click at [538, 21] on button at bounding box center [534, 24] width 28 height 28
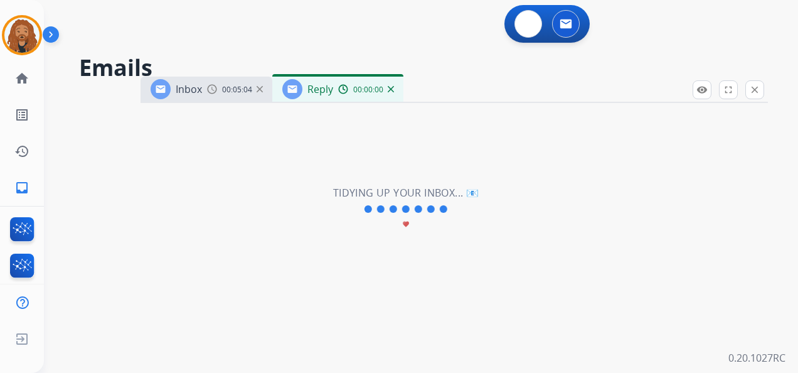
select select "**********"
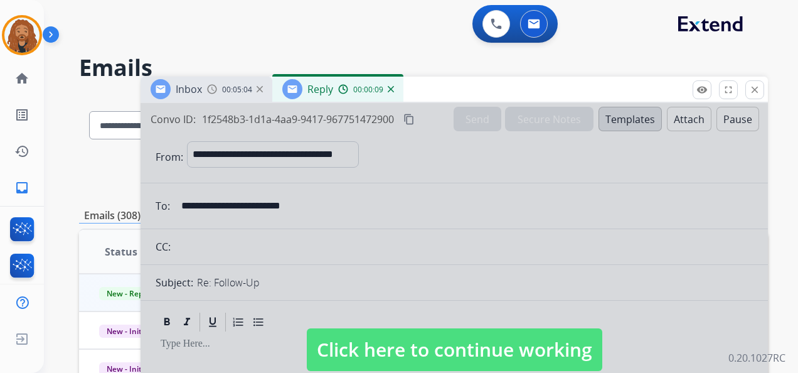
scroll to position [188, 0]
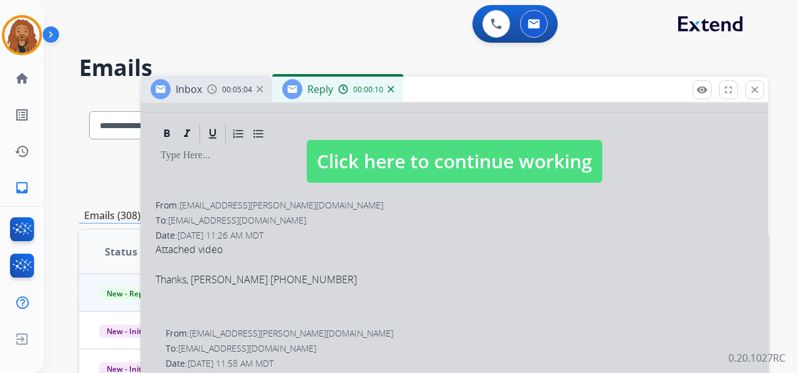
click at [385, 158] on span "Click here to continue working" at bounding box center [455, 161] width 296 height 43
select select
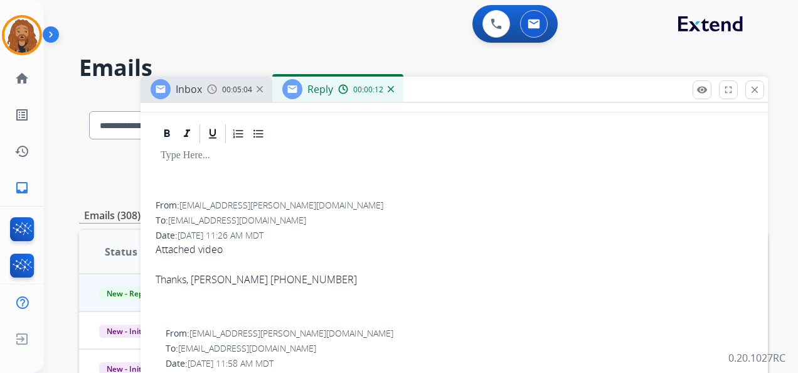
click at [391, 89] on img at bounding box center [391, 89] width 6 height 6
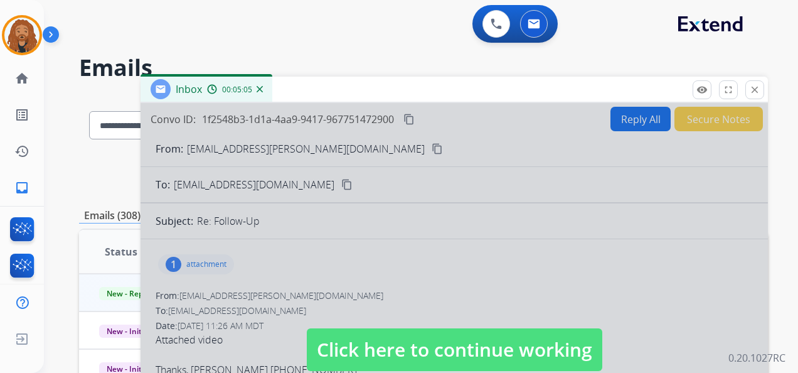
click at [344, 329] on span "Click here to continue working" at bounding box center [455, 349] width 296 height 43
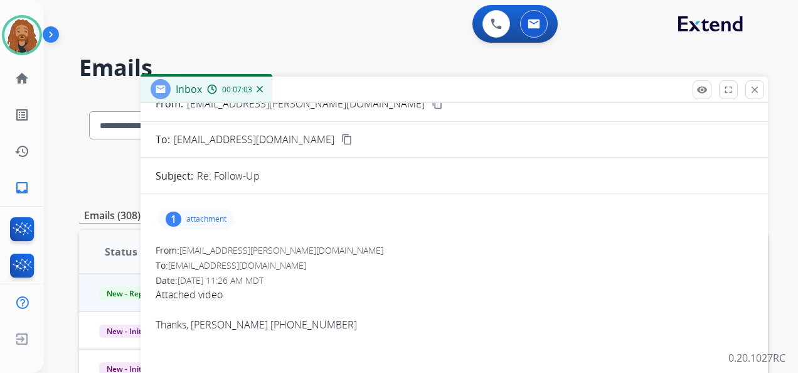
scroll to position [0, 0]
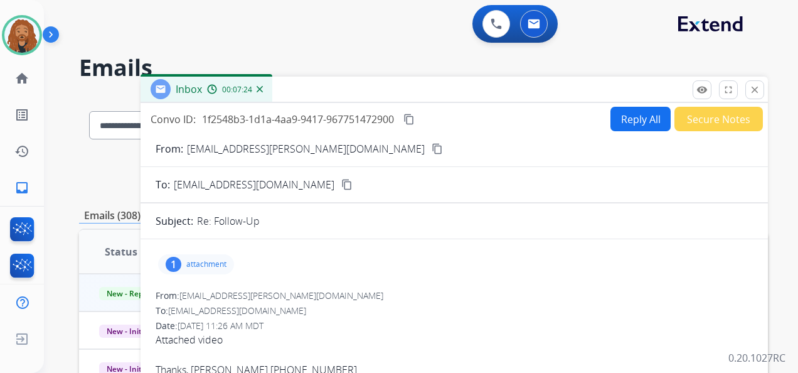
click at [216, 266] on p "attachment" at bounding box center [206, 264] width 40 height 10
click at [412, 123] on mat-icon "content_copy" at bounding box center [408, 119] width 11 height 11
click at [413, 122] on mat-icon "content_copy" at bounding box center [408, 119] width 11 height 11
click at [691, 119] on button "Secure Notes" at bounding box center [718, 119] width 88 height 24
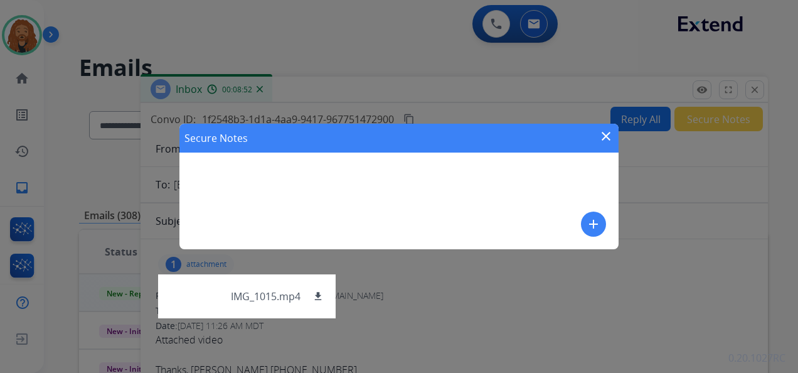
click at [610, 129] on mat-icon "close" at bounding box center [606, 136] width 15 height 15
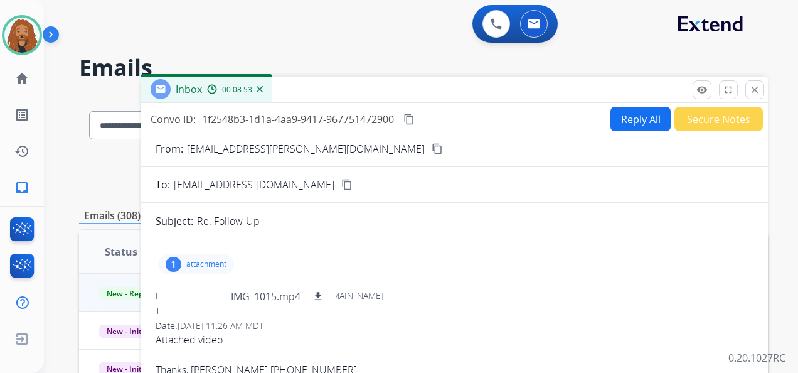
click at [617, 122] on button "Reply All" at bounding box center [640, 119] width 60 height 24
select select "**********"
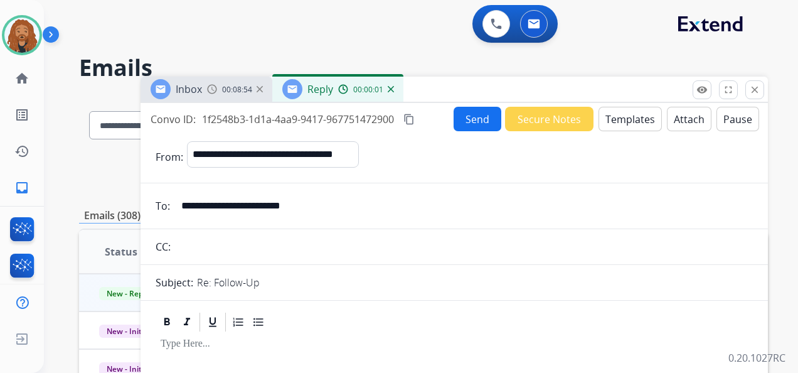
click at [615, 115] on button "Templates" at bounding box center [630, 119] width 63 height 24
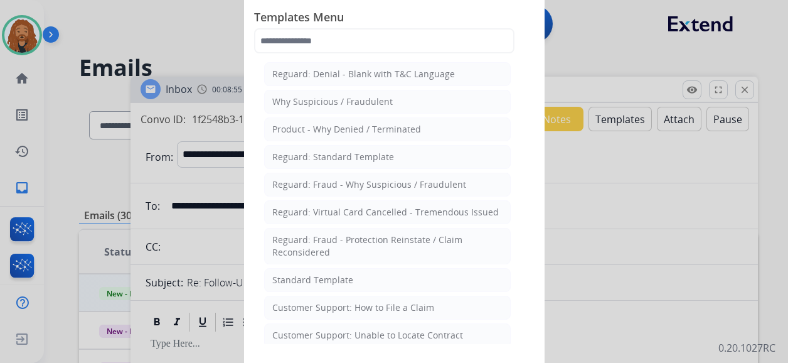
drag, startPoint x: 329, startPoint y: 277, endPoint x: 335, endPoint y: 269, distance: 10.3
click at [330, 275] on div "Standard Template" at bounding box center [312, 280] width 81 height 13
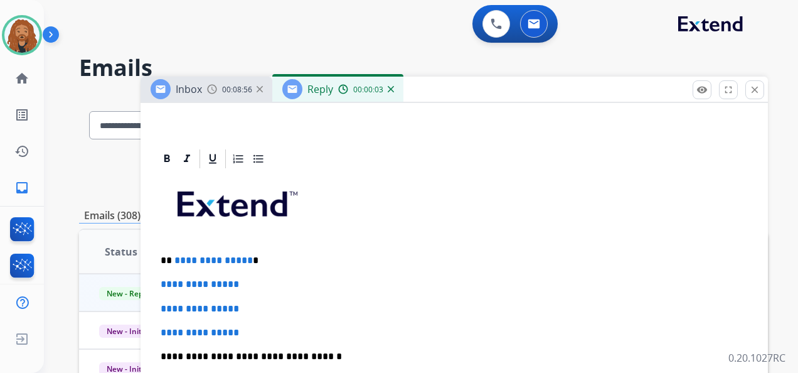
scroll to position [314, 0]
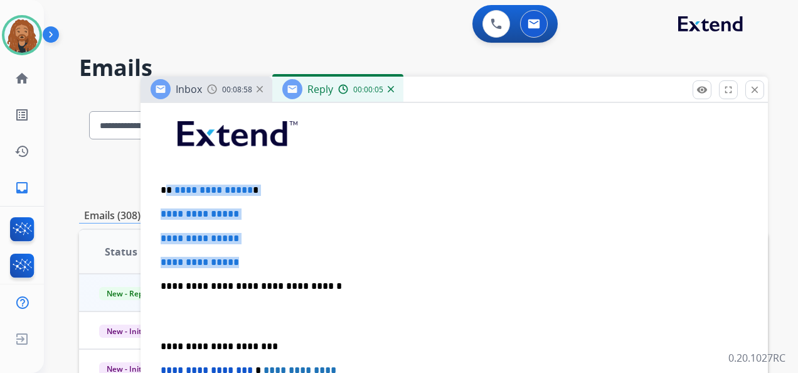
drag, startPoint x: 257, startPoint y: 262, endPoint x: 168, endPoint y: 189, distance: 114.2
click at [168, 189] on div "**********" at bounding box center [454, 316] width 597 height 432
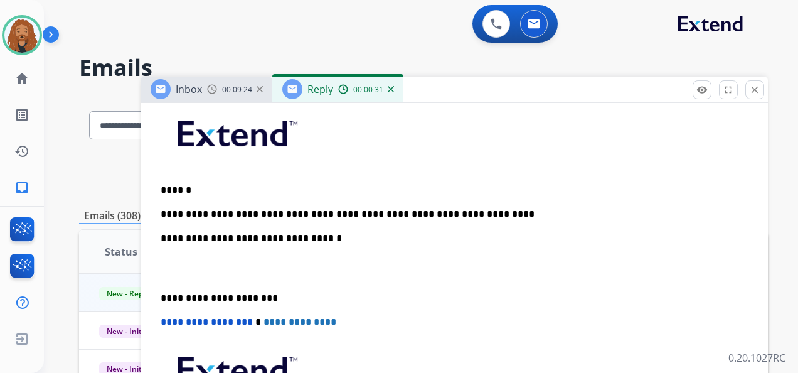
click at [201, 263] on p at bounding box center [454, 268] width 587 height 23
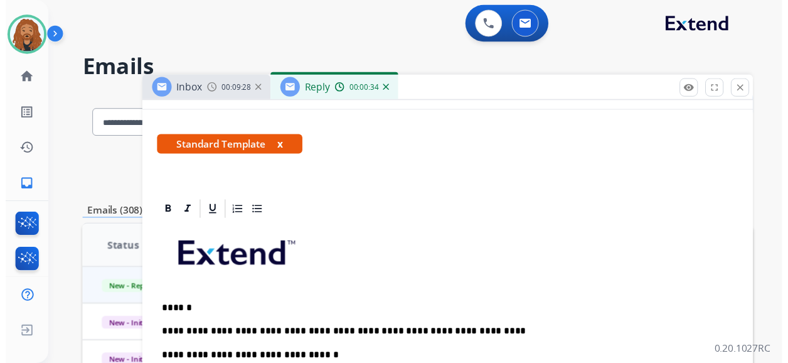
scroll to position [0, 0]
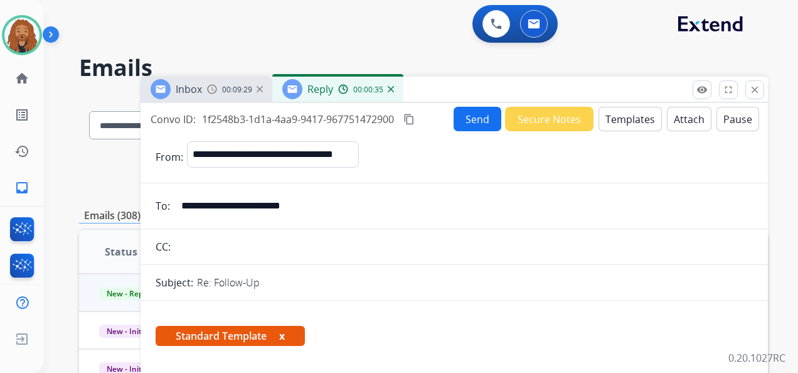
click at [468, 117] on button "Send" at bounding box center [478, 119] width 48 height 24
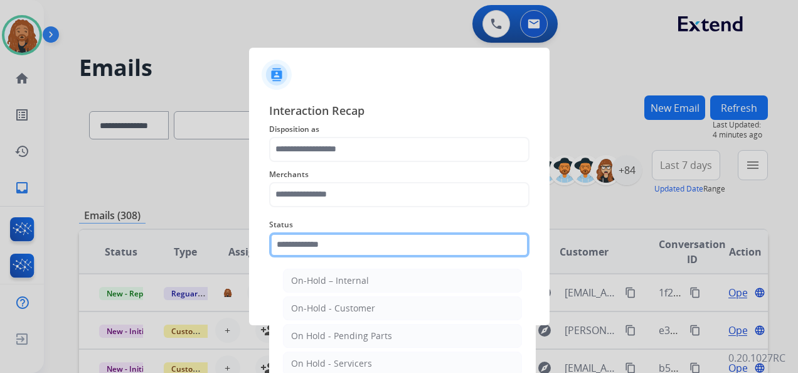
click at [285, 248] on input "text" at bounding box center [399, 244] width 260 height 25
click at [346, 250] on input "text" at bounding box center [399, 244] width 260 height 25
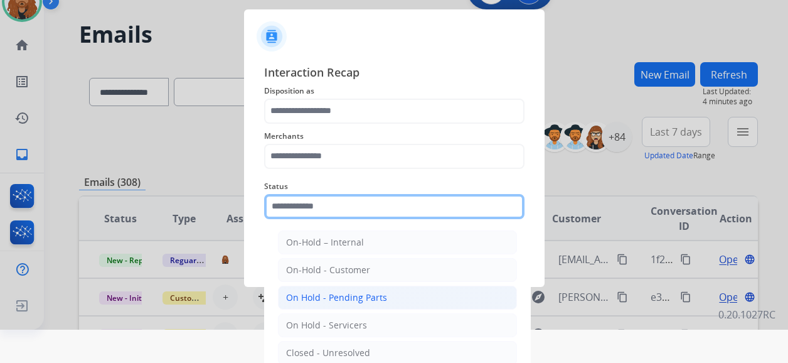
scroll to position [82, 0]
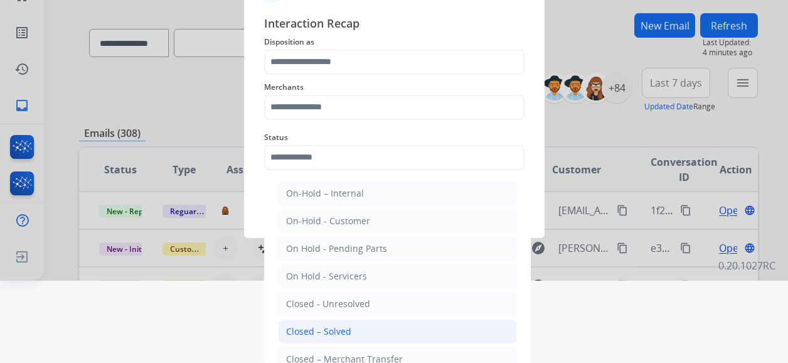
click at [351, 329] on li "Closed – Solved" at bounding box center [397, 331] width 239 height 24
type input "**********"
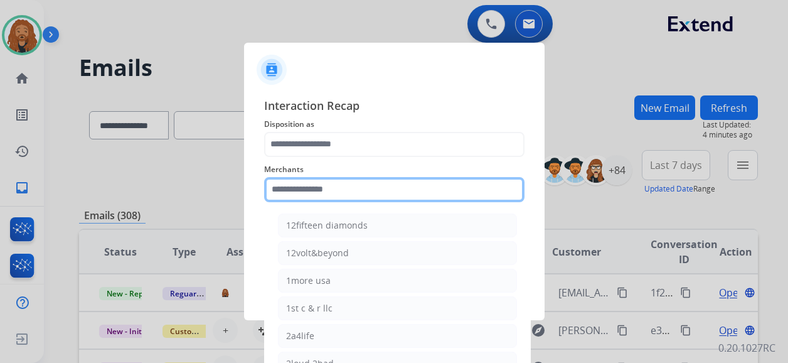
click at [328, 189] on input "text" at bounding box center [394, 189] width 260 height 25
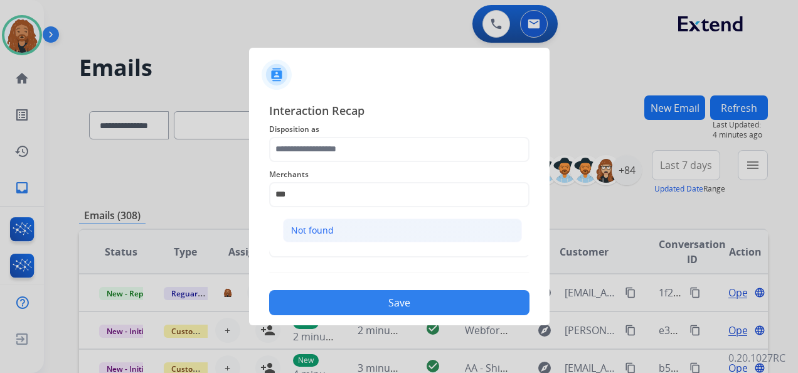
click at [348, 237] on li "Not found" at bounding box center [402, 230] width 239 height 24
type input "*********"
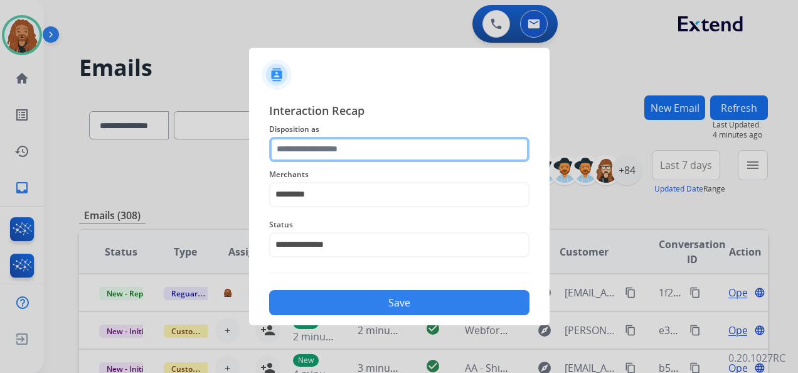
click at [351, 143] on input "text" at bounding box center [399, 149] width 260 height 25
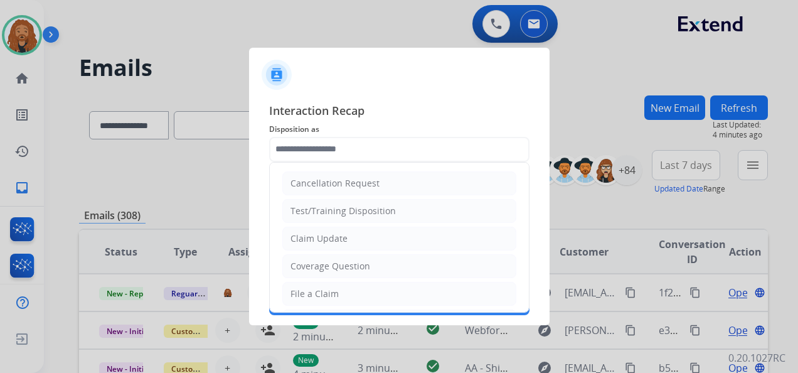
click at [363, 236] on li "Claim Update" at bounding box center [399, 239] width 234 height 24
type input "**********"
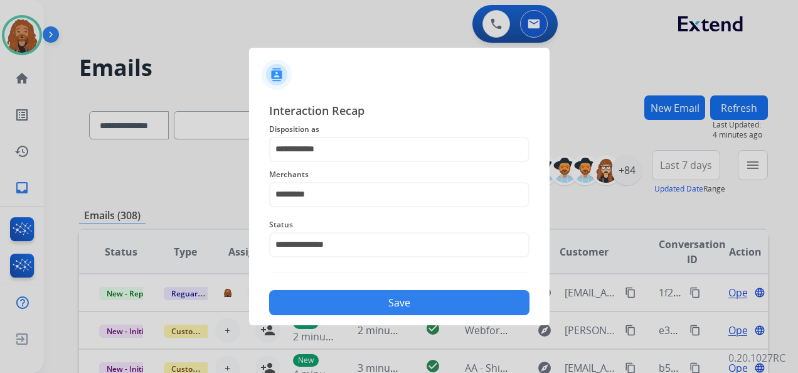
click at [360, 292] on button "Save" at bounding box center [399, 302] width 260 height 25
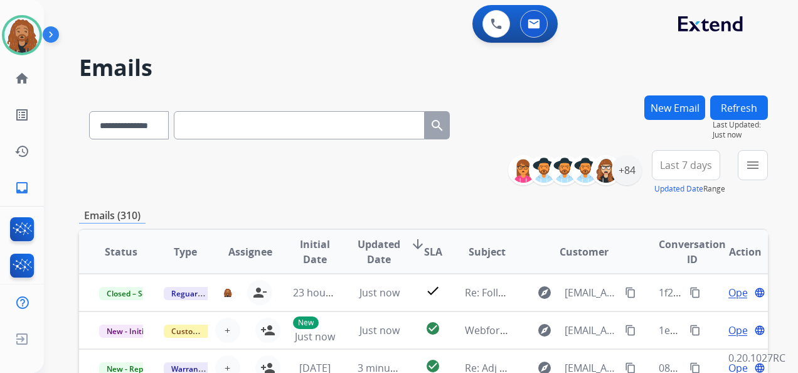
scroll to position [1, 0]
click at [630, 168] on div "+84" at bounding box center [627, 170] width 30 height 30
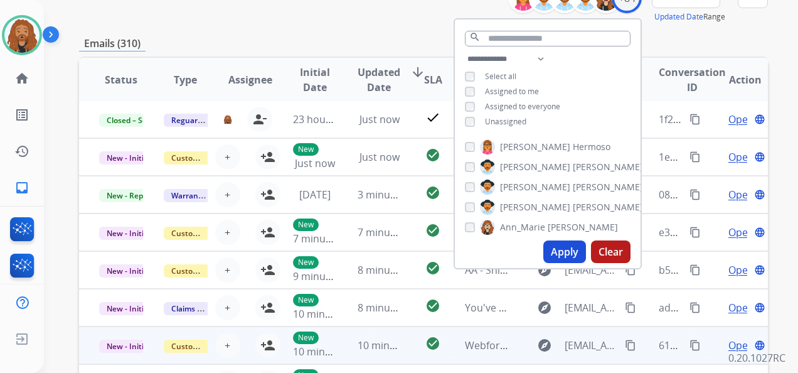
scroll to position [251, 0]
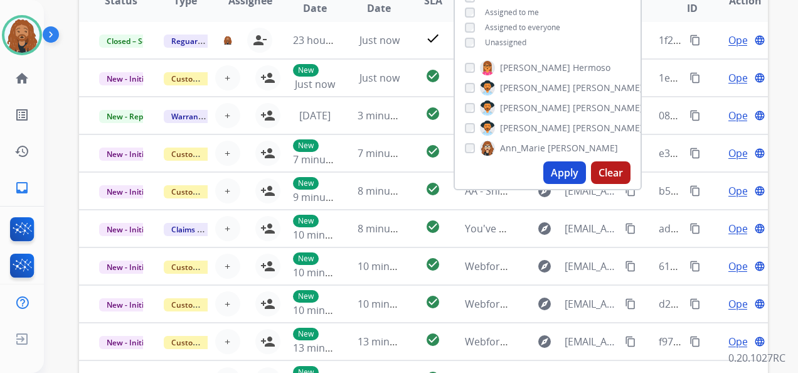
click at [571, 176] on button "Apply" at bounding box center [564, 172] width 43 height 23
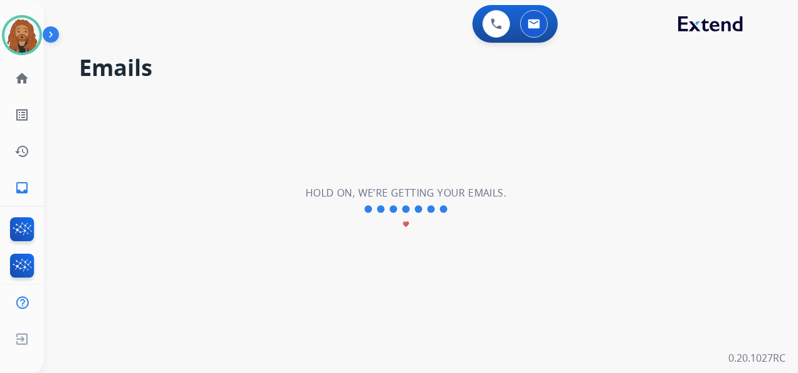
scroll to position [0, 0]
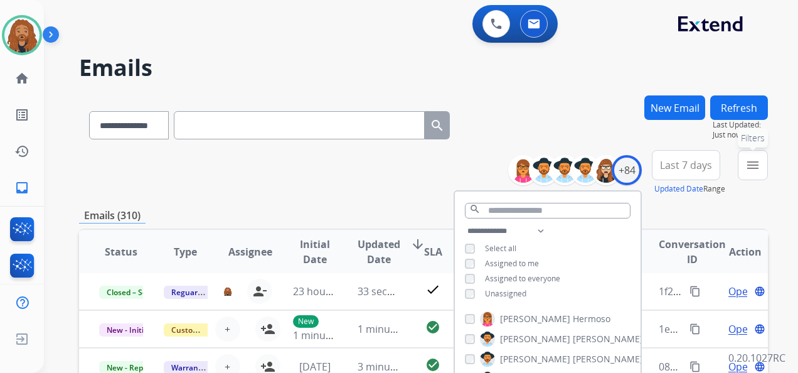
click at [764, 169] on button "menu Filters" at bounding box center [753, 165] width 30 height 30
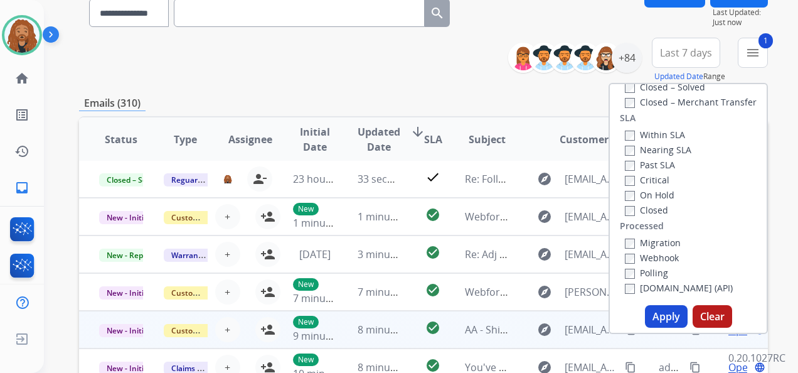
scroll to position [188, 0]
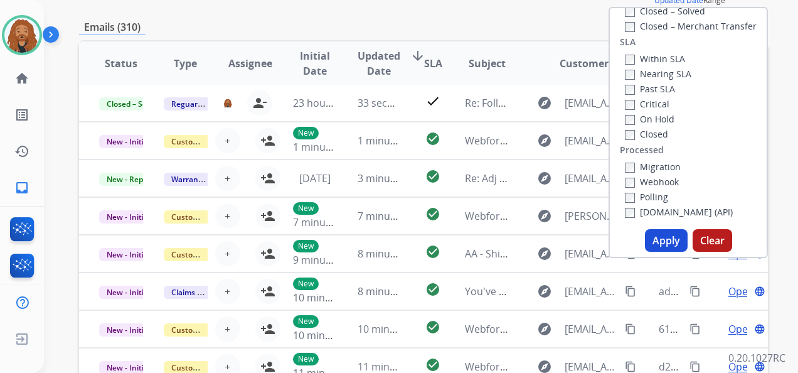
click at [661, 239] on button "Apply" at bounding box center [666, 240] width 43 height 23
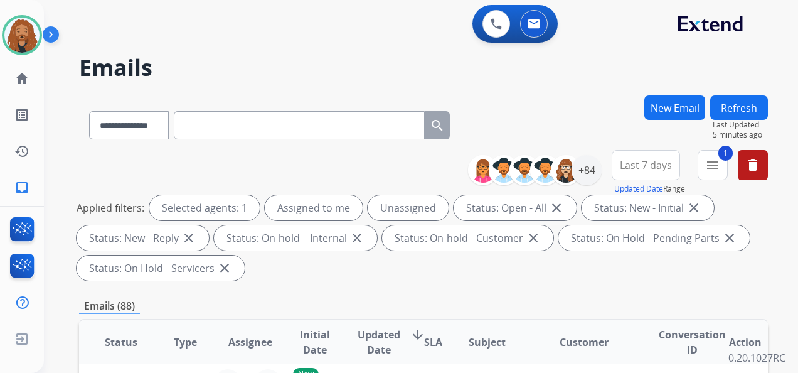
click at [650, 168] on span "Last 7 days" at bounding box center [646, 165] width 52 height 5
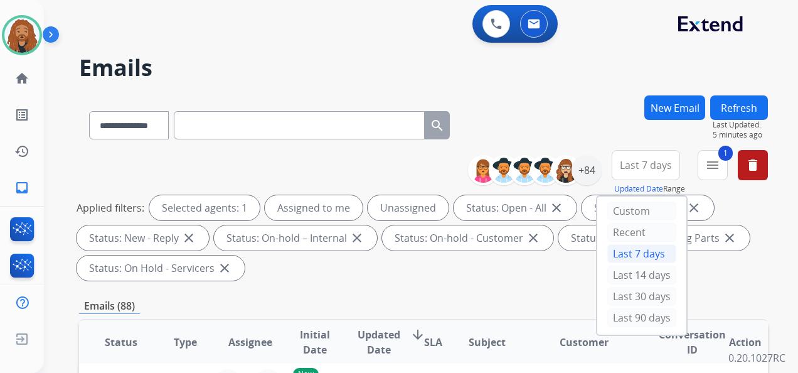
click at [637, 200] on div "Custom Recent Last 7 days Last 14 days Last 30 days Last 90 days" at bounding box center [641, 265] width 89 height 138
click at [637, 218] on div "Custom" at bounding box center [641, 210] width 69 height 19
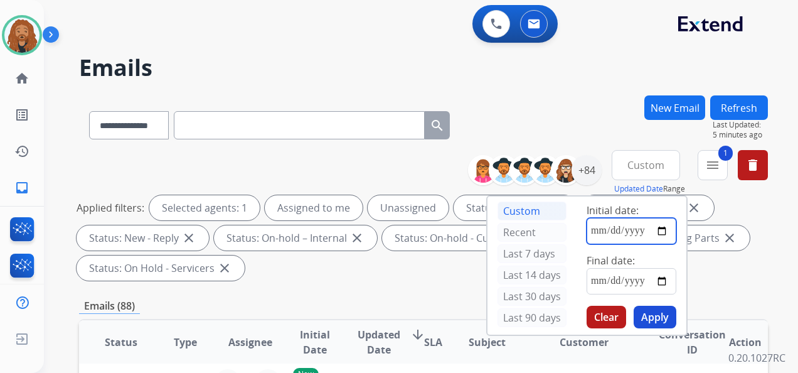
click at [656, 230] on input "date" at bounding box center [632, 231] width 90 height 26
click at [629, 225] on input "**********" at bounding box center [632, 231] width 90 height 26
click at [660, 230] on input "**********" at bounding box center [632, 231] width 90 height 26
type input "**********"
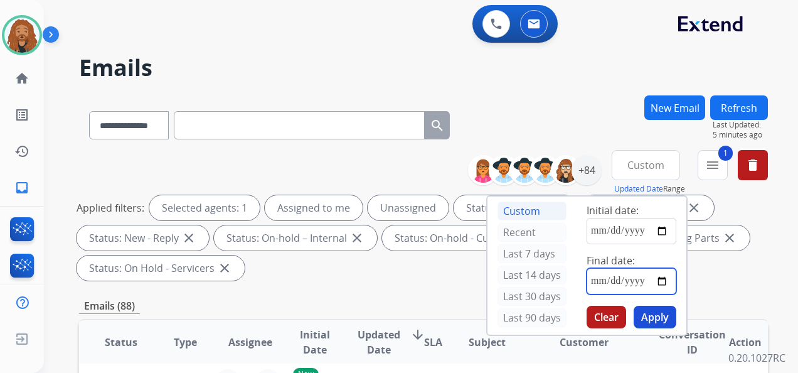
click at [645, 277] on input "date" at bounding box center [632, 281] width 90 height 26
click at [664, 278] on input "date" at bounding box center [632, 281] width 90 height 26
type input "**********"
click at [656, 311] on button "Apply" at bounding box center [655, 317] width 43 height 23
click at [703, 164] on button "1 menu Filters" at bounding box center [713, 165] width 30 height 30
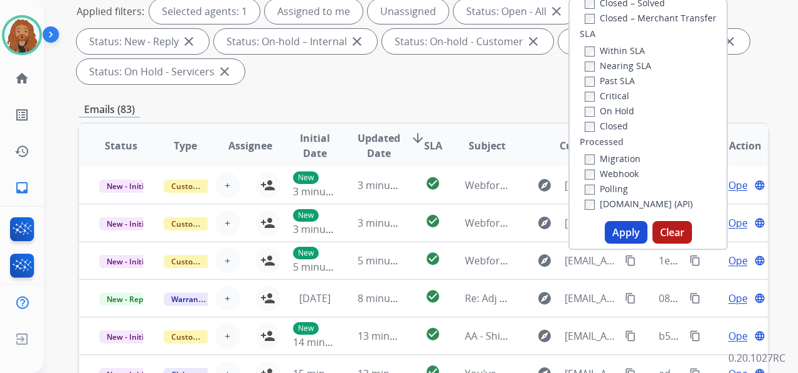
scroll to position [251, 0]
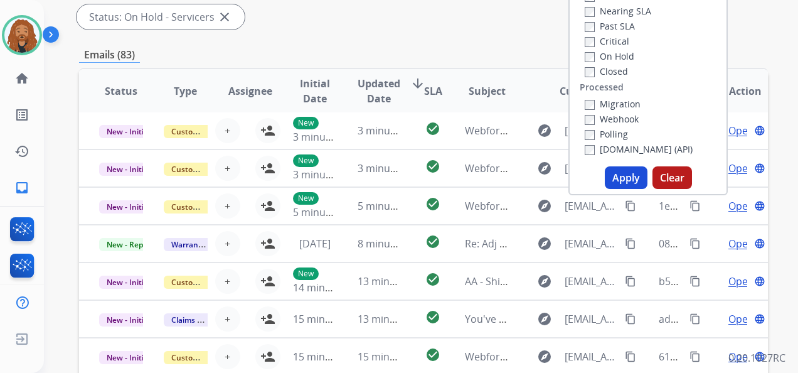
click at [622, 176] on button "Apply" at bounding box center [626, 177] width 43 height 23
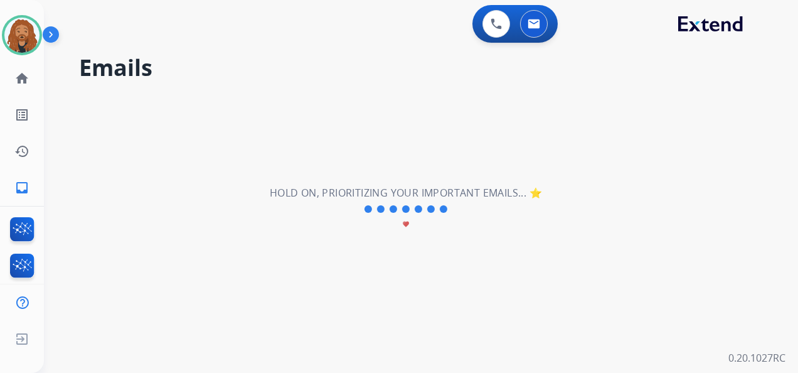
scroll to position [0, 0]
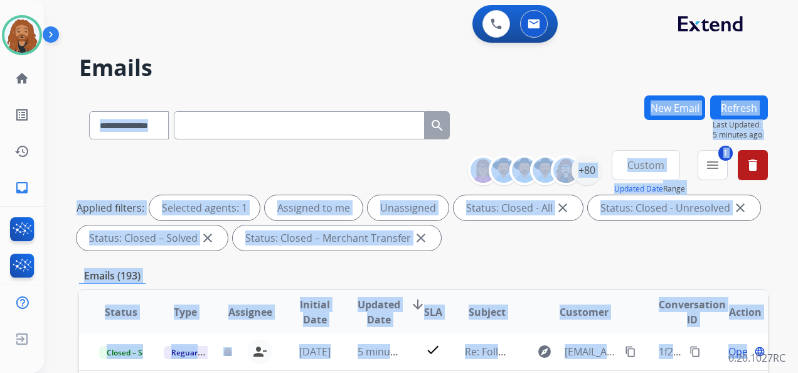
click at [566, 88] on div "**********" at bounding box center [406, 231] width 724 height 373
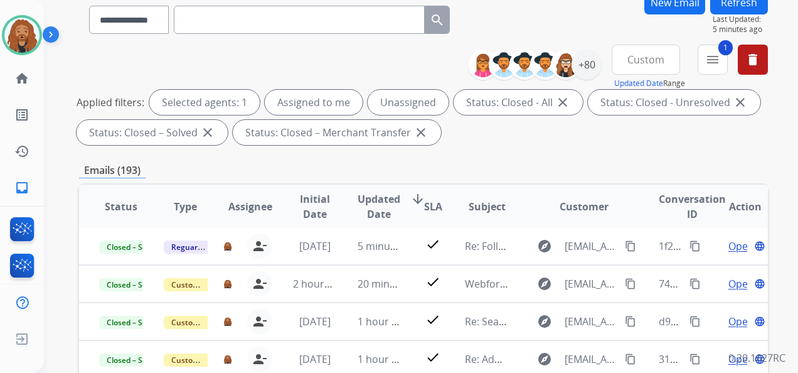
scroll to position [125, 0]
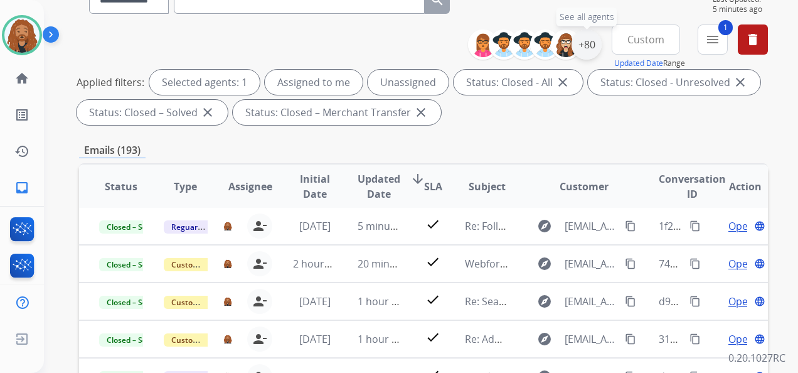
click at [589, 42] on div "+80" at bounding box center [587, 44] width 30 height 30
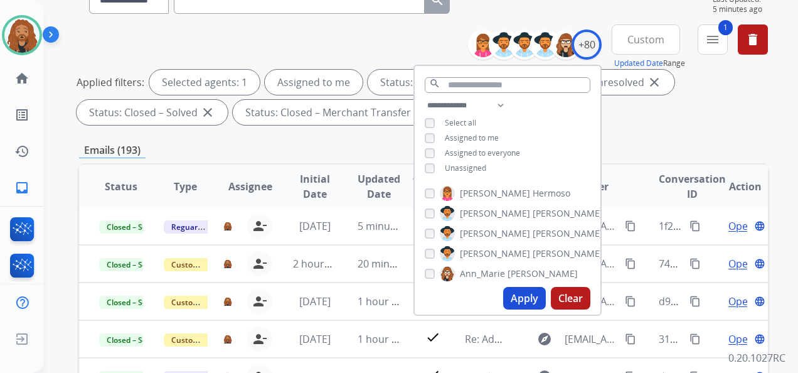
click at [528, 290] on button "Apply" at bounding box center [524, 298] width 43 height 23
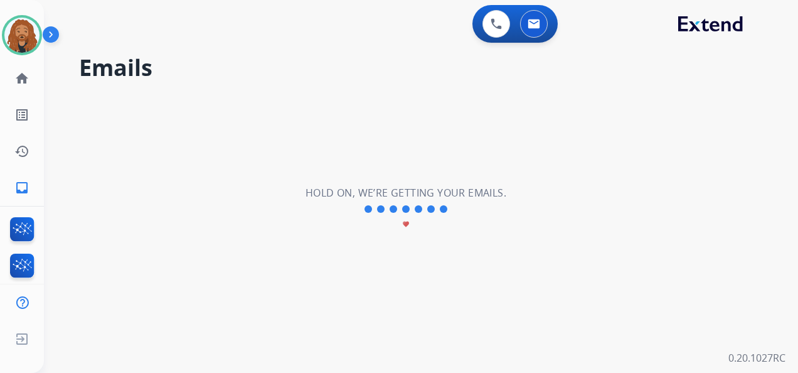
scroll to position [0, 0]
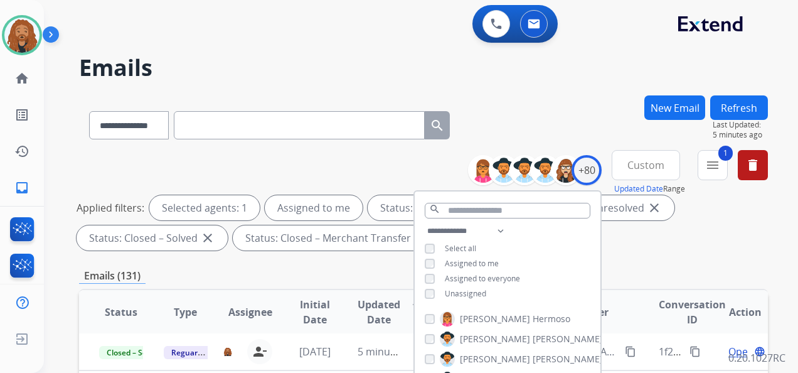
click at [645, 251] on div "**********" at bounding box center [423, 202] width 689 height 105
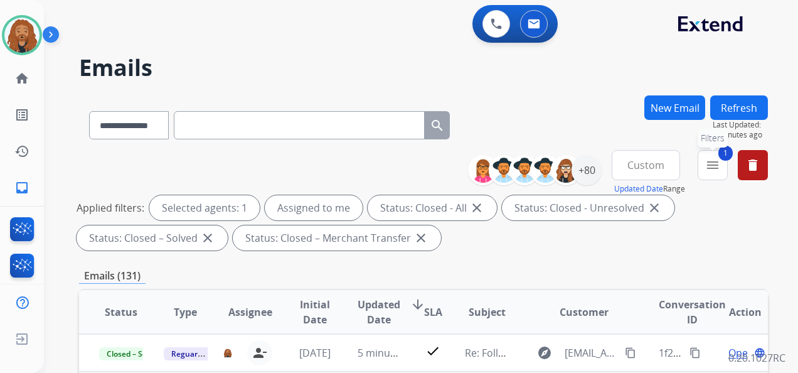
click at [722, 168] on button "1 menu Filters" at bounding box center [713, 165] width 30 height 30
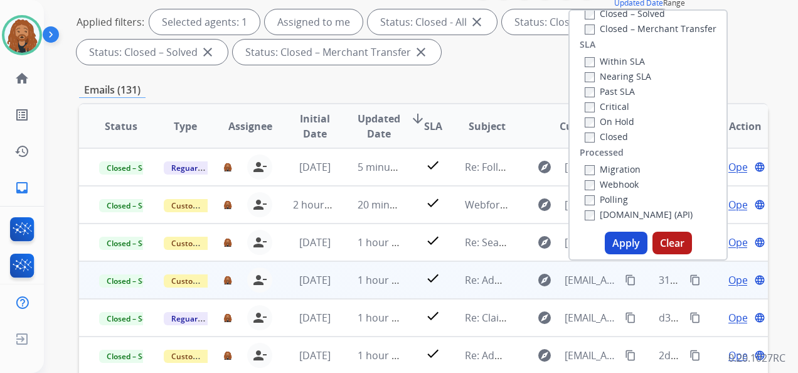
scroll to position [188, 0]
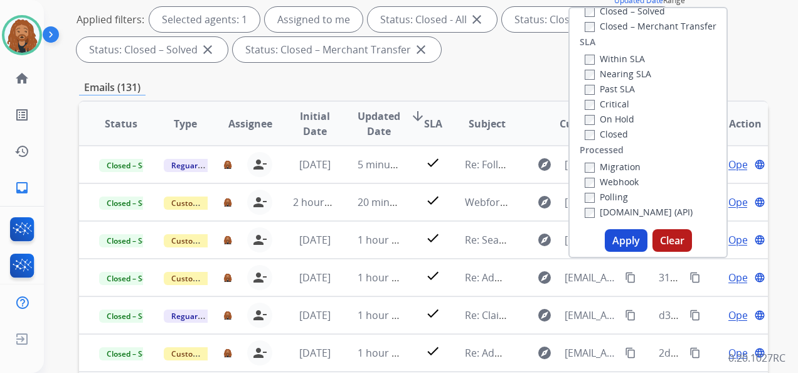
drag, startPoint x: 602, startPoint y: 238, endPoint x: 609, endPoint y: 240, distance: 6.6
click at [605, 238] on button "Apply" at bounding box center [626, 240] width 43 height 23
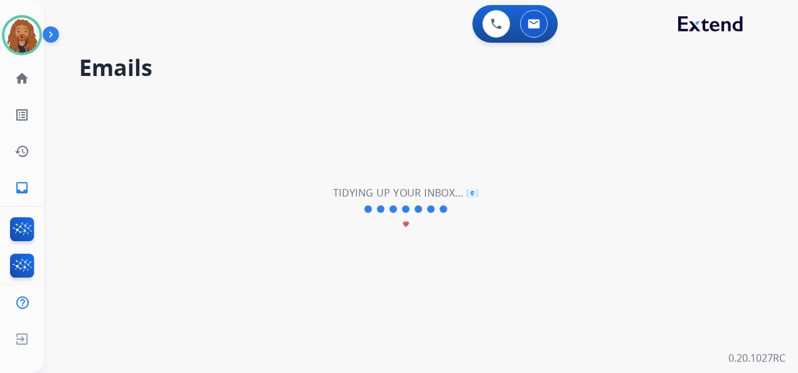
scroll to position [0, 0]
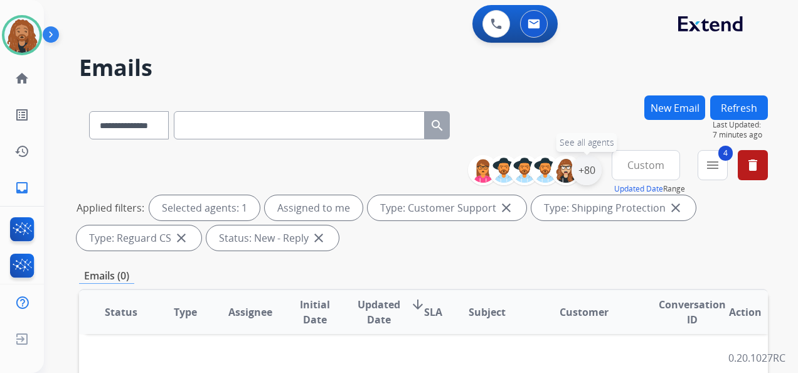
click at [594, 178] on div "+80" at bounding box center [587, 170] width 30 height 30
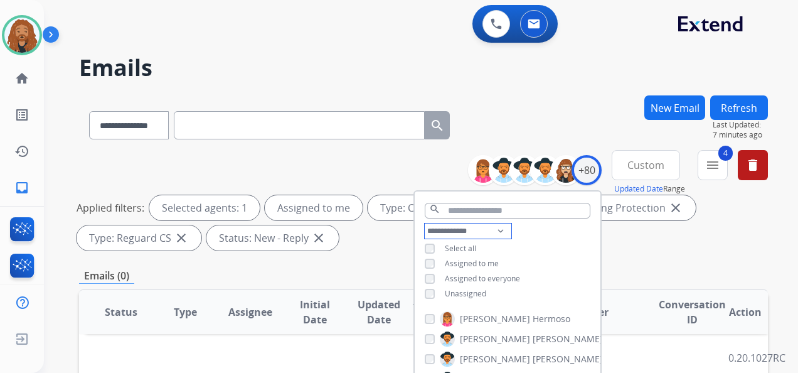
click at [496, 228] on select "**********" at bounding box center [468, 230] width 87 height 15
select select "**********"
click at [425, 223] on select "**********" at bounding box center [468, 230] width 87 height 15
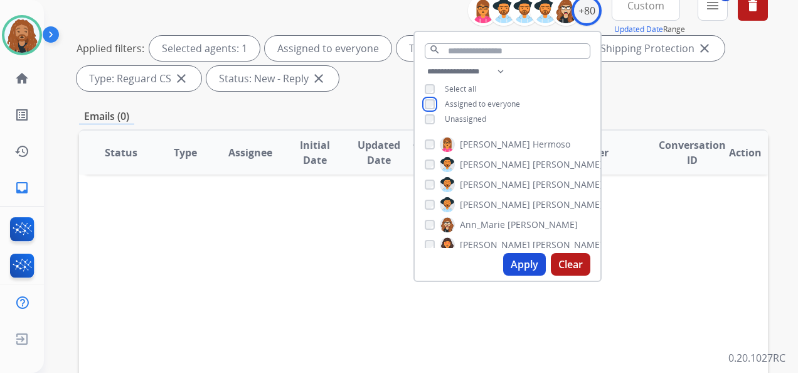
scroll to position [251, 0]
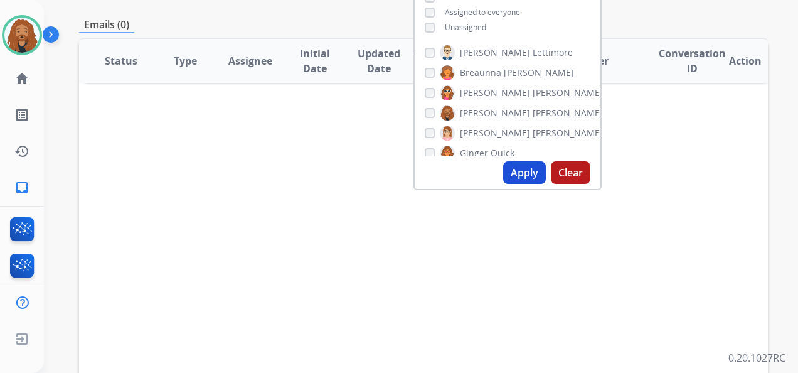
click at [517, 177] on button "Apply" at bounding box center [524, 172] width 43 height 23
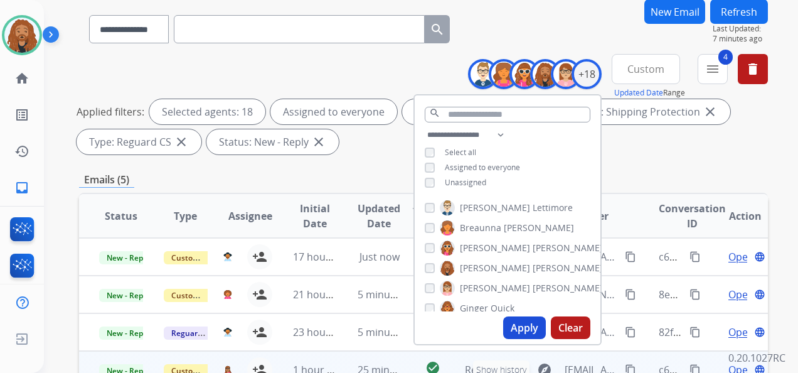
scroll to position [188, 0]
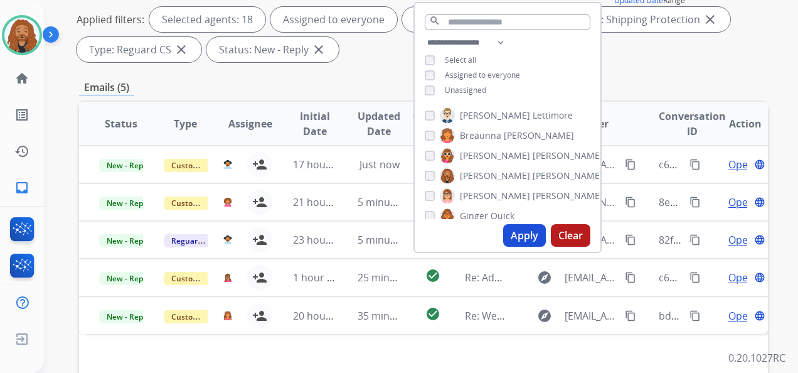
click at [518, 236] on button "Apply" at bounding box center [524, 235] width 43 height 23
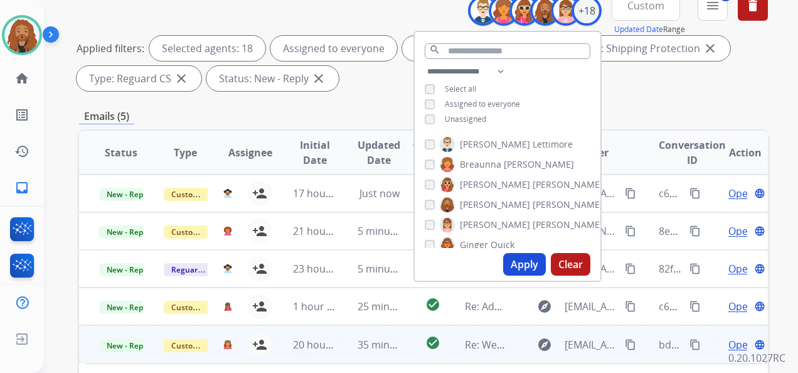
scroll to position [314, 0]
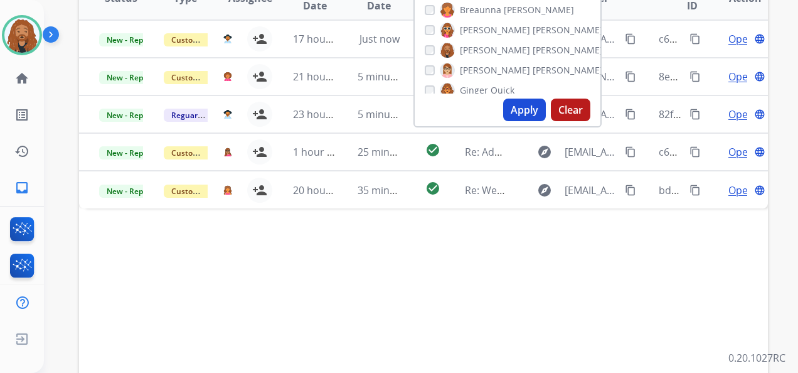
click at [408, 246] on div "Status Type Assignee Initial Date Updated Date arrow_downward SLA Subject Custo…" at bounding box center [423, 185] width 689 height 420
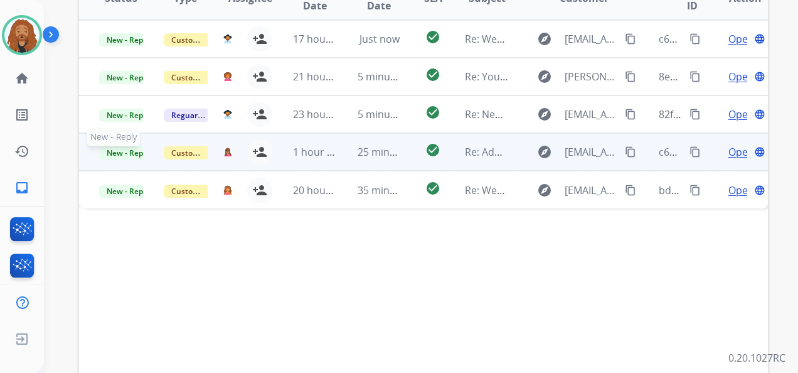
click at [137, 154] on span "New - Reply" at bounding box center [127, 152] width 57 height 13
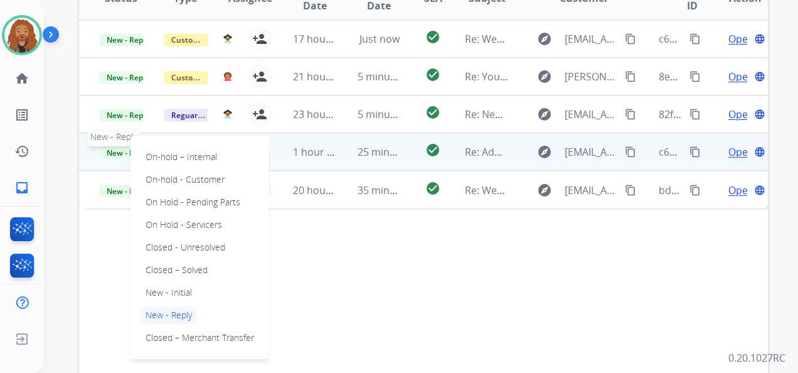
click at [104, 153] on span "New - Reply" at bounding box center [127, 152] width 57 height 13
click at [470, 281] on div "Status Type Assignee Initial Date Updated Date arrow_downward SLA Subject Custo…" at bounding box center [423, 185] width 689 height 420
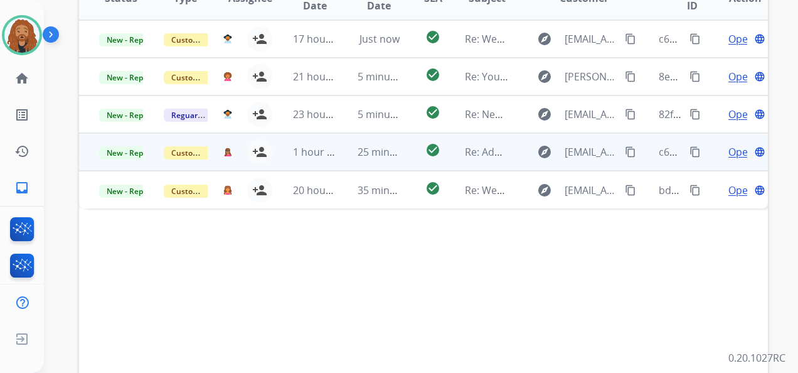
click at [728, 151] on span "Open" at bounding box center [741, 151] width 26 height 15
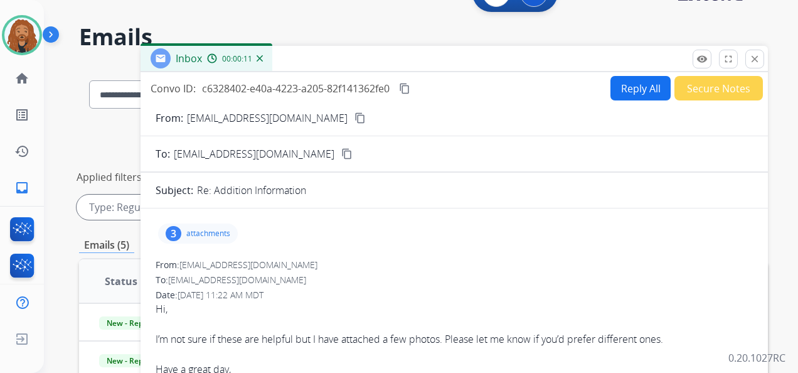
scroll to position [0, 0]
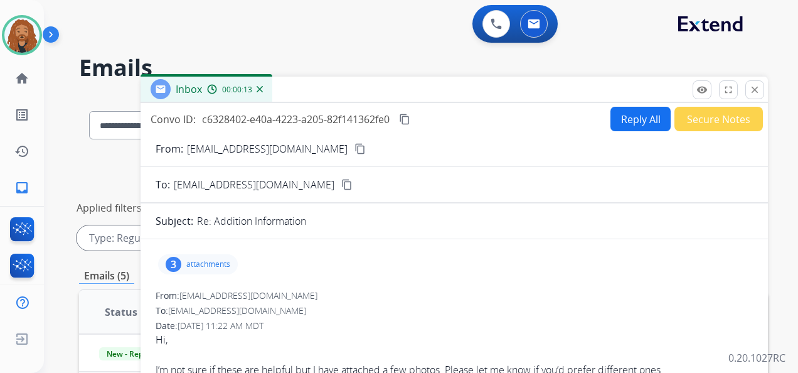
click at [354, 152] on mat-icon "content_copy" at bounding box center [359, 148] width 11 height 11
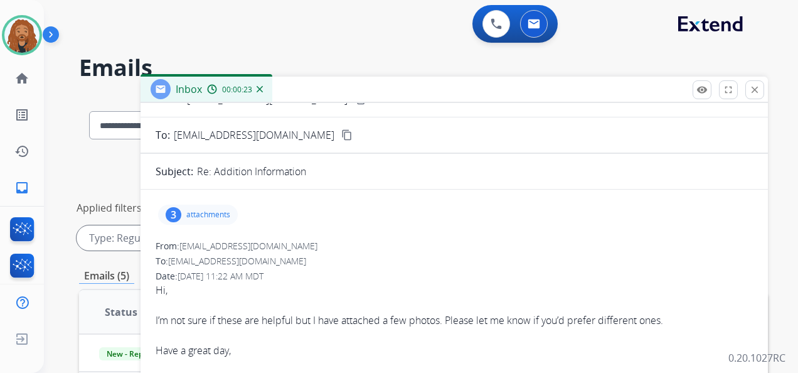
scroll to position [125, 0]
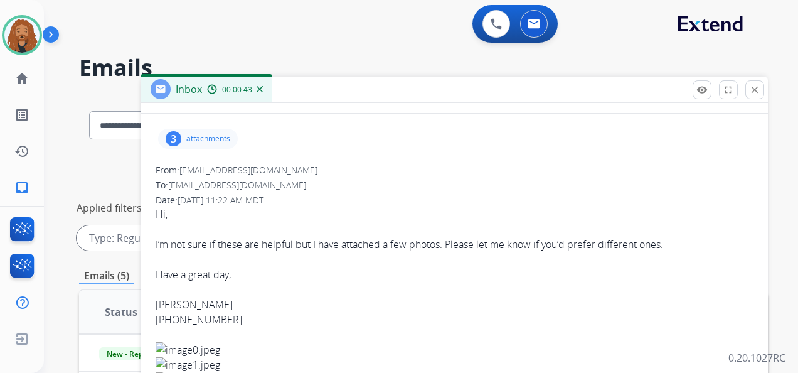
click at [201, 142] on p "attachments" at bounding box center [208, 139] width 44 height 10
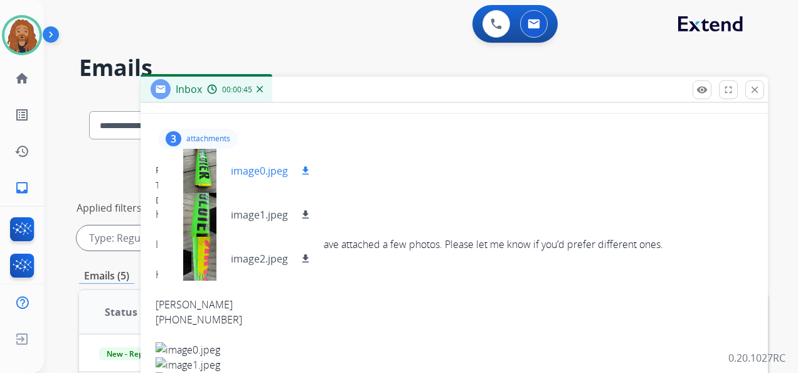
click at [301, 171] on mat-icon "download" at bounding box center [305, 170] width 11 height 11
click at [304, 217] on mat-icon "download" at bounding box center [305, 214] width 11 height 11
click at [306, 257] on mat-icon "download" at bounding box center [305, 258] width 11 height 11
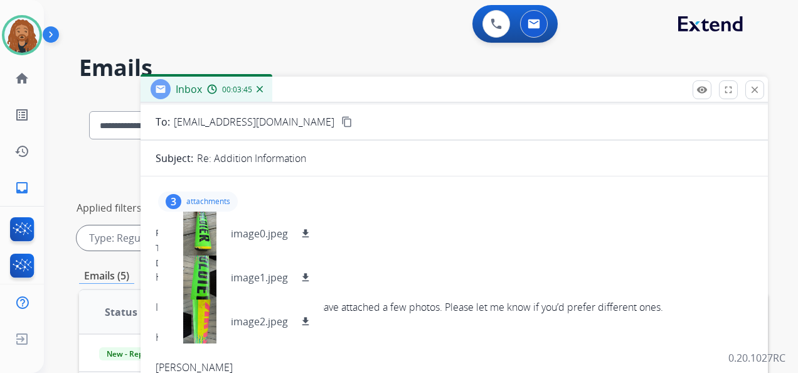
scroll to position [0, 0]
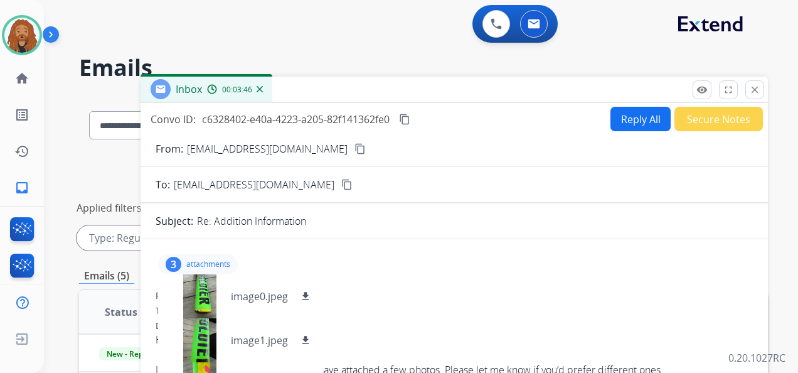
drag, startPoint x: 413, startPoint y: 115, endPoint x: 407, endPoint y: 117, distance: 7.2
click at [412, 115] on button "content_copy" at bounding box center [404, 119] width 15 height 15
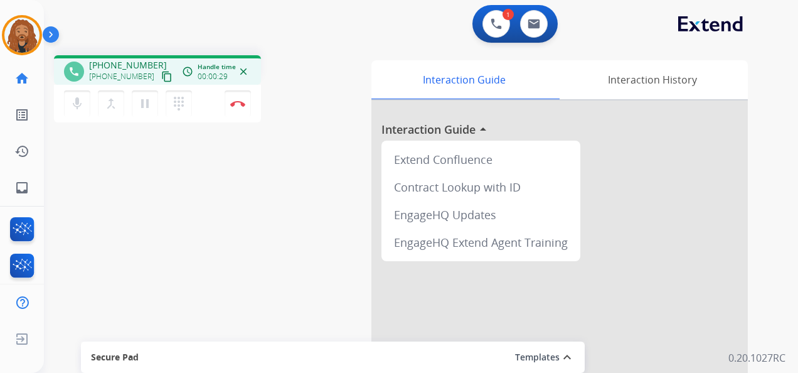
click at [161, 78] on mat-icon "content_copy" at bounding box center [166, 76] width 11 height 11
click at [235, 110] on button "Disconnect" at bounding box center [238, 103] width 26 height 26
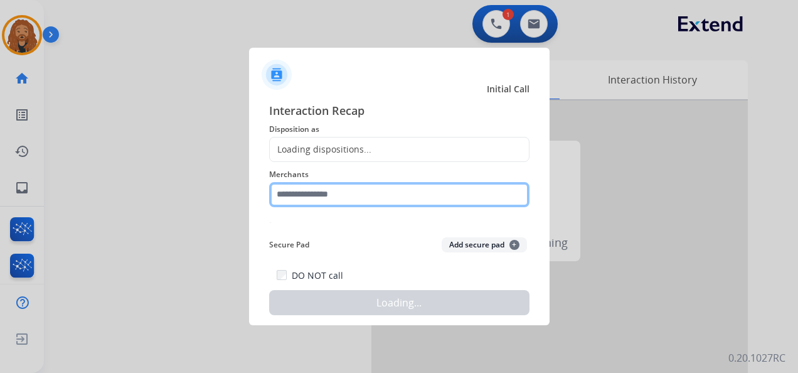
click at [377, 201] on input "text" at bounding box center [399, 194] width 260 height 25
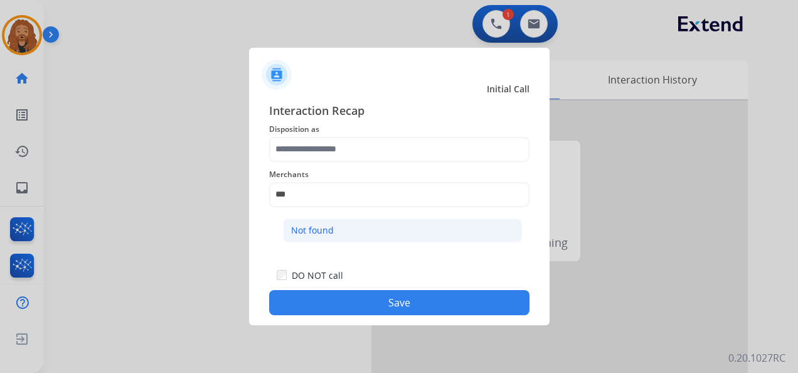
click at [349, 226] on li "Not found" at bounding box center [402, 230] width 239 height 24
type input "*********"
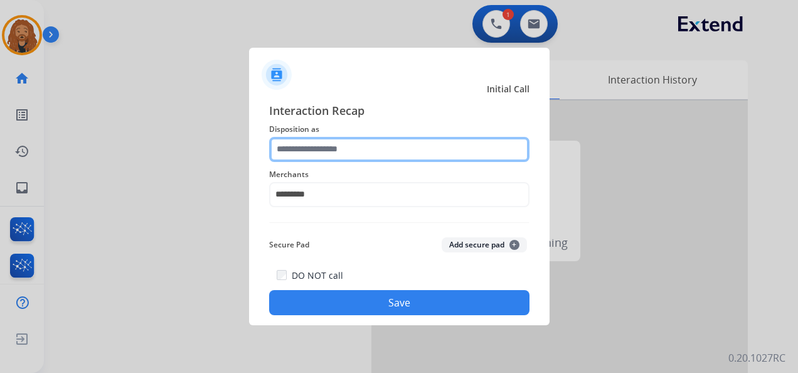
click at [344, 154] on input "text" at bounding box center [399, 149] width 260 height 25
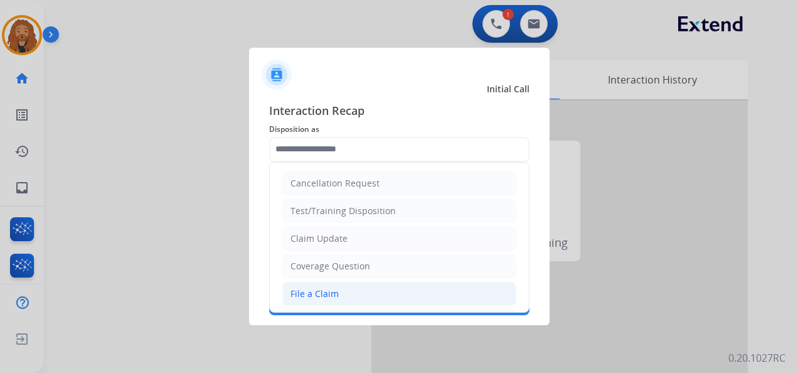
click at [314, 293] on div "File a Claim" at bounding box center [314, 293] width 48 height 13
type input "**********"
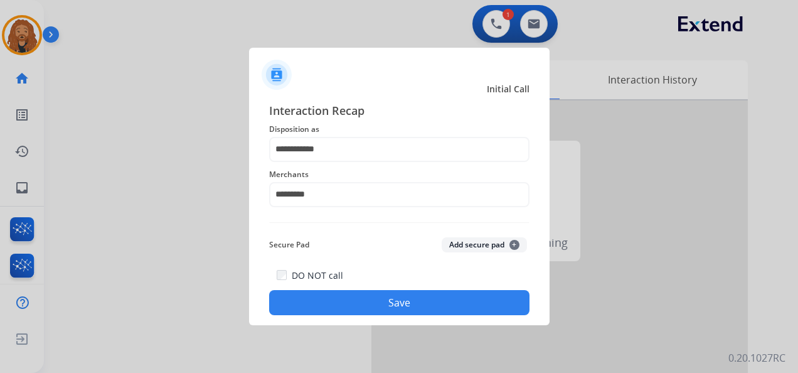
click at [345, 287] on div "DO NOT call Save" at bounding box center [399, 291] width 260 height 48
click at [349, 301] on button "Save" at bounding box center [399, 302] width 260 height 25
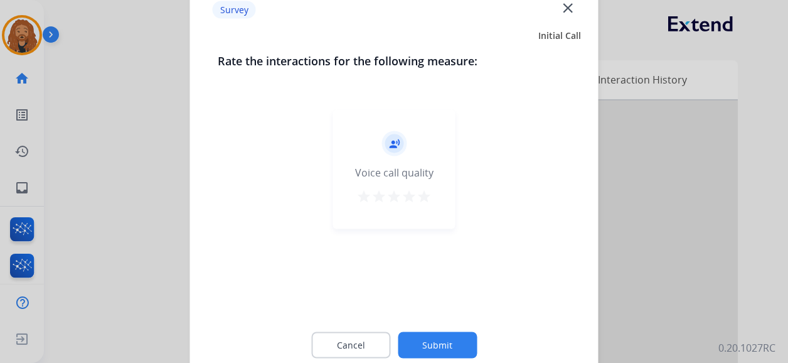
click at [422, 198] on mat-icon "star" at bounding box center [424, 196] width 15 height 15
click at [430, 339] on button "Submit" at bounding box center [437, 345] width 79 height 26
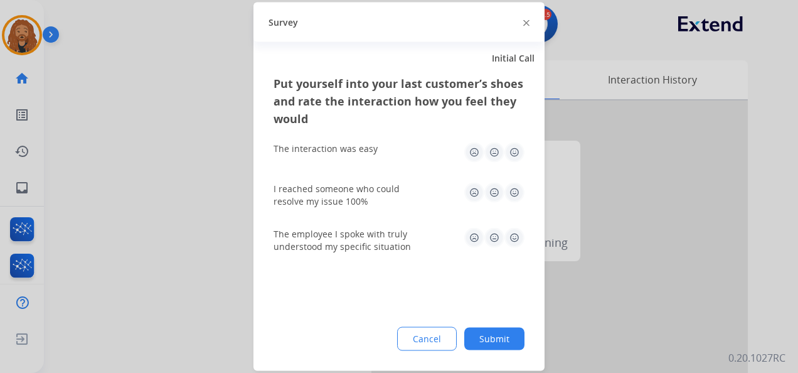
click at [513, 238] on img at bounding box center [514, 238] width 20 height 20
drag, startPoint x: 520, startPoint y: 196, endPoint x: 518, endPoint y: 164, distance: 32.1
click at [520, 195] on img at bounding box center [514, 193] width 20 height 20
drag, startPoint x: 517, startPoint y: 161, endPoint x: 517, endPoint y: 205, distance: 43.9
click at [516, 161] on img at bounding box center [514, 152] width 20 height 20
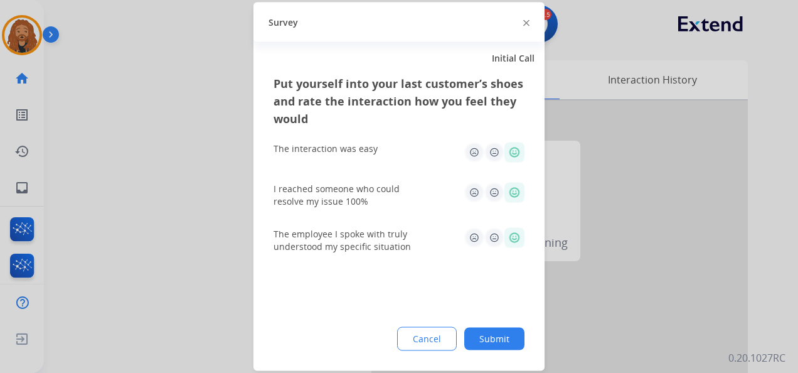
drag, startPoint x: 508, startPoint y: 329, endPoint x: 570, endPoint y: 82, distance: 254.7
click at [508, 329] on button "Submit" at bounding box center [494, 339] width 60 height 23
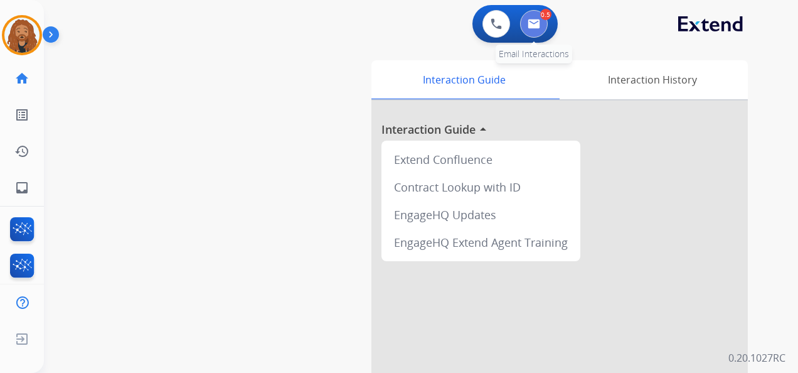
click at [537, 29] on button at bounding box center [534, 24] width 28 height 28
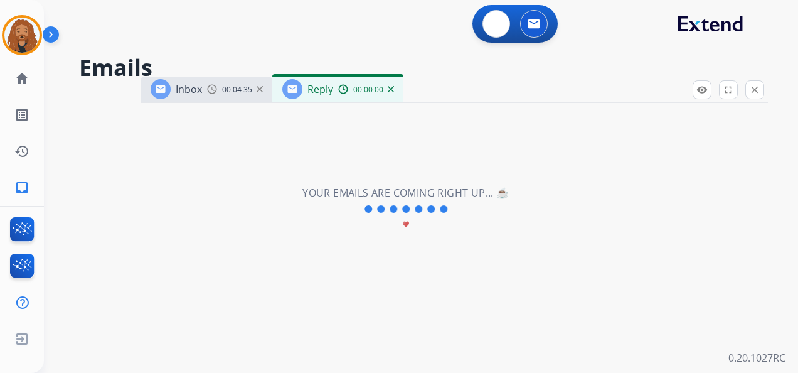
select select "**********"
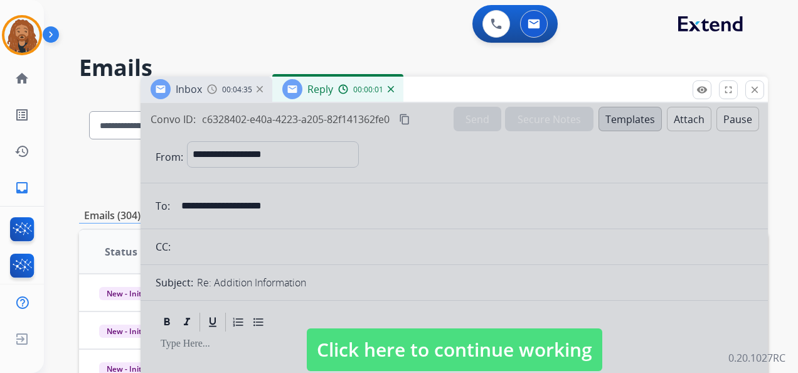
click at [346, 352] on span "Click here to continue working" at bounding box center [455, 349] width 296 height 43
select select
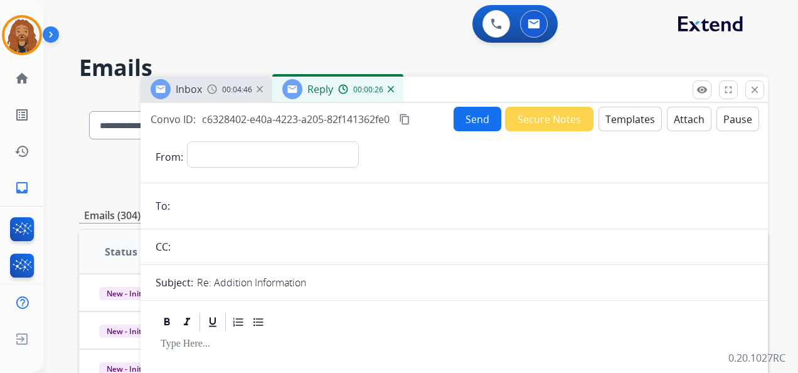
drag, startPoint x: 392, startPoint y: 88, endPoint x: 360, endPoint y: 86, distance: 31.5
click at [392, 88] on img at bounding box center [391, 89] width 6 height 6
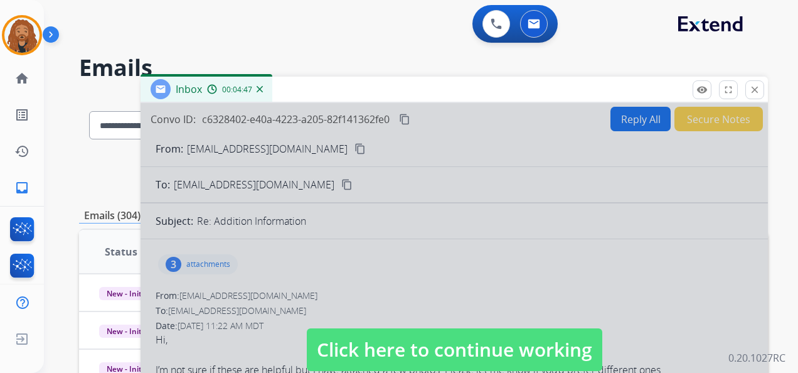
click at [237, 105] on div at bounding box center [454, 337] width 627 height 469
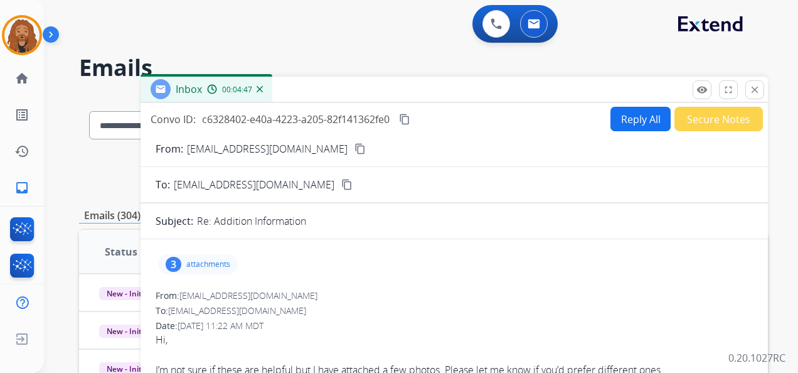
click at [353, 145] on button "content_copy" at bounding box center [360, 148] width 15 height 15
click at [207, 262] on p "attachments" at bounding box center [208, 264] width 44 height 10
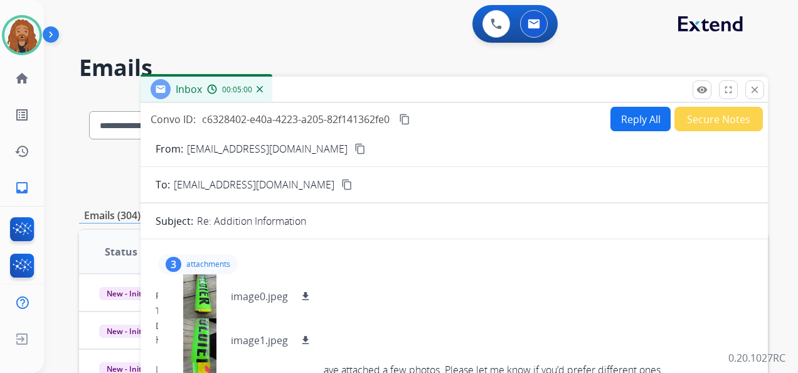
click at [635, 109] on button "Reply All" at bounding box center [640, 119] width 60 height 24
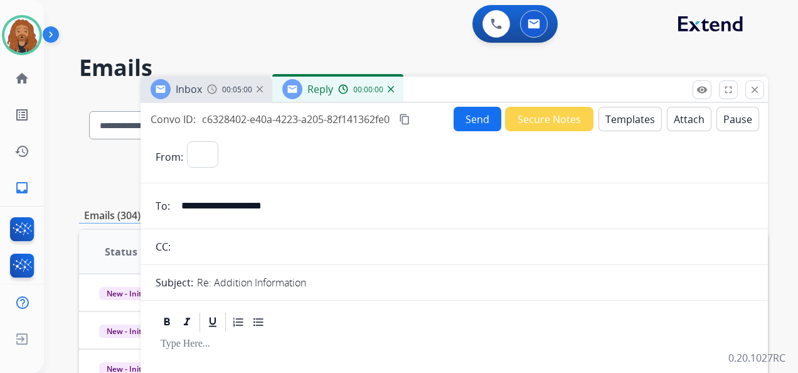
select select "**********"
click at [624, 122] on button "Templates" at bounding box center [630, 119] width 63 height 24
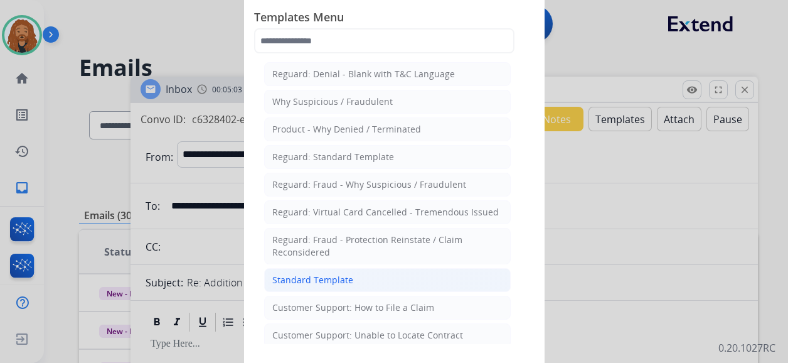
click at [417, 269] on li "Standard Template" at bounding box center [387, 280] width 247 height 24
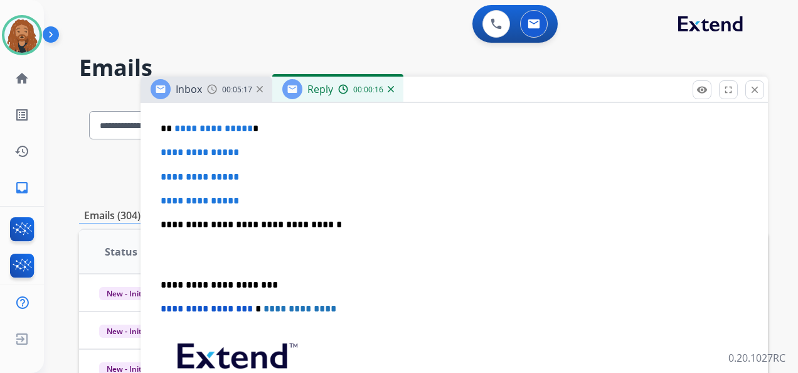
scroll to position [376, 0]
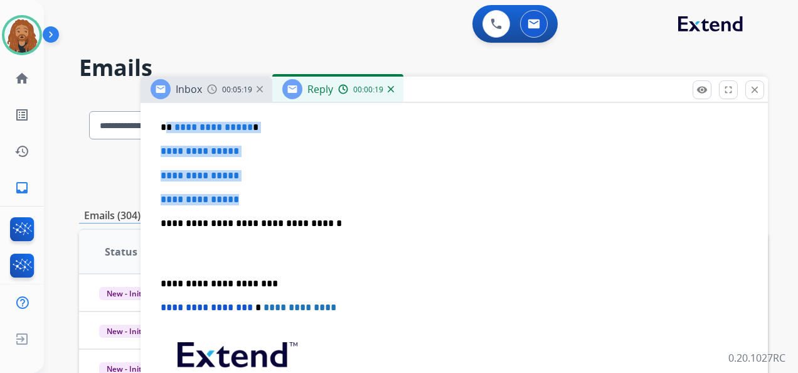
drag, startPoint x: 246, startPoint y: 198, endPoint x: 165, endPoint y: 127, distance: 107.6
click at [165, 127] on div "**********" at bounding box center [454, 253] width 597 height 432
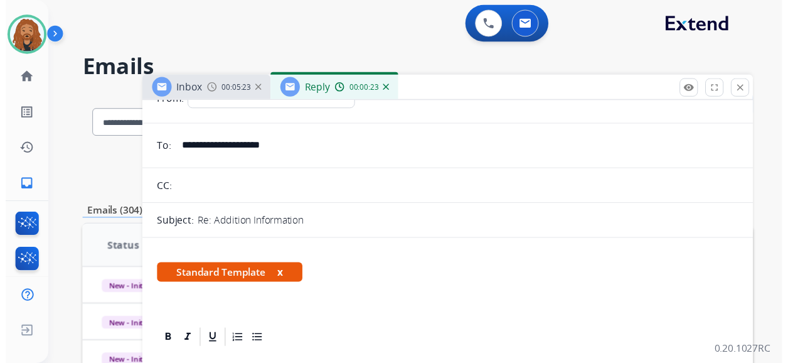
scroll to position [0, 0]
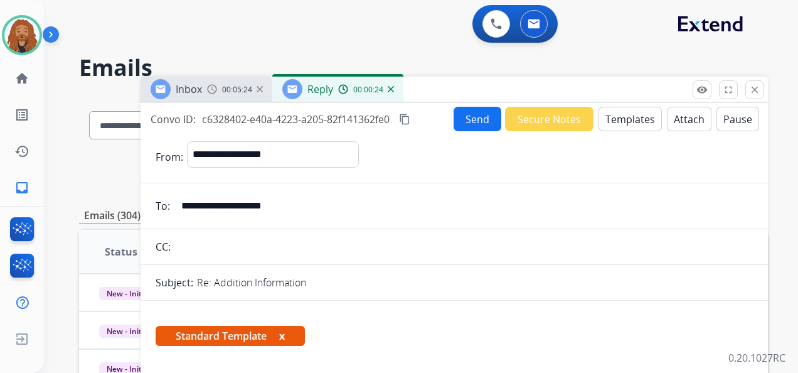
click at [463, 120] on button "Send" at bounding box center [478, 119] width 48 height 24
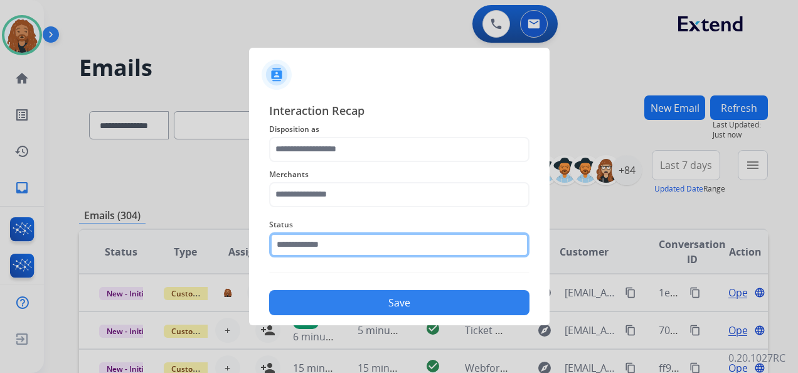
click at [338, 248] on input "text" at bounding box center [399, 244] width 260 height 25
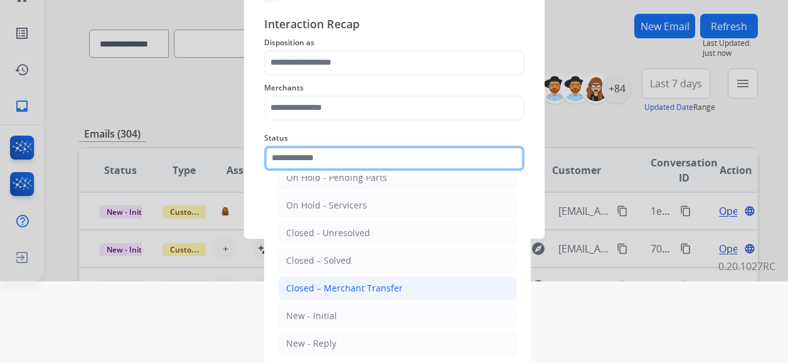
scroll to position [82, 0]
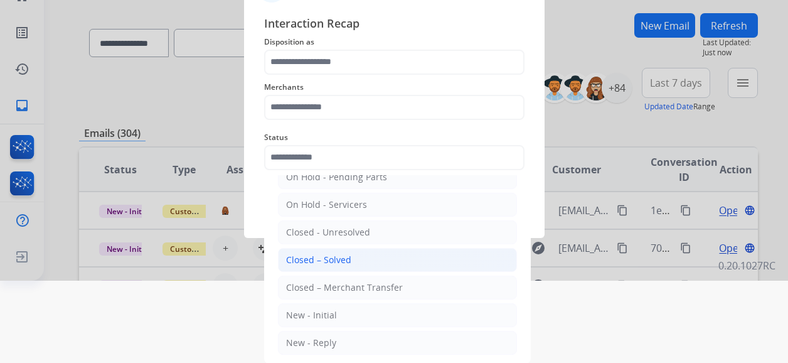
click at [359, 267] on li "Closed – Solved" at bounding box center [397, 260] width 239 height 24
type input "**********"
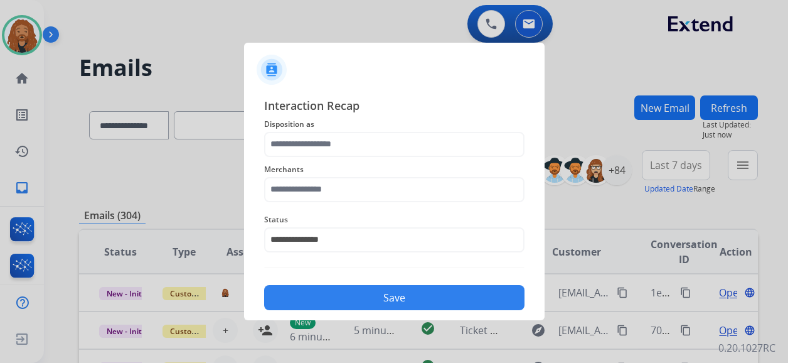
scroll to position [0, 0]
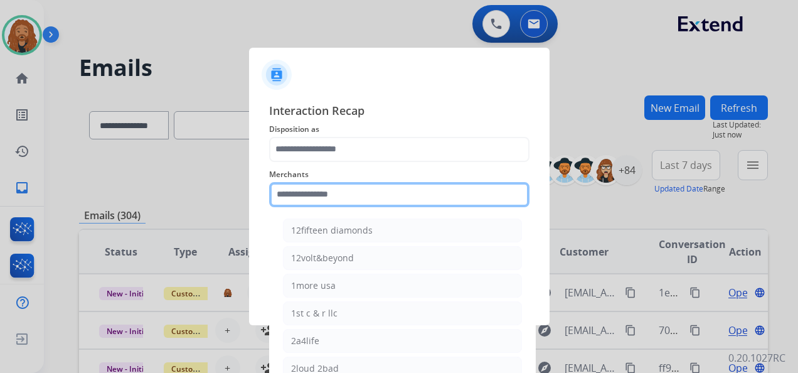
click at [362, 204] on div "Merchants 12fifteen diamonds 12volt&beyond 1more usa 1st c & r llc 2a4life 2lou…" at bounding box center [399, 187] width 260 height 50
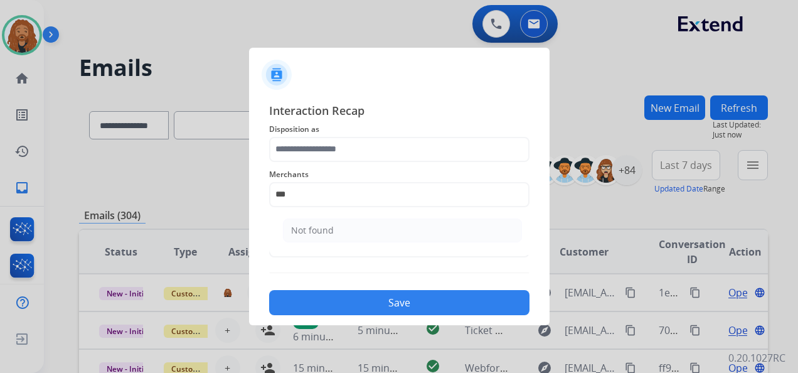
click at [348, 228] on li "Not found" at bounding box center [402, 230] width 239 height 24
type input "*********"
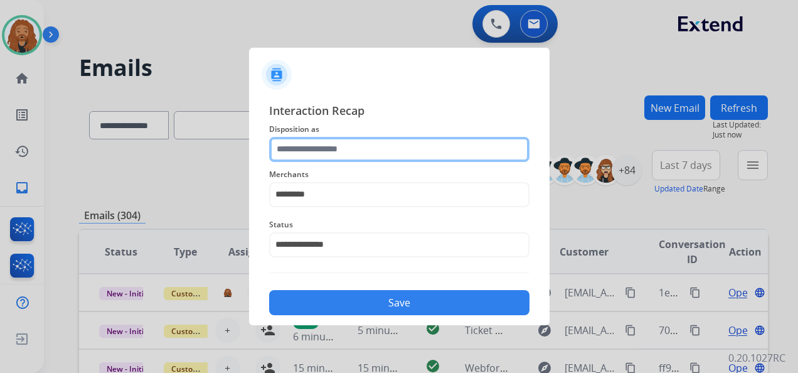
click at [328, 142] on input "text" at bounding box center [399, 149] width 260 height 25
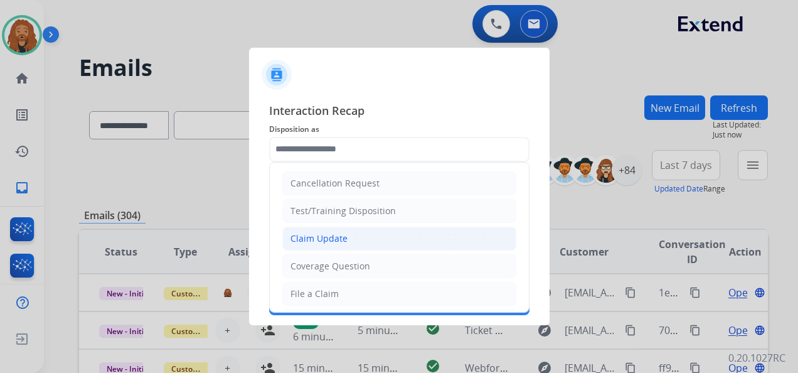
click at [329, 232] on div "Claim Update" at bounding box center [318, 238] width 57 height 13
type input "**********"
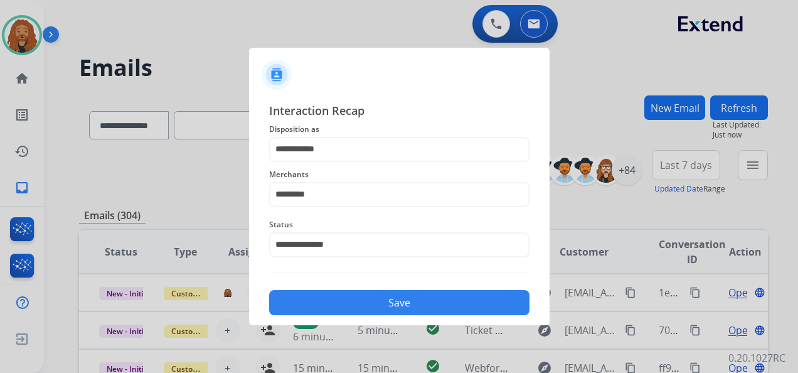
click at [324, 301] on button "Save" at bounding box center [399, 302] width 260 height 25
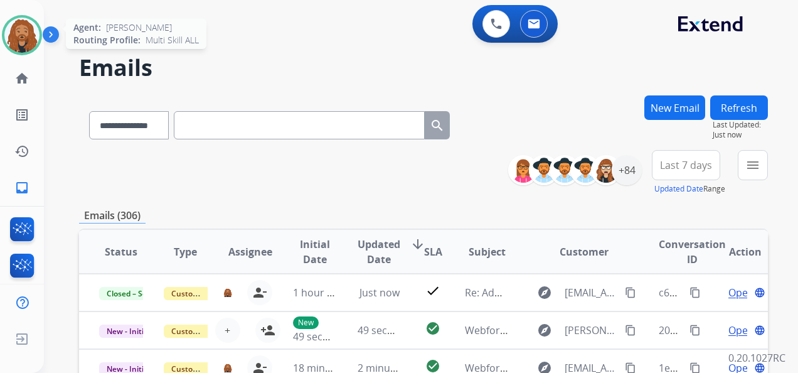
click at [26, 44] on img at bounding box center [21, 35] width 35 height 35
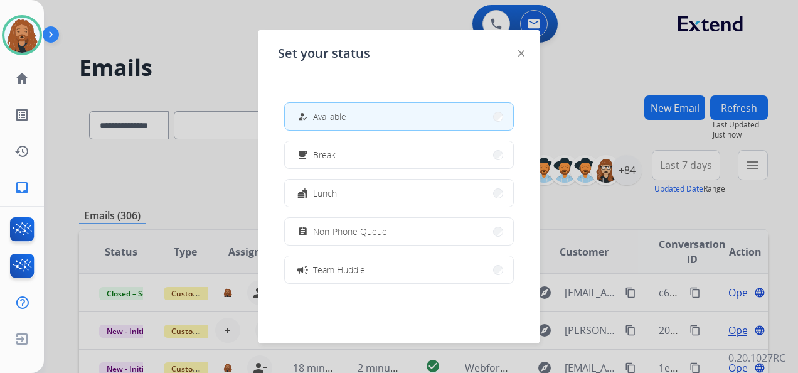
scroll to position [198, 0]
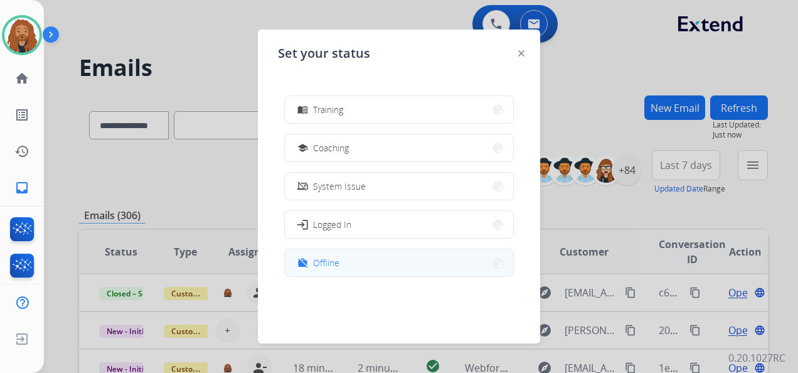
click at [374, 265] on button "work_off Offline" at bounding box center [399, 262] width 228 height 27
